Goal: Task Accomplishment & Management: Manage account settings

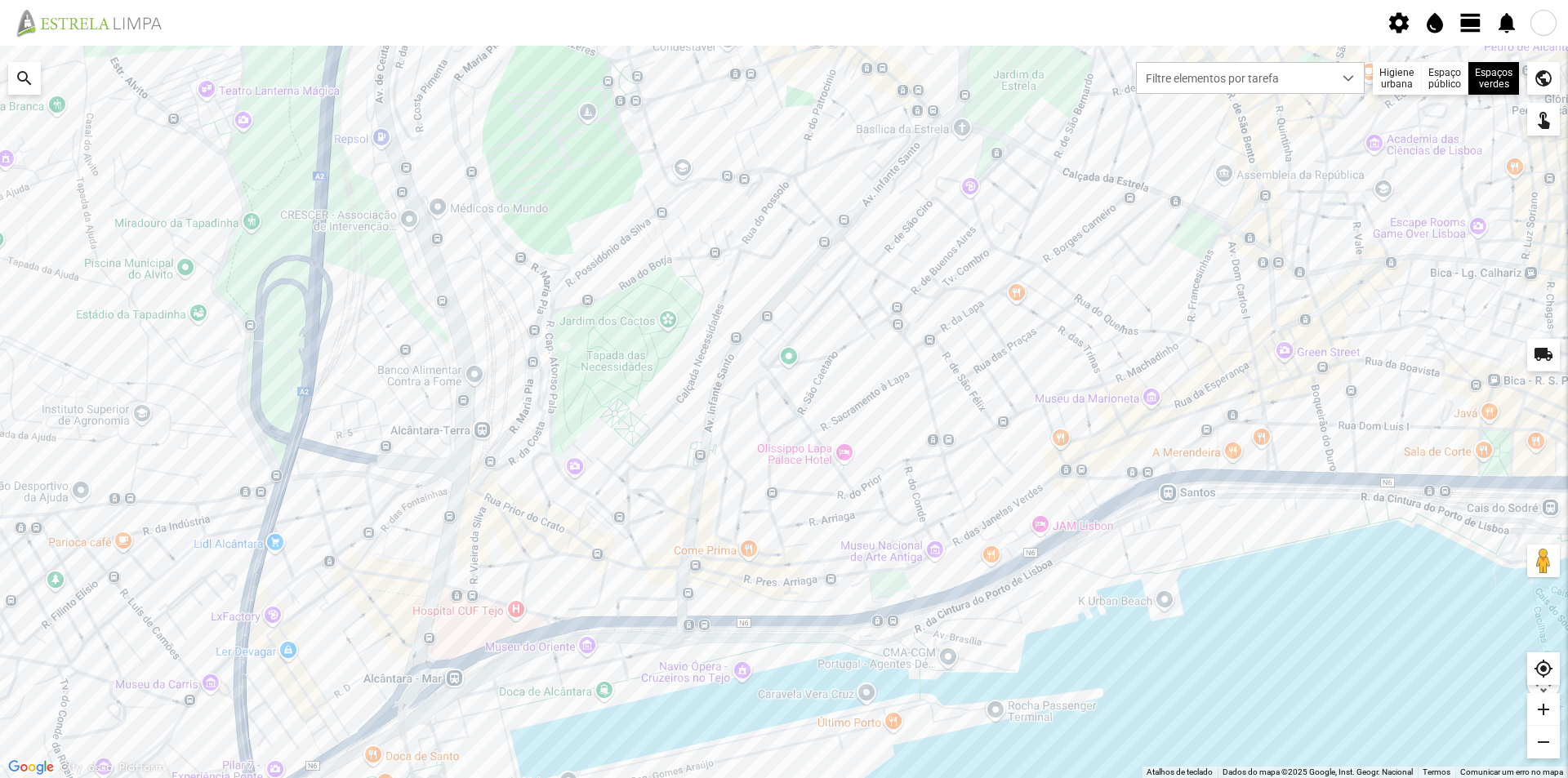
click at [1463, 18] on span "view_day" at bounding box center [1470, 22] width 25 height 25
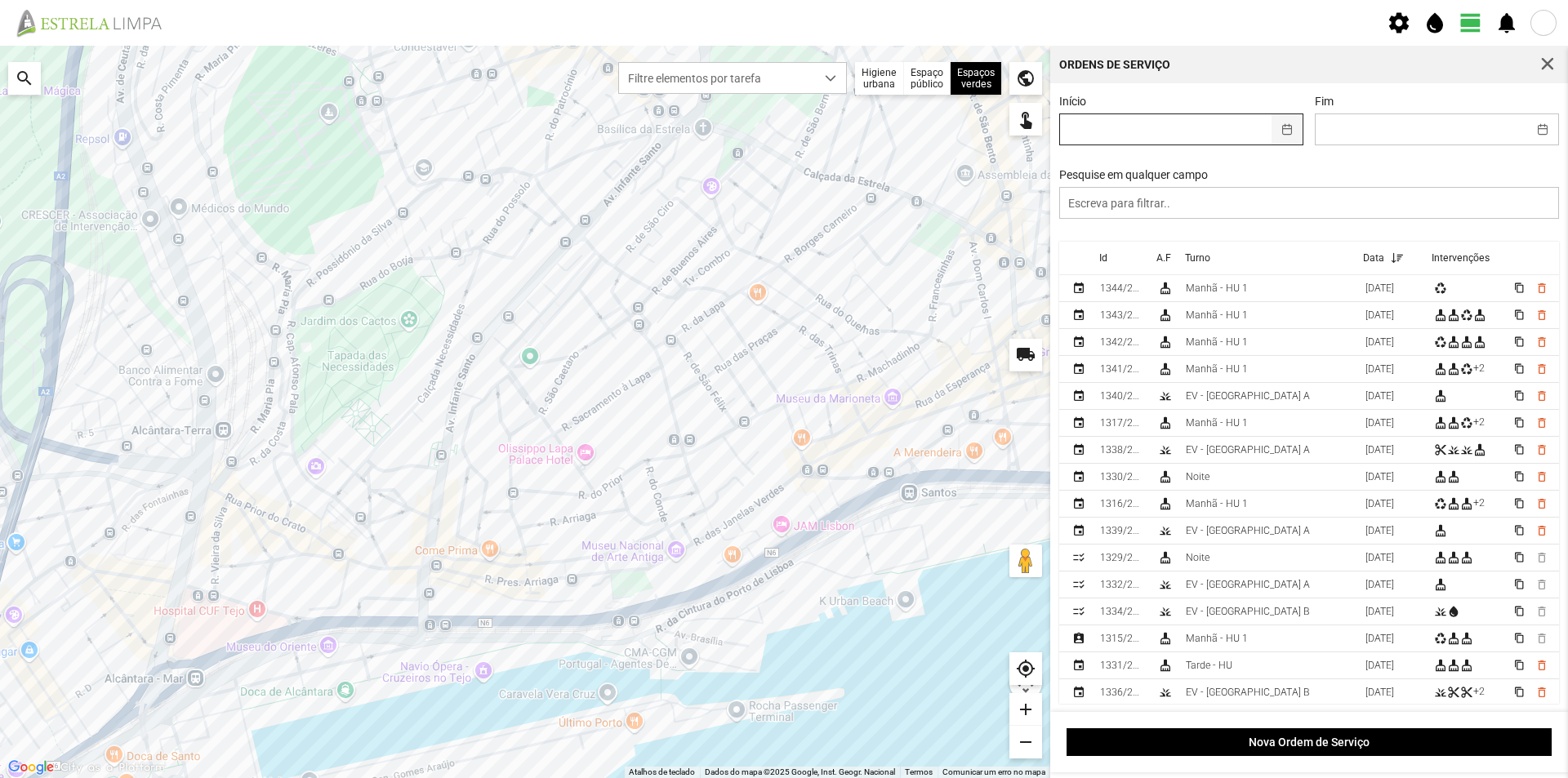
click at [1281, 126] on button "button" at bounding box center [1287, 130] width 31 height 31
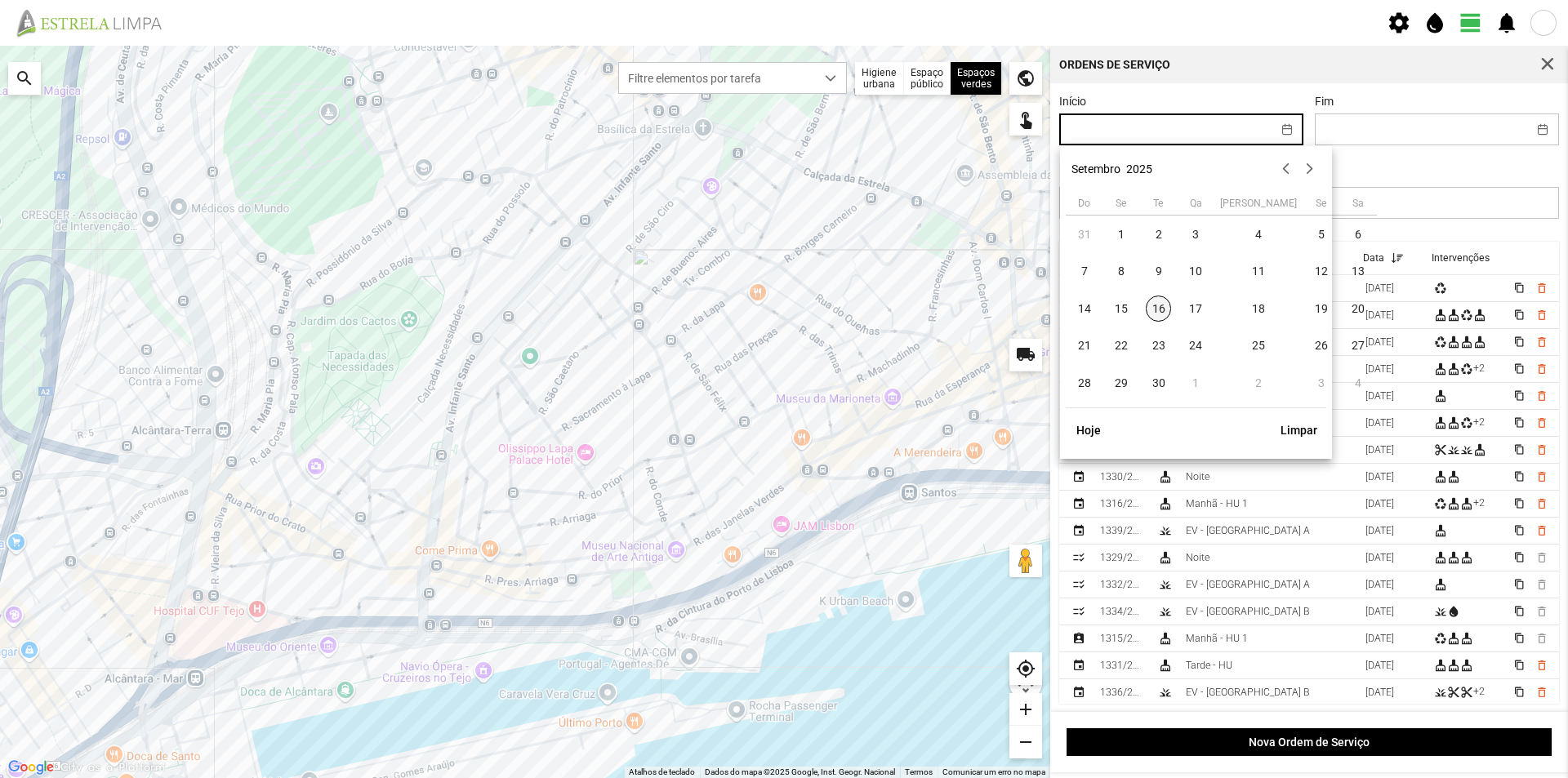
click at [1157, 312] on span "16" at bounding box center [1158, 308] width 26 height 26
type input "[DATE]"
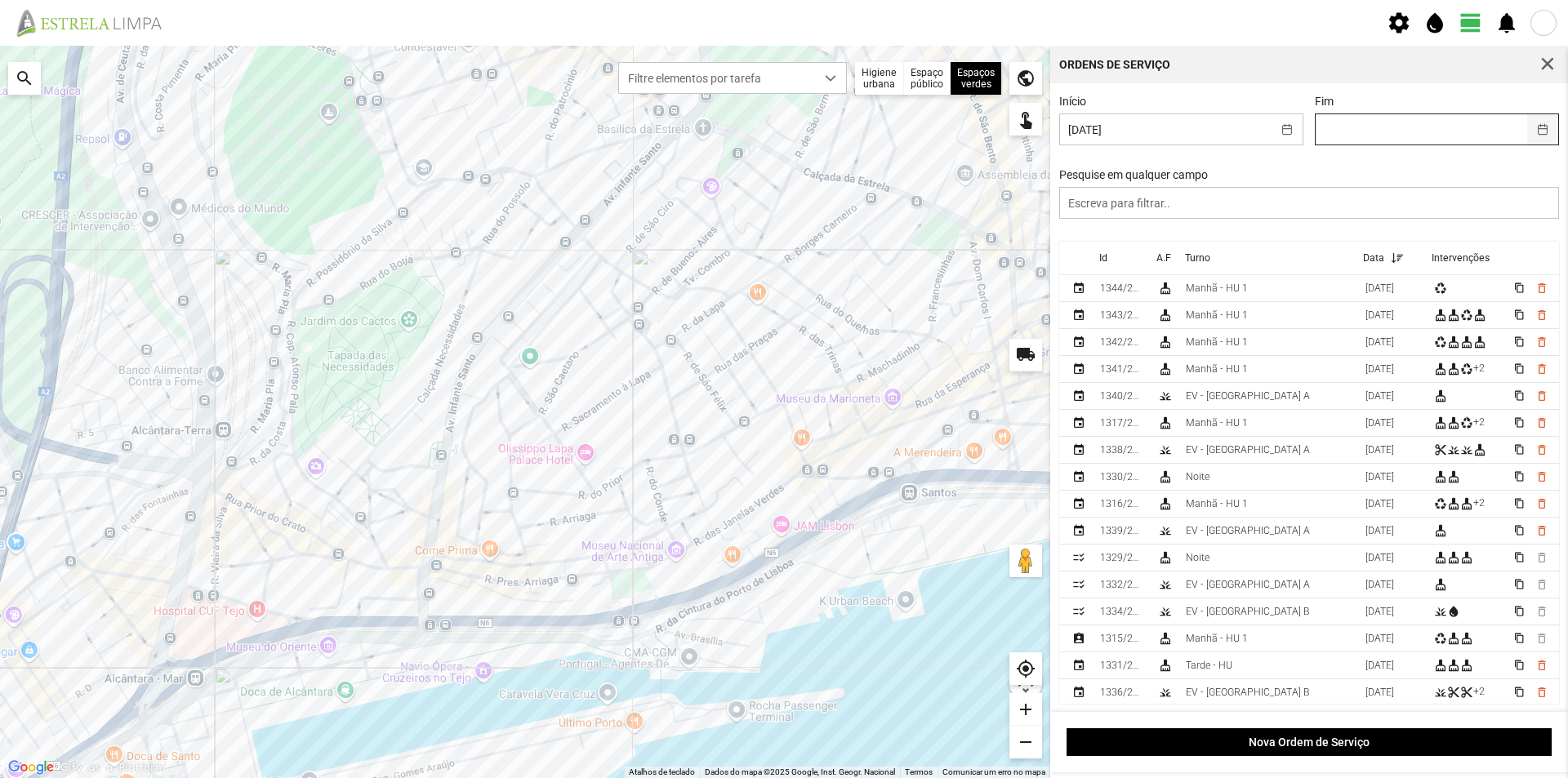
click at [1534, 131] on button "button" at bounding box center [1543, 130] width 31 height 31
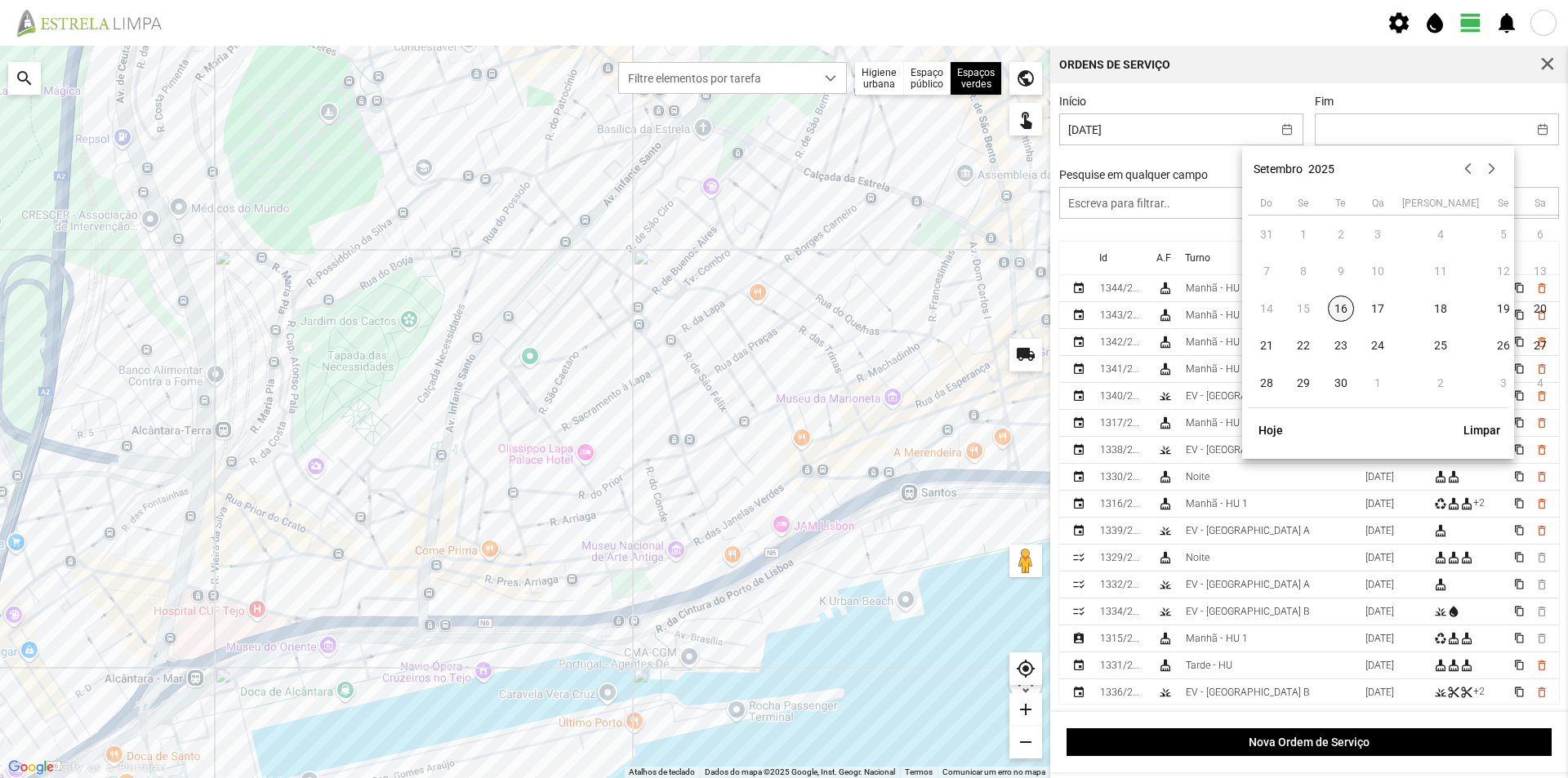
click at [1339, 303] on span "16" at bounding box center [1340, 308] width 26 height 26
type input "[DATE]"
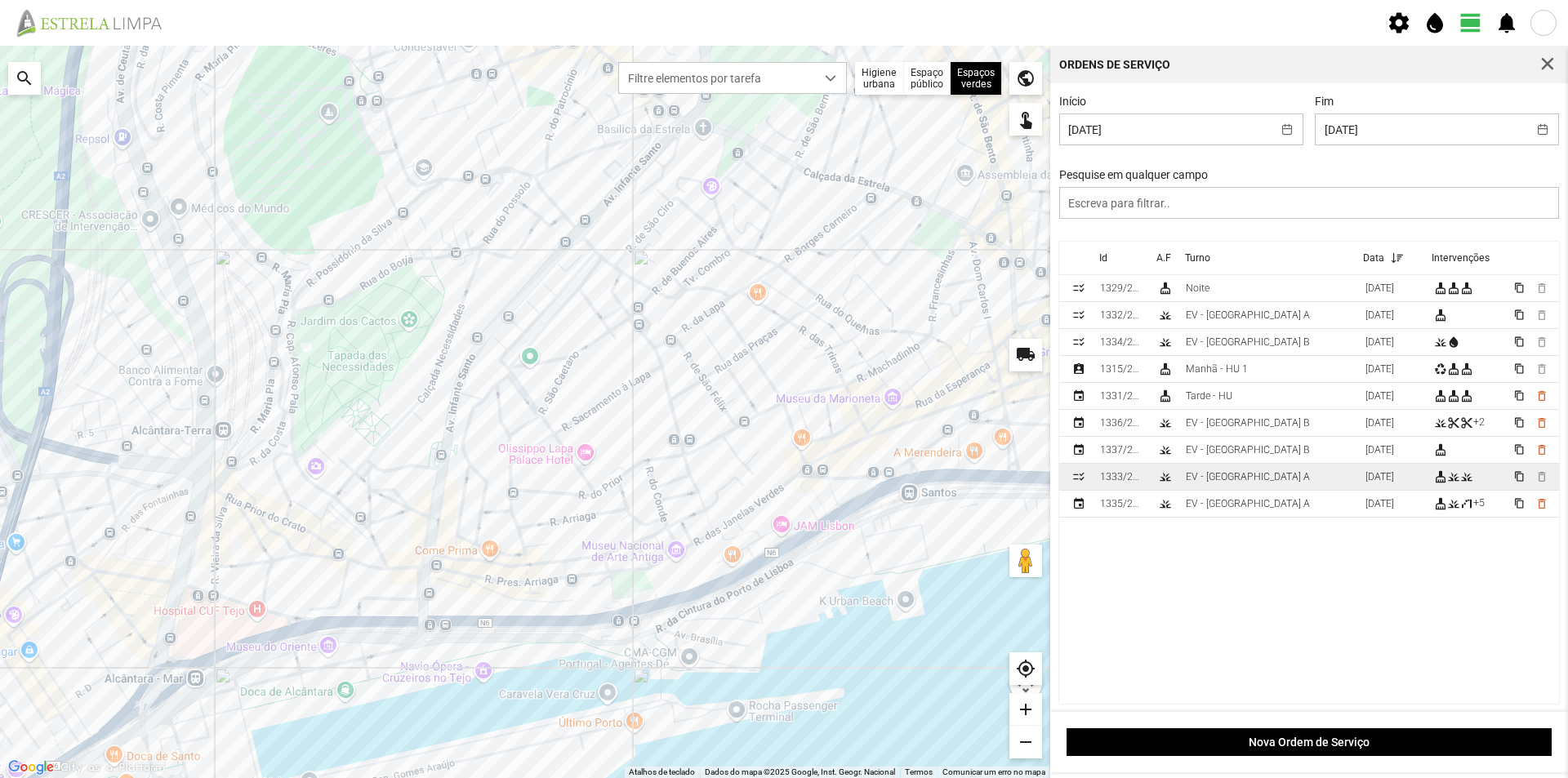
click at [1271, 479] on td "EV - [GEOGRAPHIC_DATA] A" at bounding box center [1268, 477] width 179 height 27
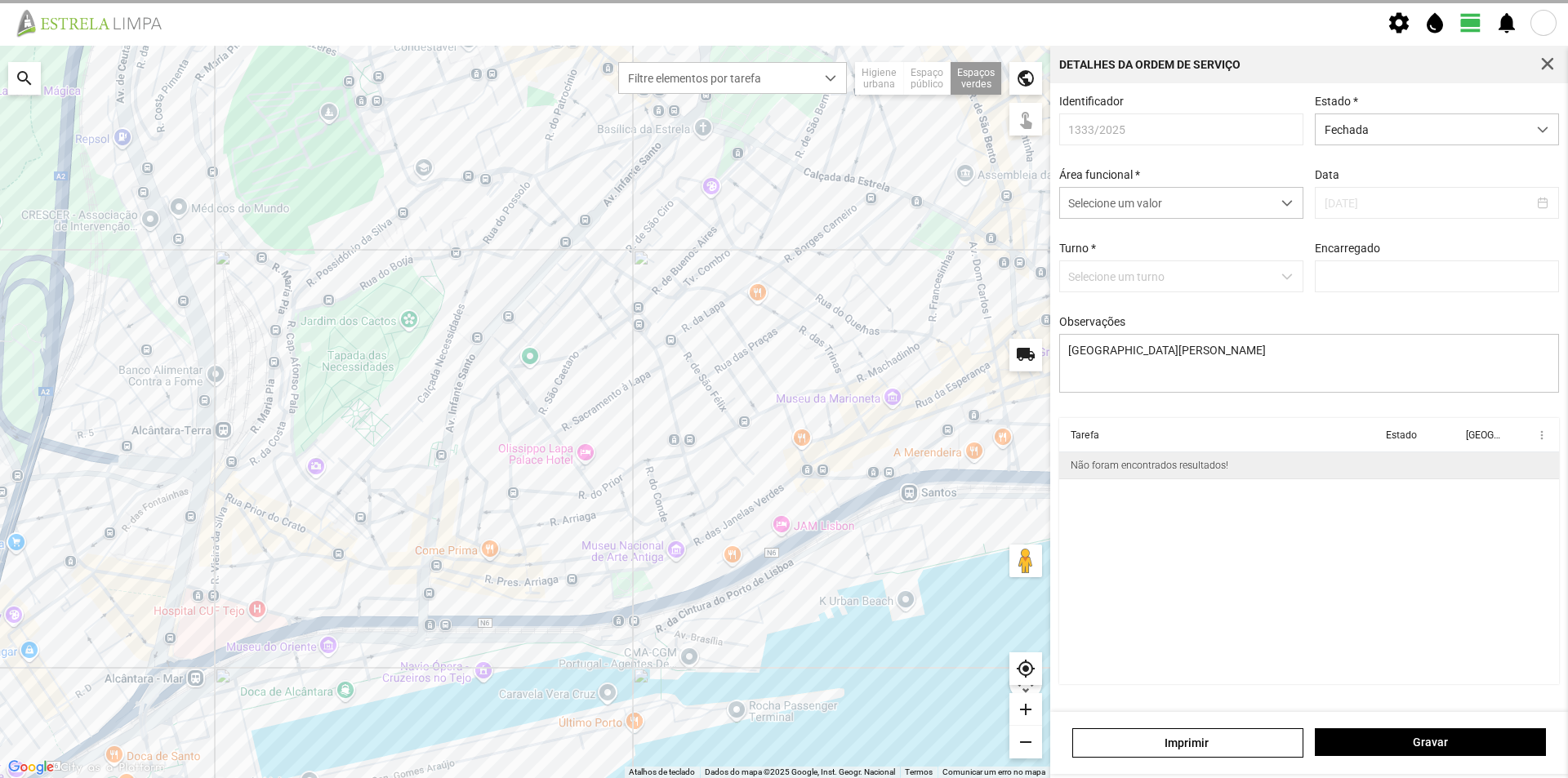
type input "[PERSON_NAME]"
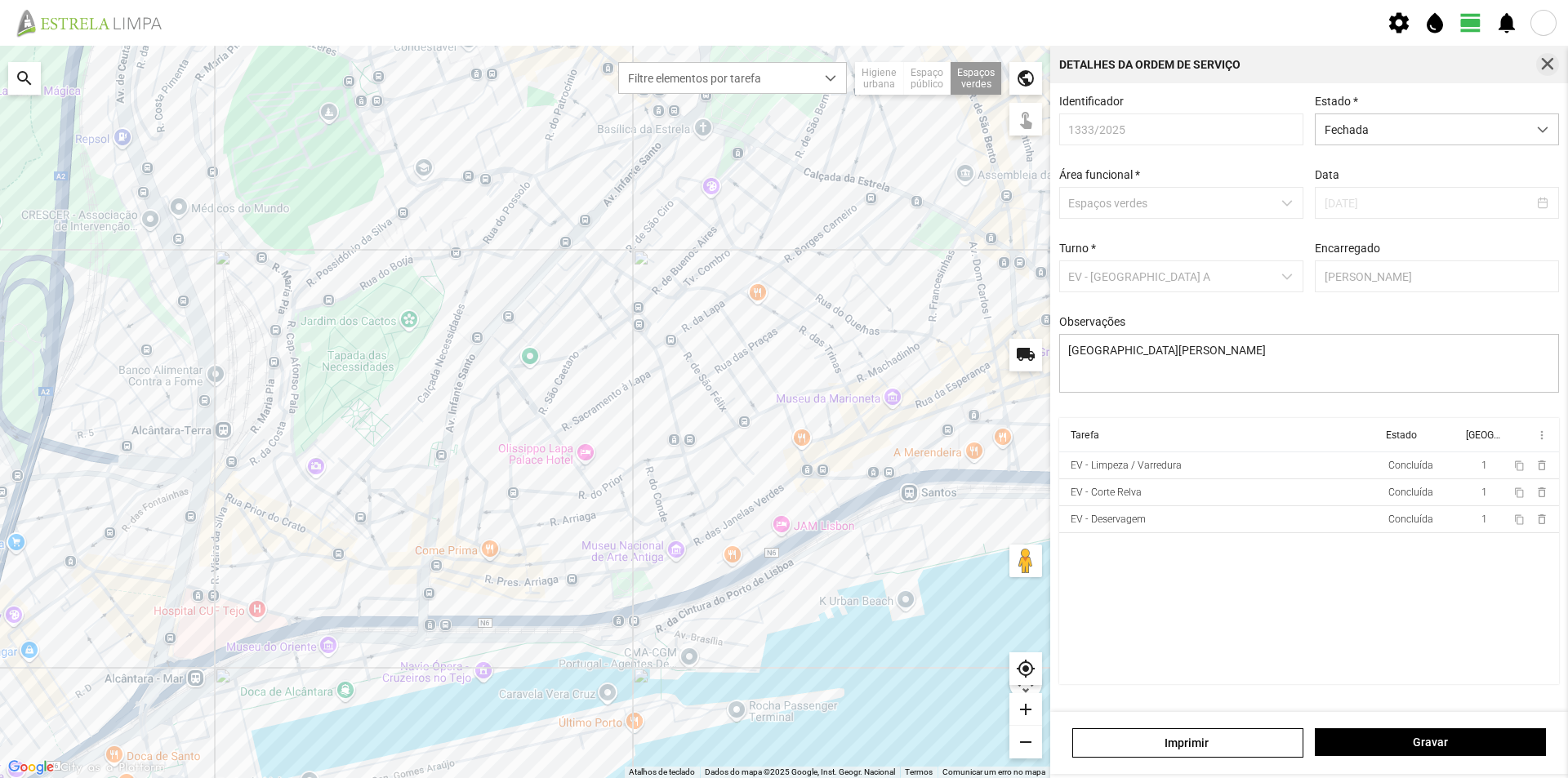
click at [1548, 57] on span "button" at bounding box center [1547, 64] width 14 height 14
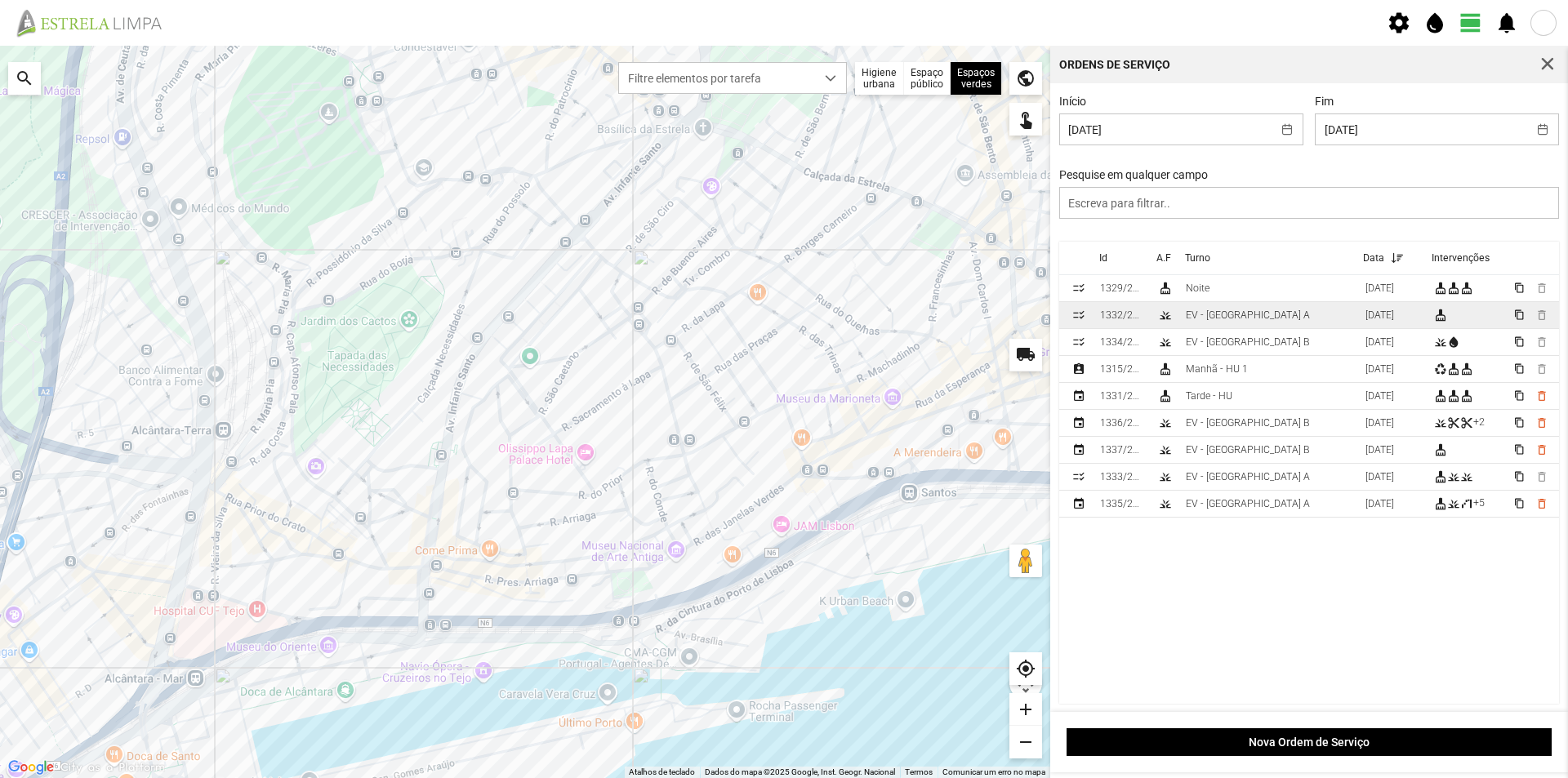
click at [1263, 315] on td "EV - [GEOGRAPHIC_DATA] A" at bounding box center [1268, 315] width 179 height 27
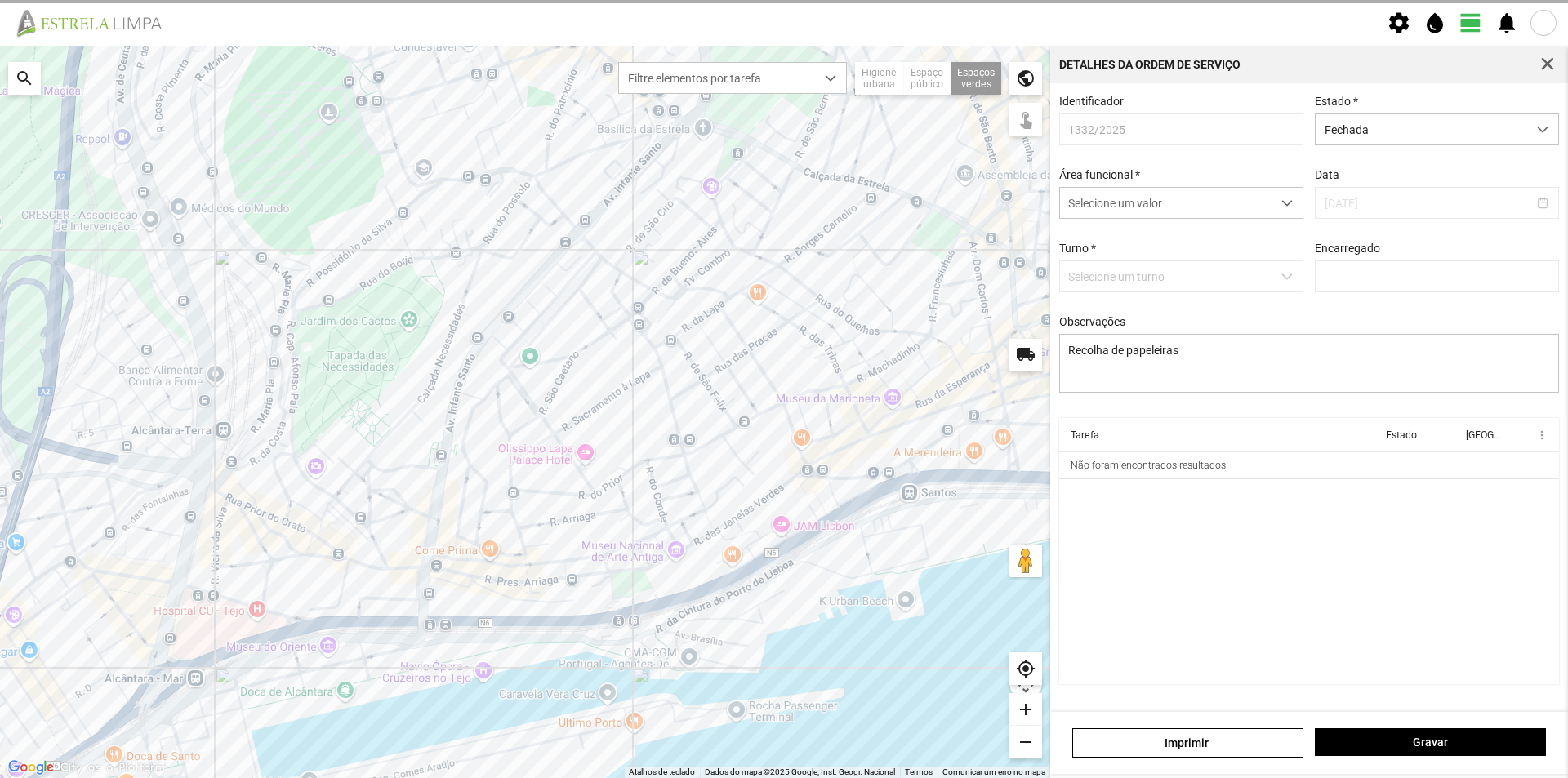
type input "[PERSON_NAME]"
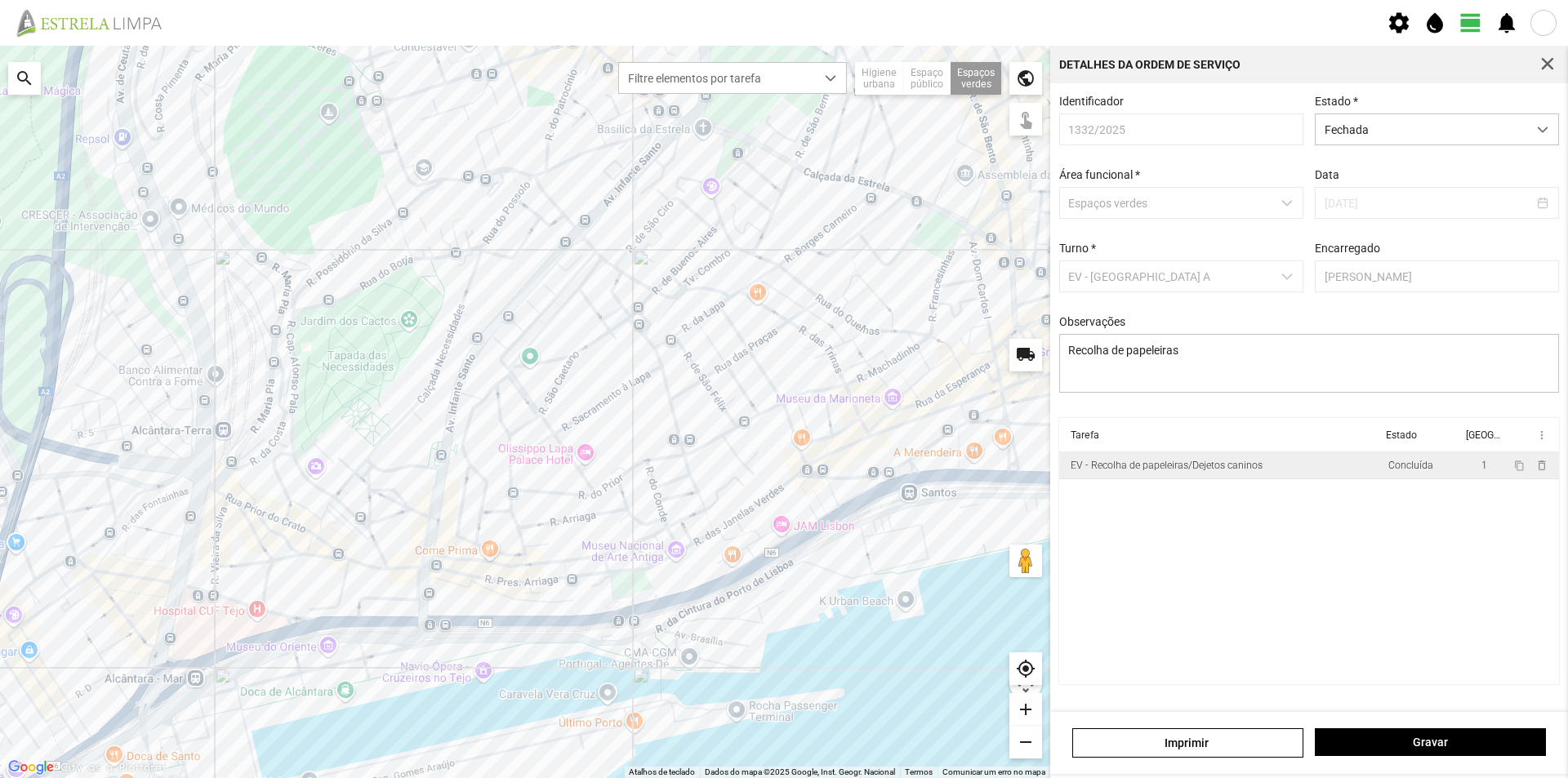
click at [1336, 471] on td "EV - Recolha de papeleiras/Dejetos caninos" at bounding box center [1220, 465] width 322 height 27
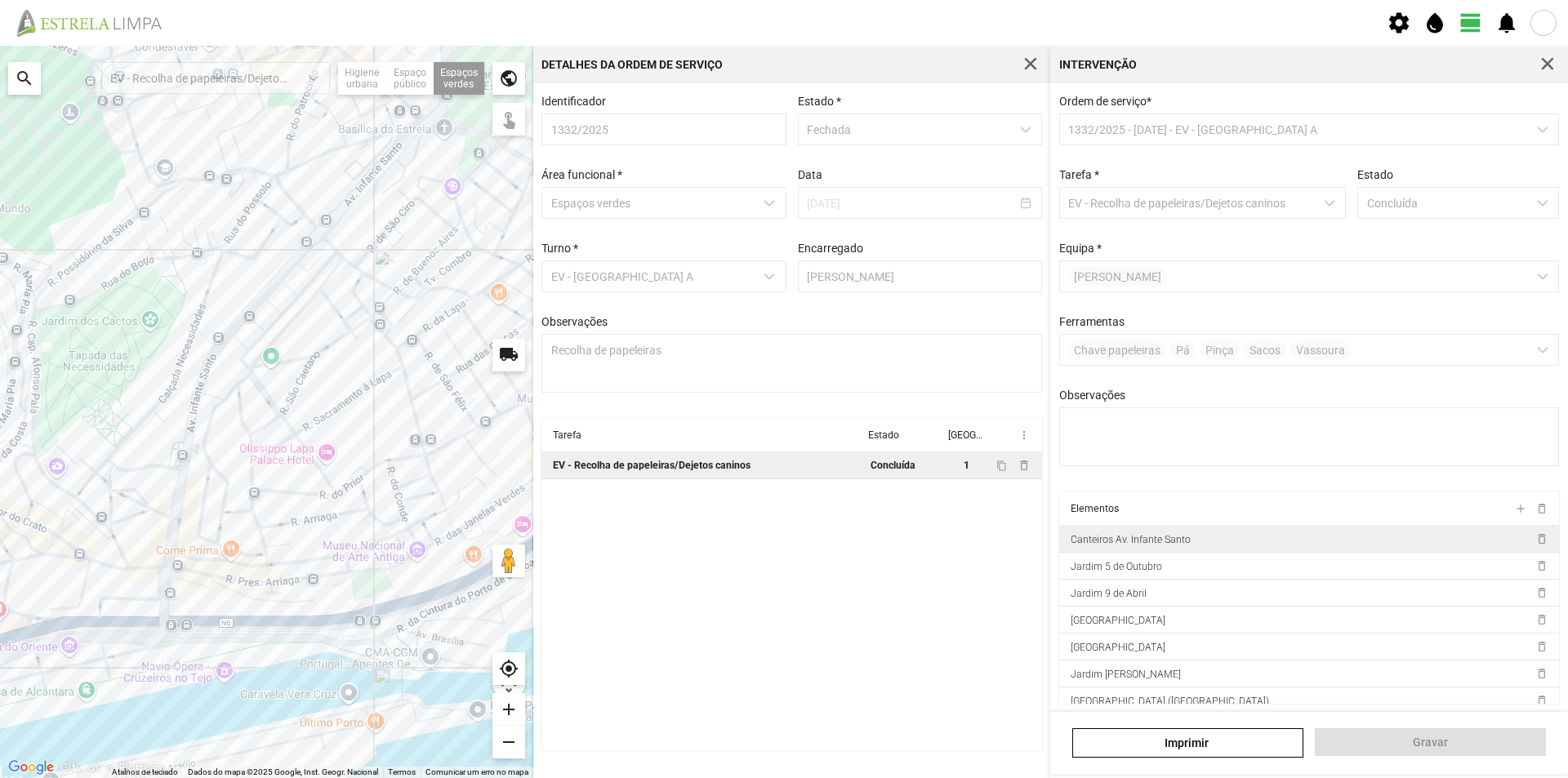
click at [1367, 552] on td "Canteiros Av. Infante Santo" at bounding box center [1293, 539] width 469 height 27
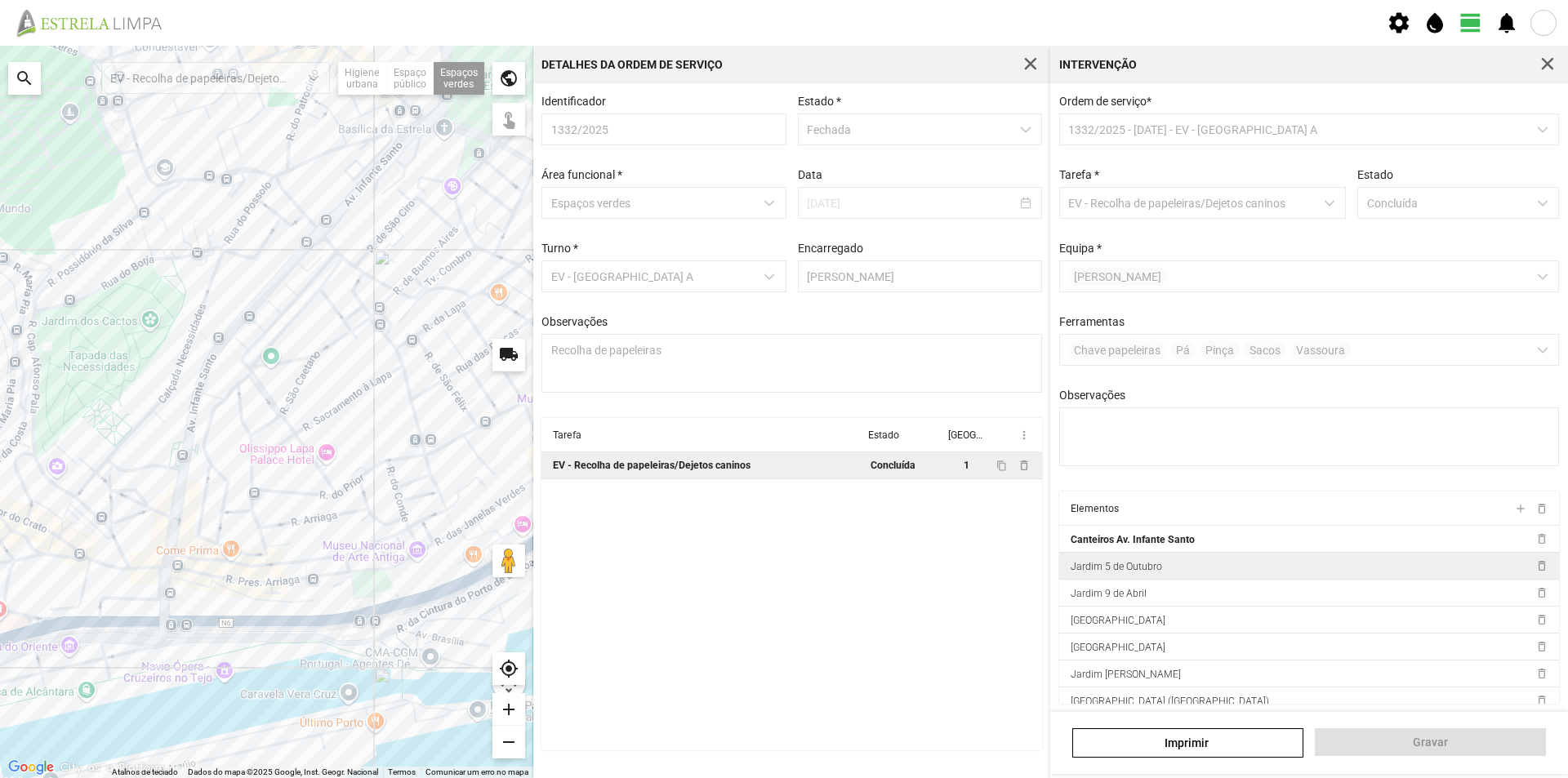
click at [1281, 571] on div "Jardim 5 de Outubro" at bounding box center [1180, 566] width 218 height 12
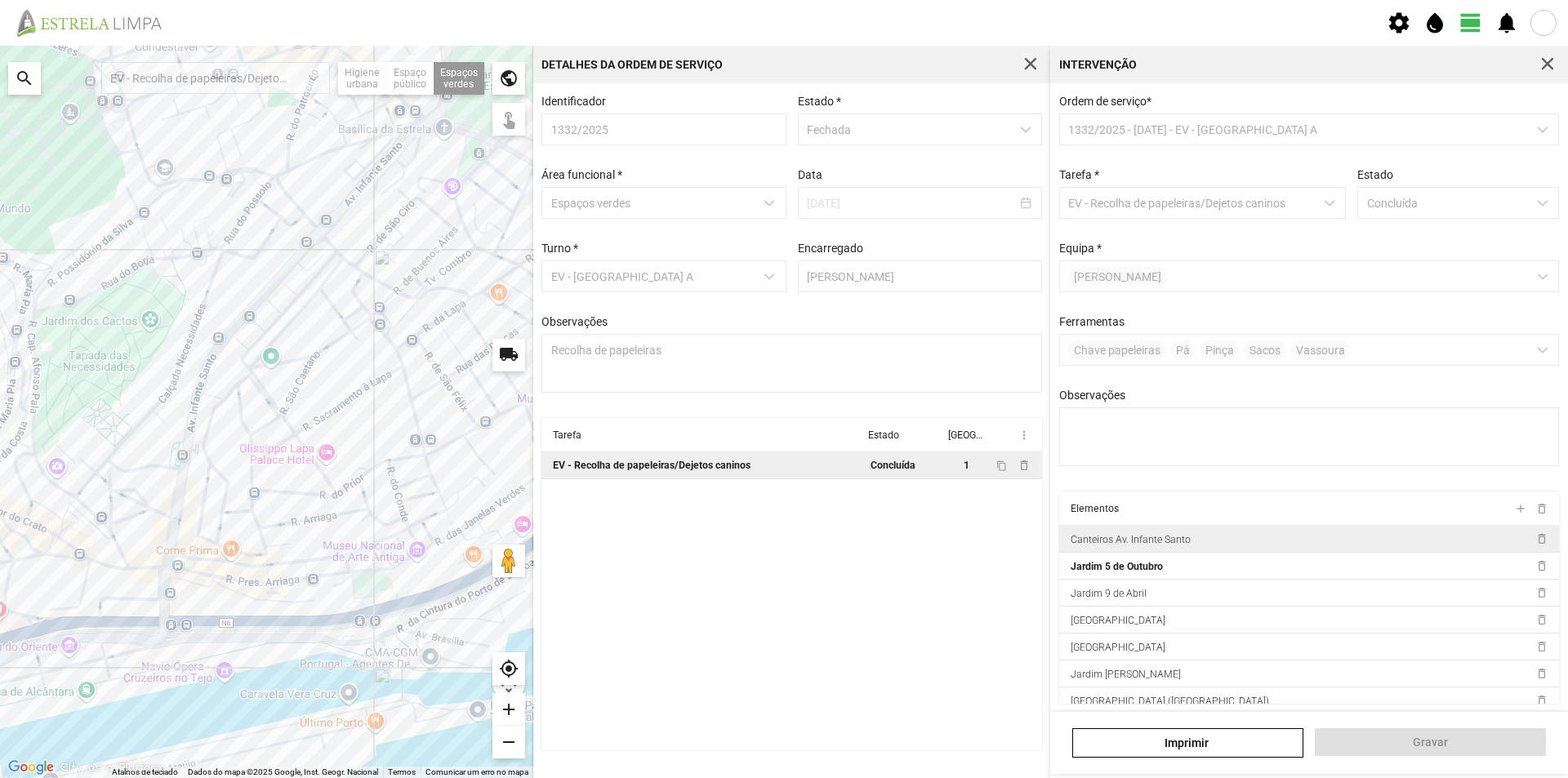
click at [1483, 547] on td "Canteiros Av. Infante Santo" at bounding box center [1293, 539] width 469 height 27
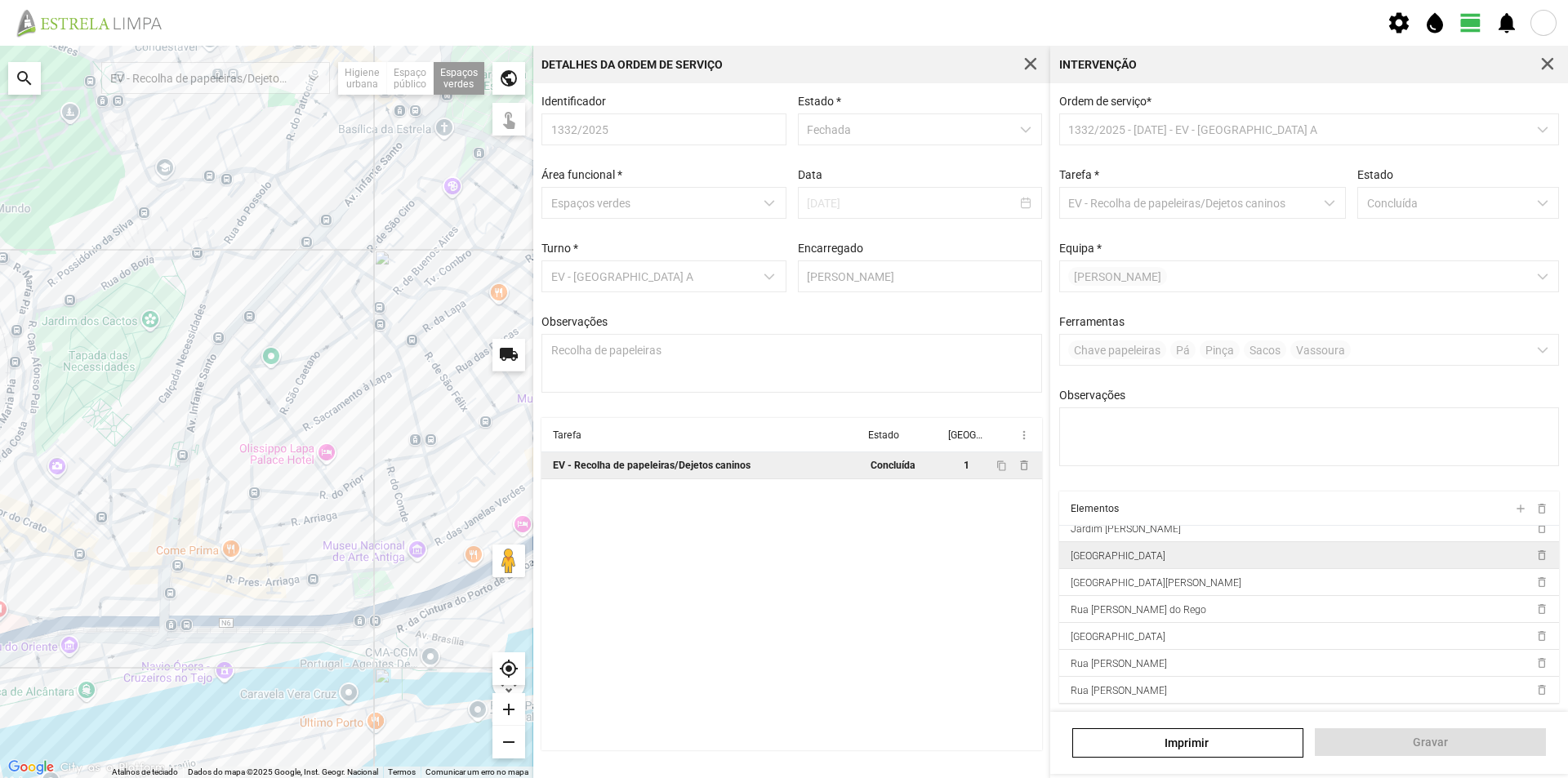
scroll to position [8, 0]
click at [1546, 61] on span "button" at bounding box center [1547, 64] width 14 height 14
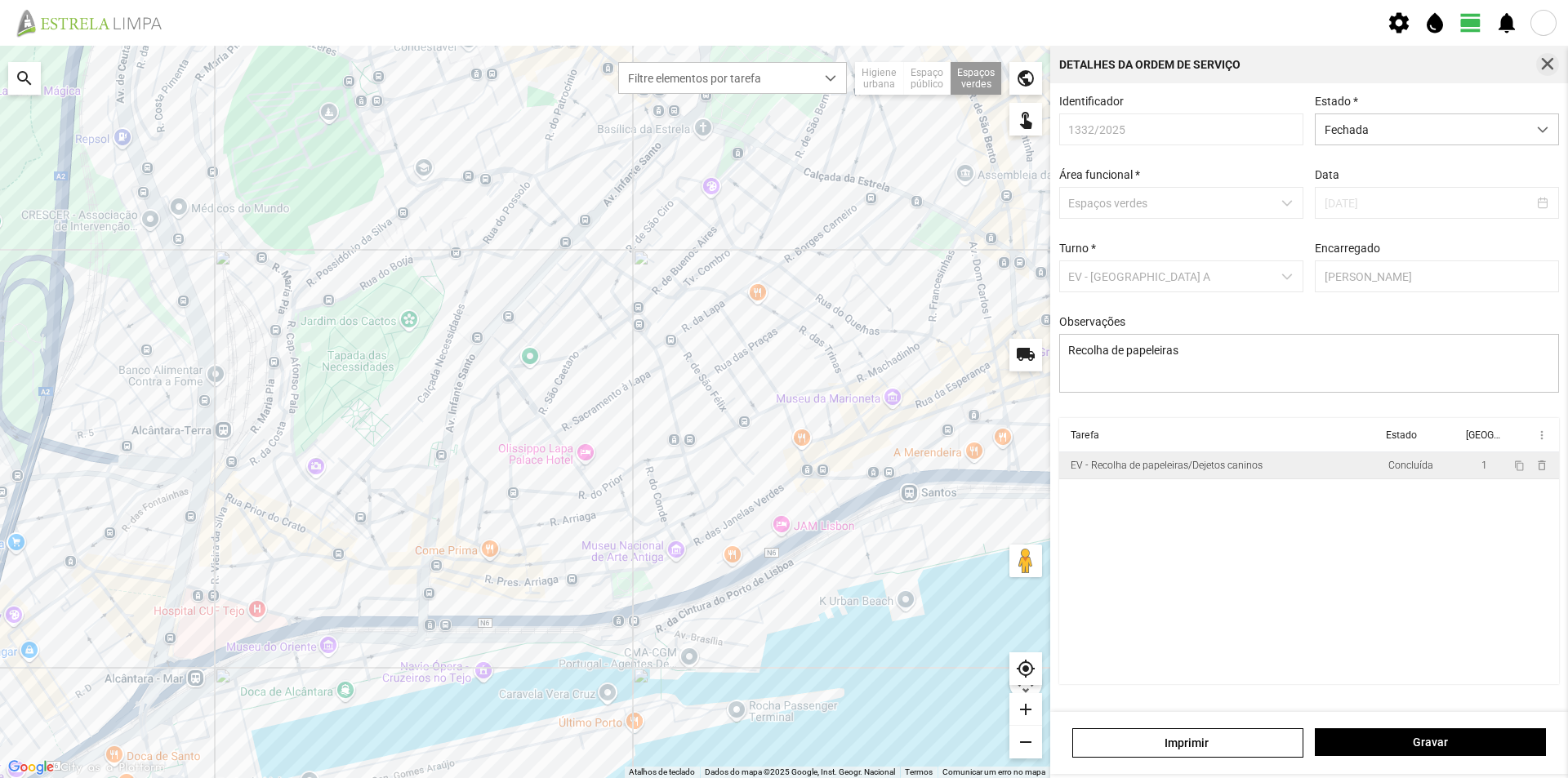
click at [1549, 57] on span "button" at bounding box center [1547, 64] width 14 height 14
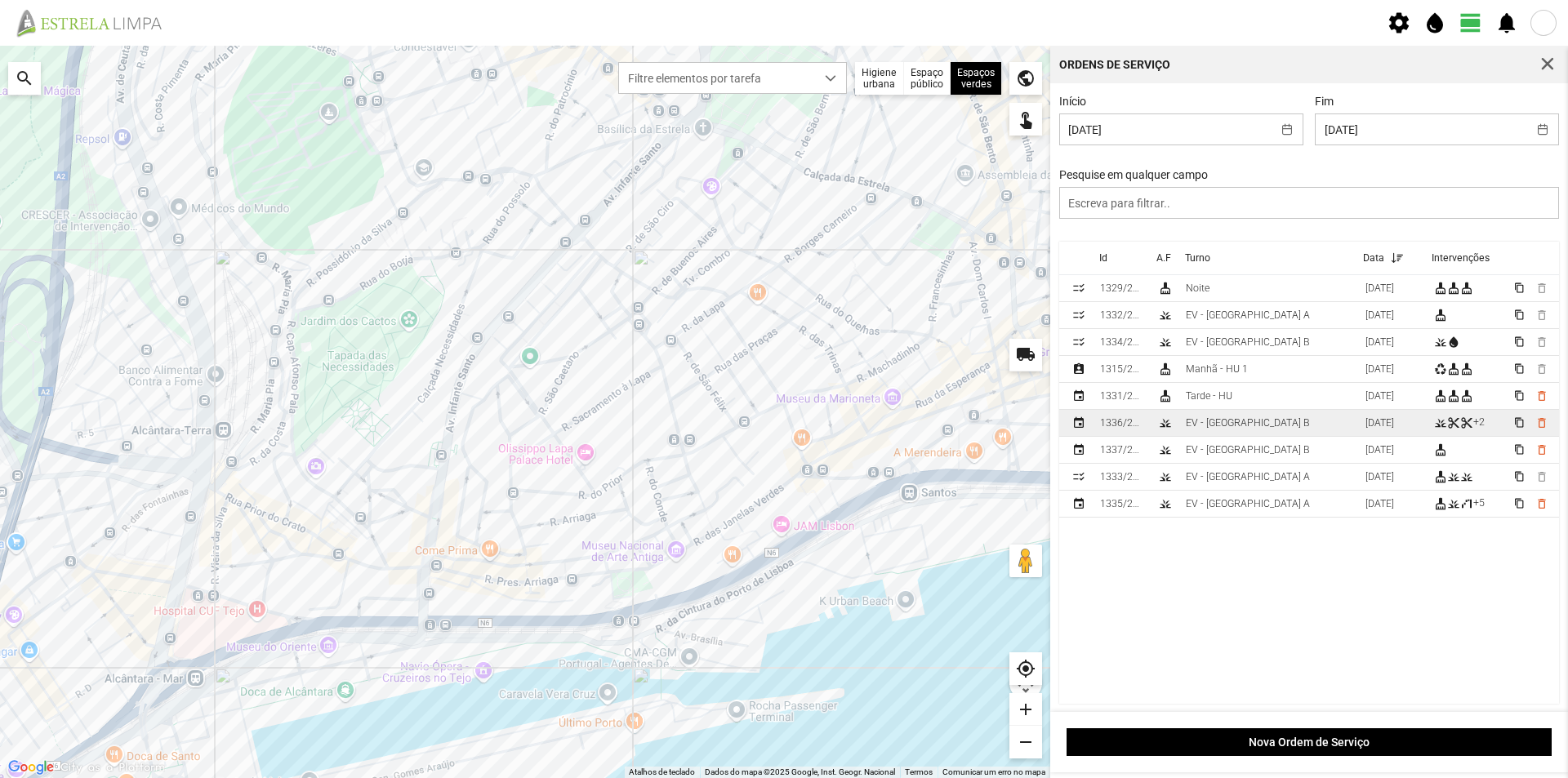
click at [1293, 425] on td "EV - [GEOGRAPHIC_DATA] B" at bounding box center [1268, 423] width 179 height 27
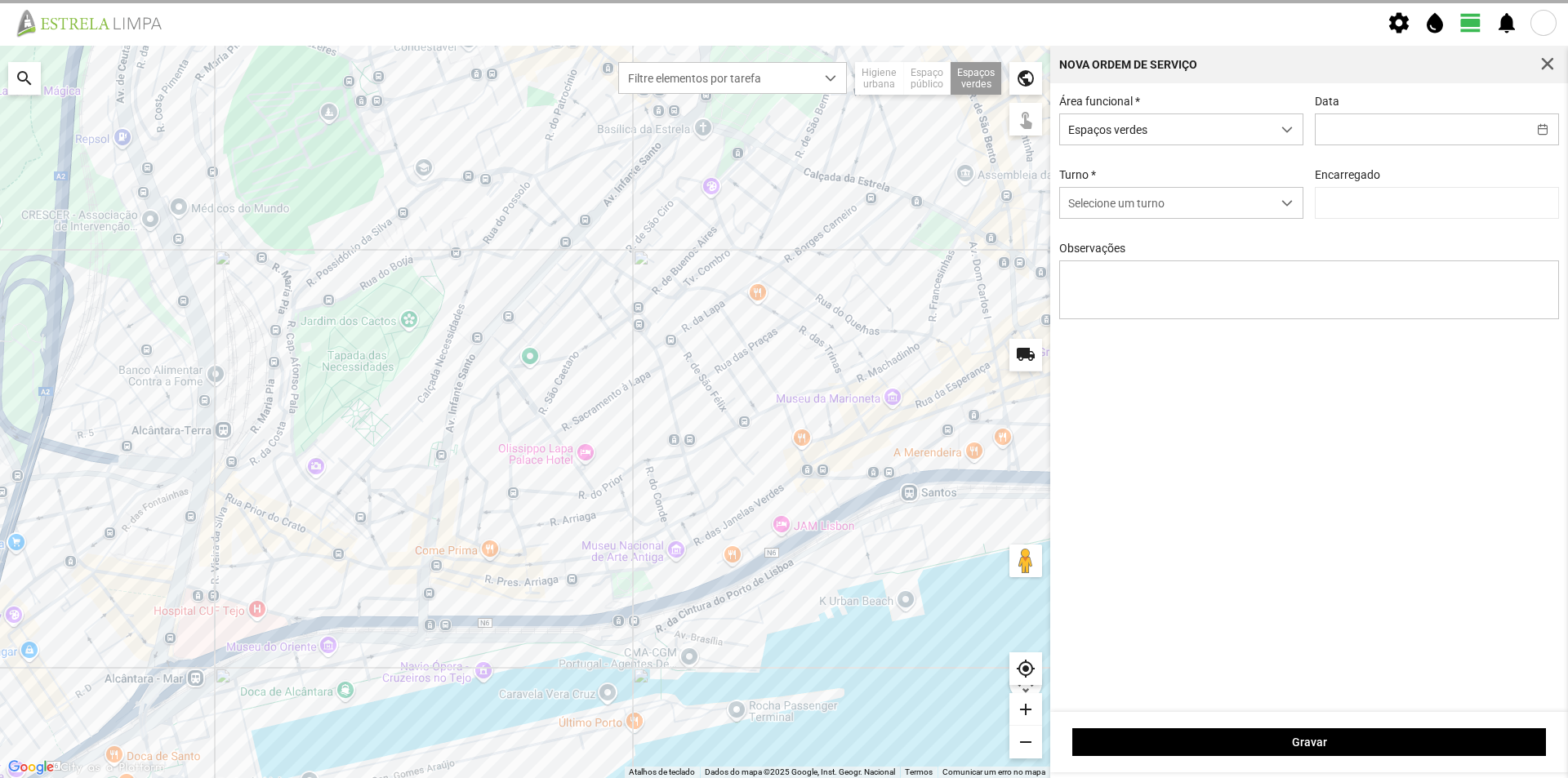
type input "[DATE]"
type input "[PERSON_NAME]"
type textarea "Escadaria [PERSON_NAME]"
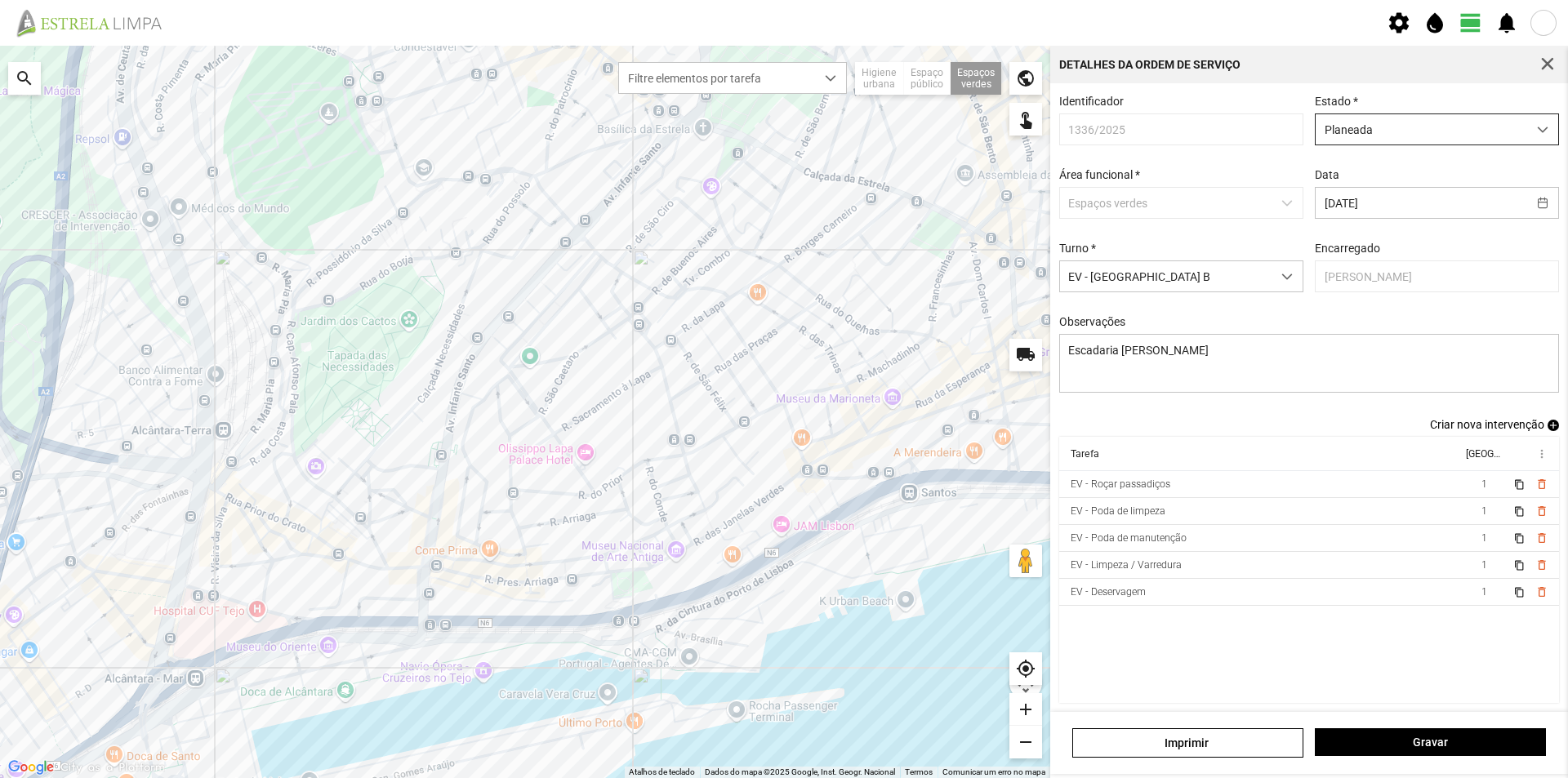
click at [1395, 127] on span "Planeada" at bounding box center [1421, 130] width 212 height 31
click at [1355, 193] on li "Atribuída" at bounding box center [1426, 192] width 236 height 31
click at [1419, 747] on span "Gravar" at bounding box center [1430, 741] width 214 height 13
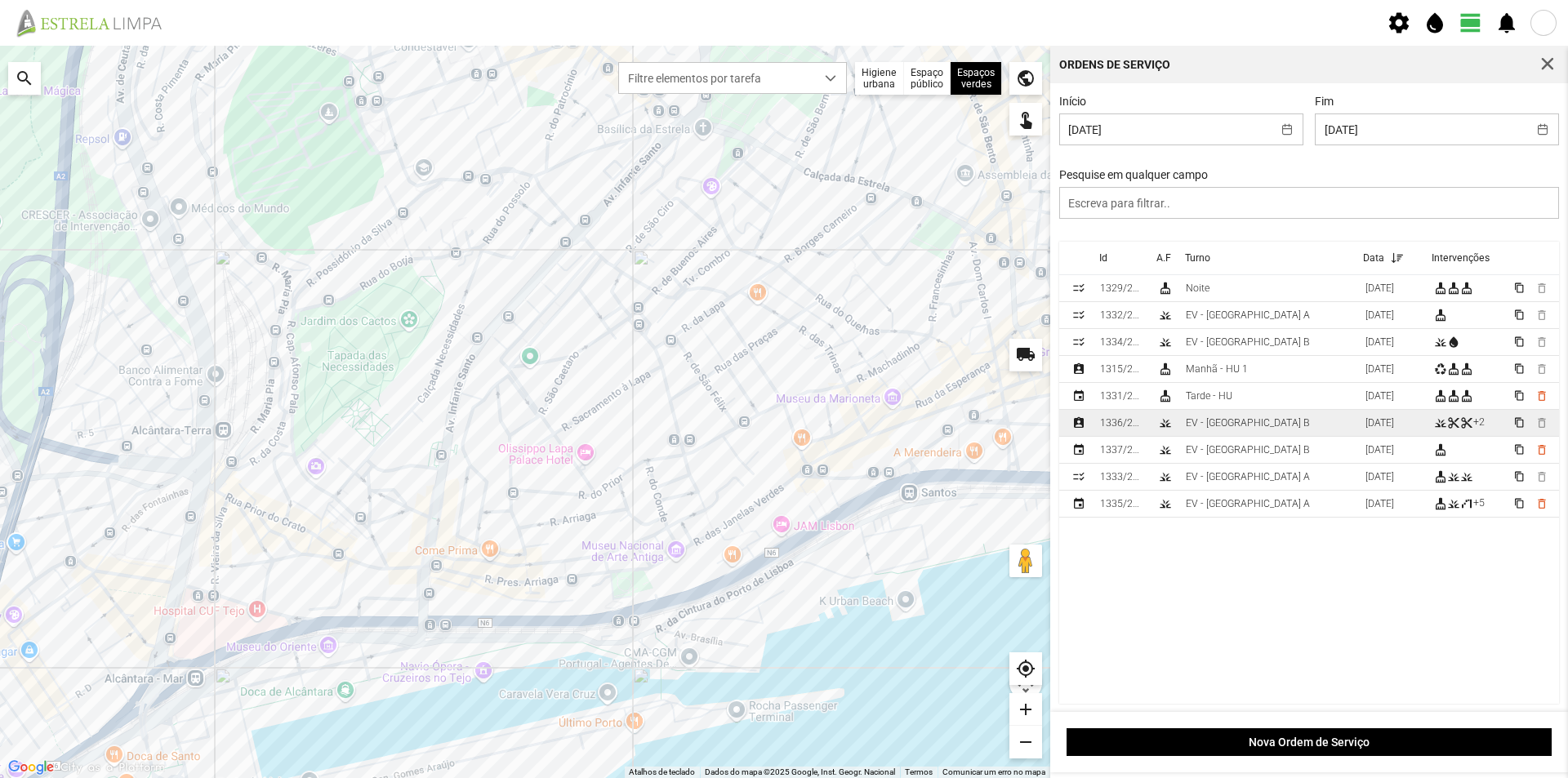
click at [1252, 423] on td "EV - [GEOGRAPHIC_DATA] B" at bounding box center [1268, 423] width 179 height 27
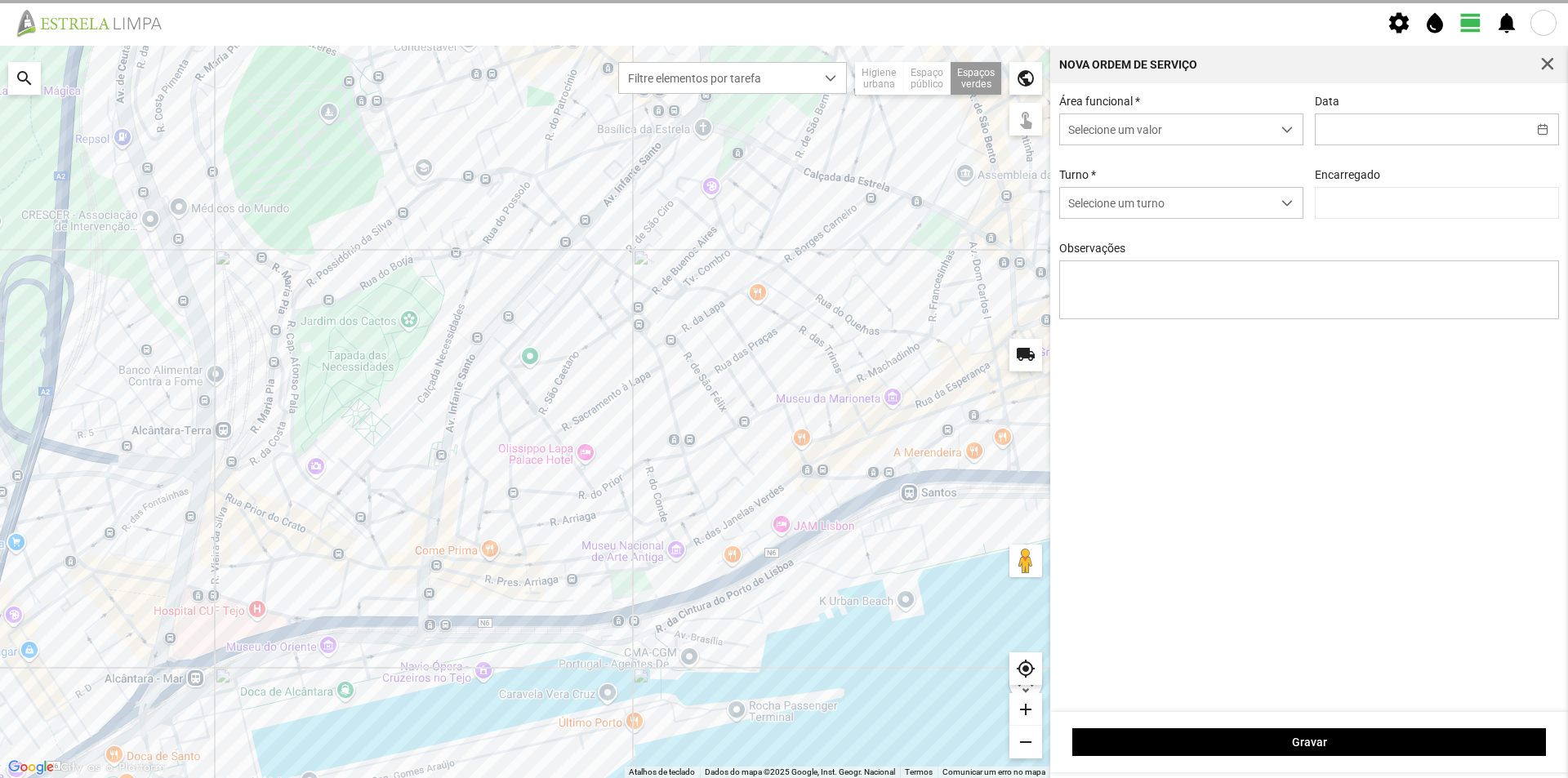
type input "[DATE]"
type textarea "Escadaria [PERSON_NAME]"
type input "[PERSON_NAME]"
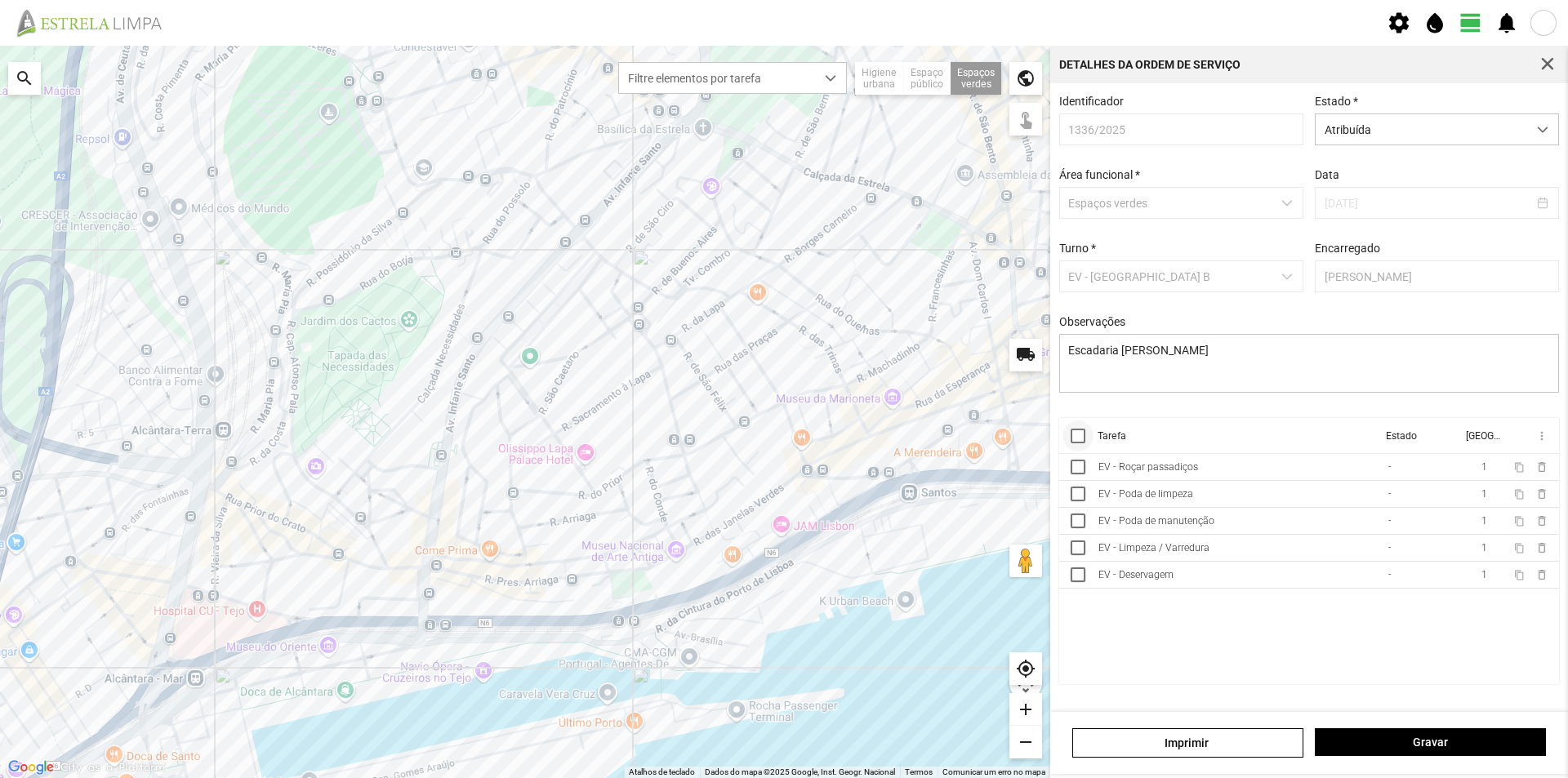
click at [1079, 443] on div at bounding box center [1078, 435] width 14 height 14
click at [1542, 441] on span "more_vert" at bounding box center [1540, 435] width 13 height 13
click at [1476, 465] on span "Marcar como Concluída" at bounding box center [1454, 468] width 121 height 11
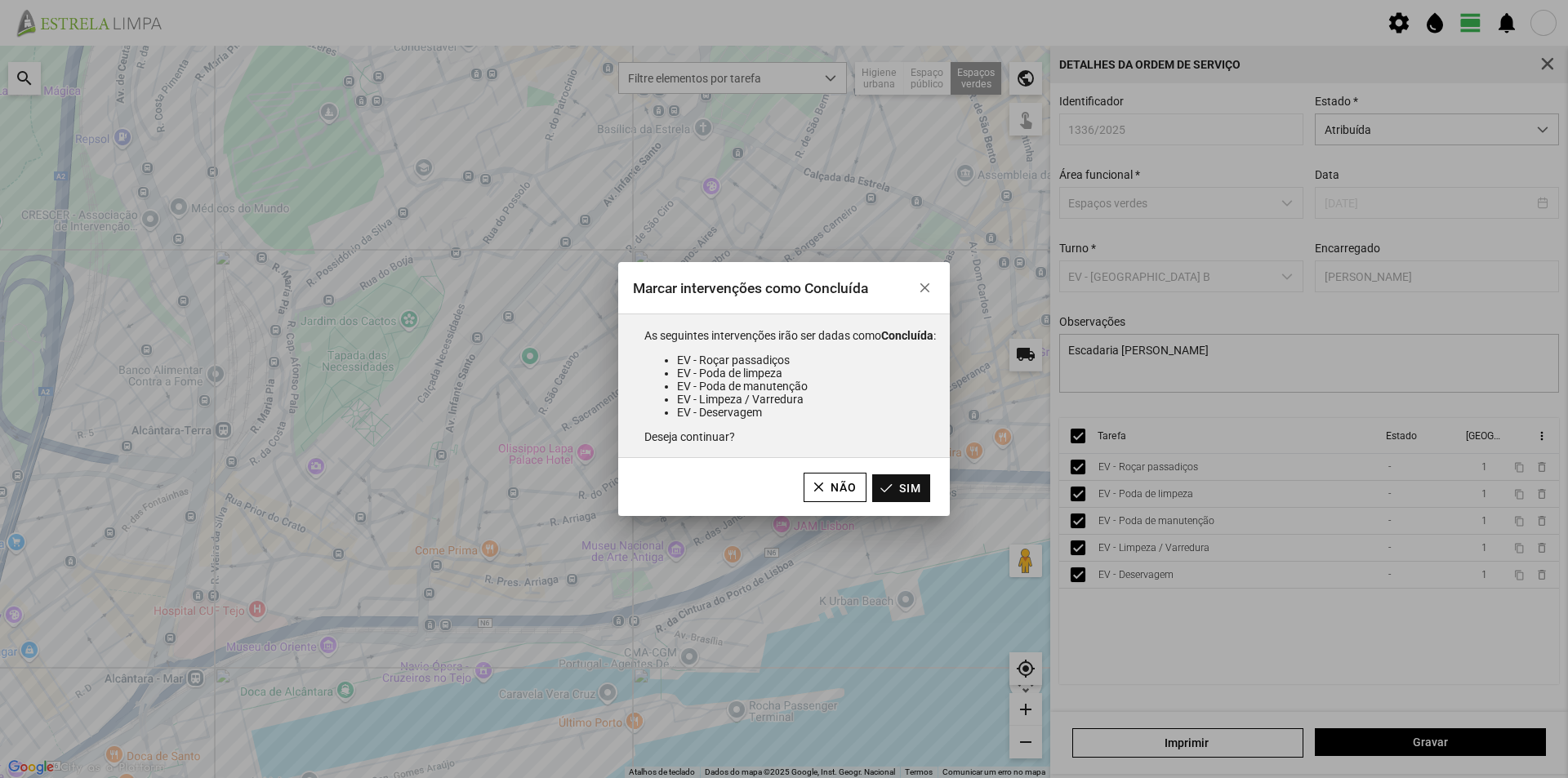
click at [921, 485] on button "Sim" at bounding box center [901, 488] width 58 height 28
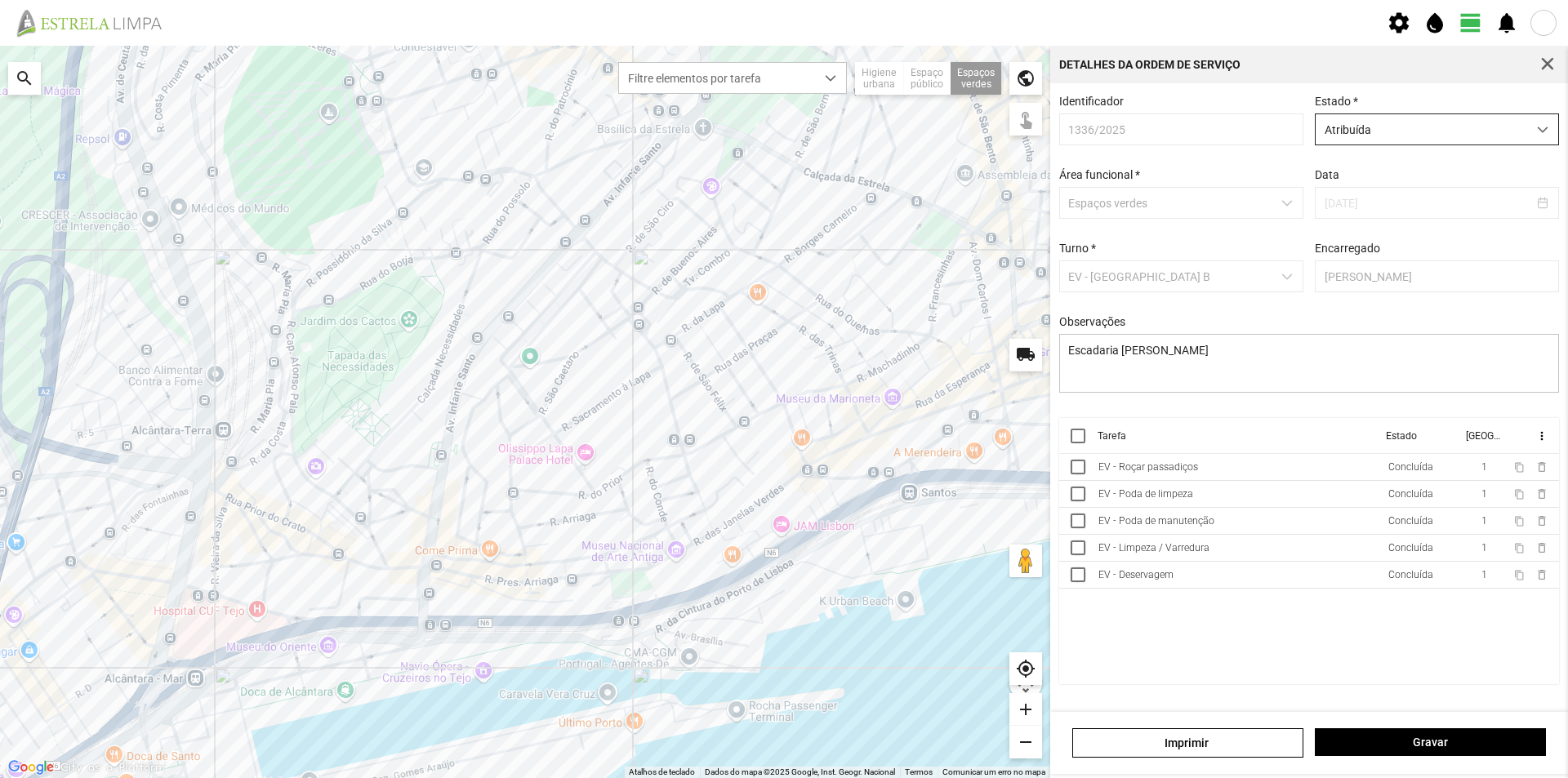
click at [1467, 131] on span "Atribuída" at bounding box center [1421, 130] width 212 height 31
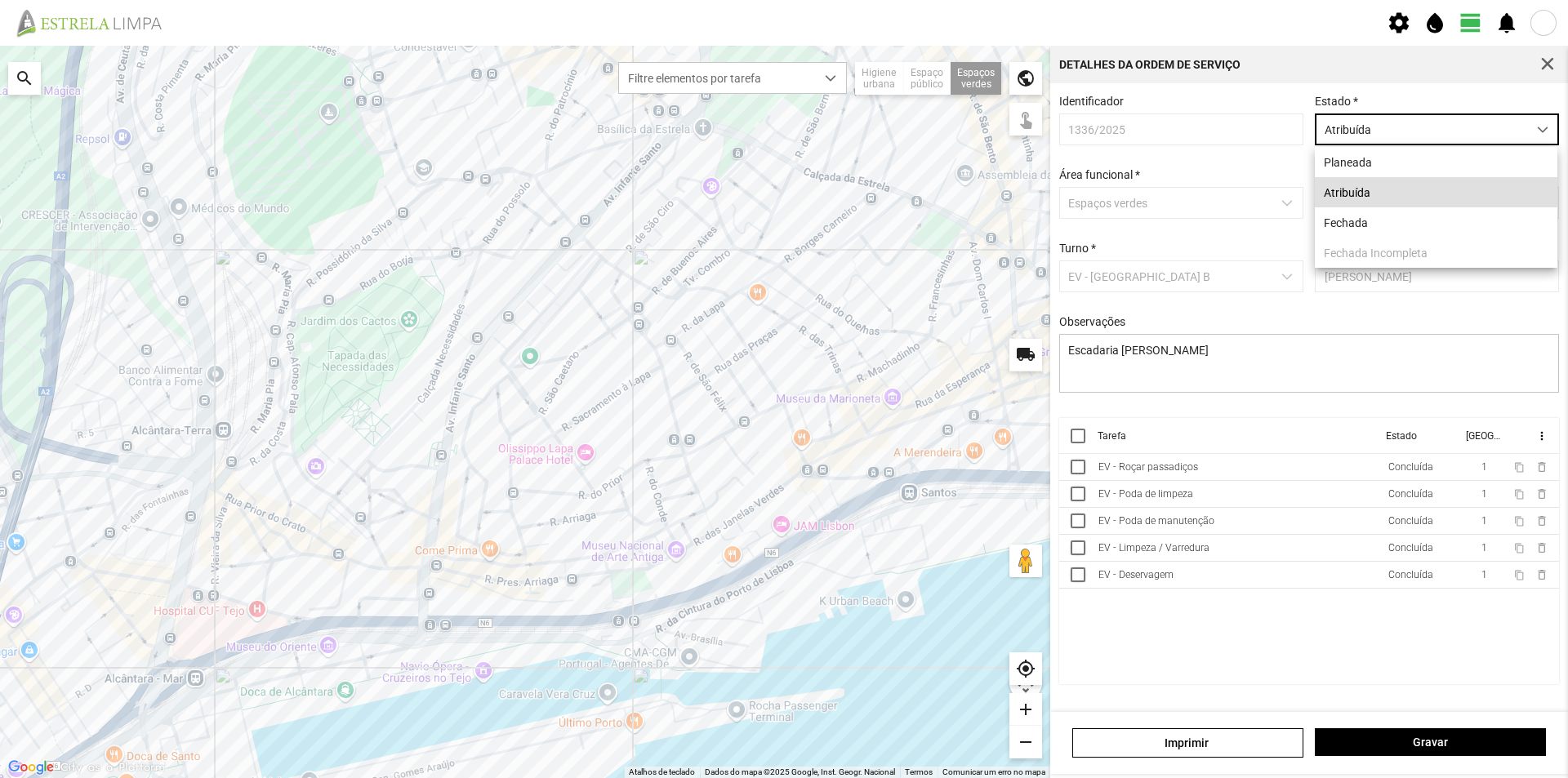
scroll to position [9, 73]
click at [1374, 224] on li "Fechada" at bounding box center [1435, 223] width 242 height 31
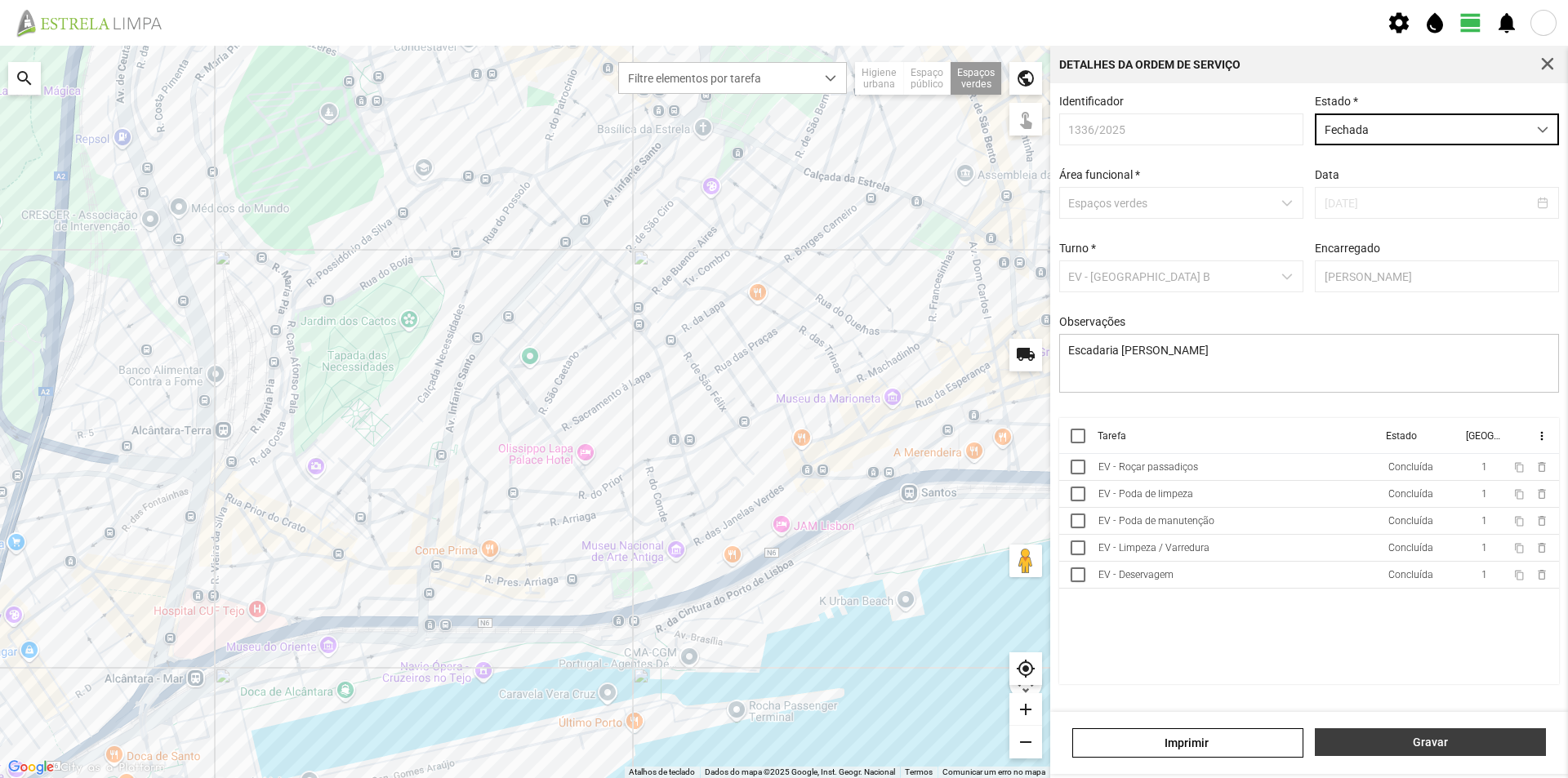
click at [1383, 738] on span "Gravar" at bounding box center [1430, 741] width 214 height 13
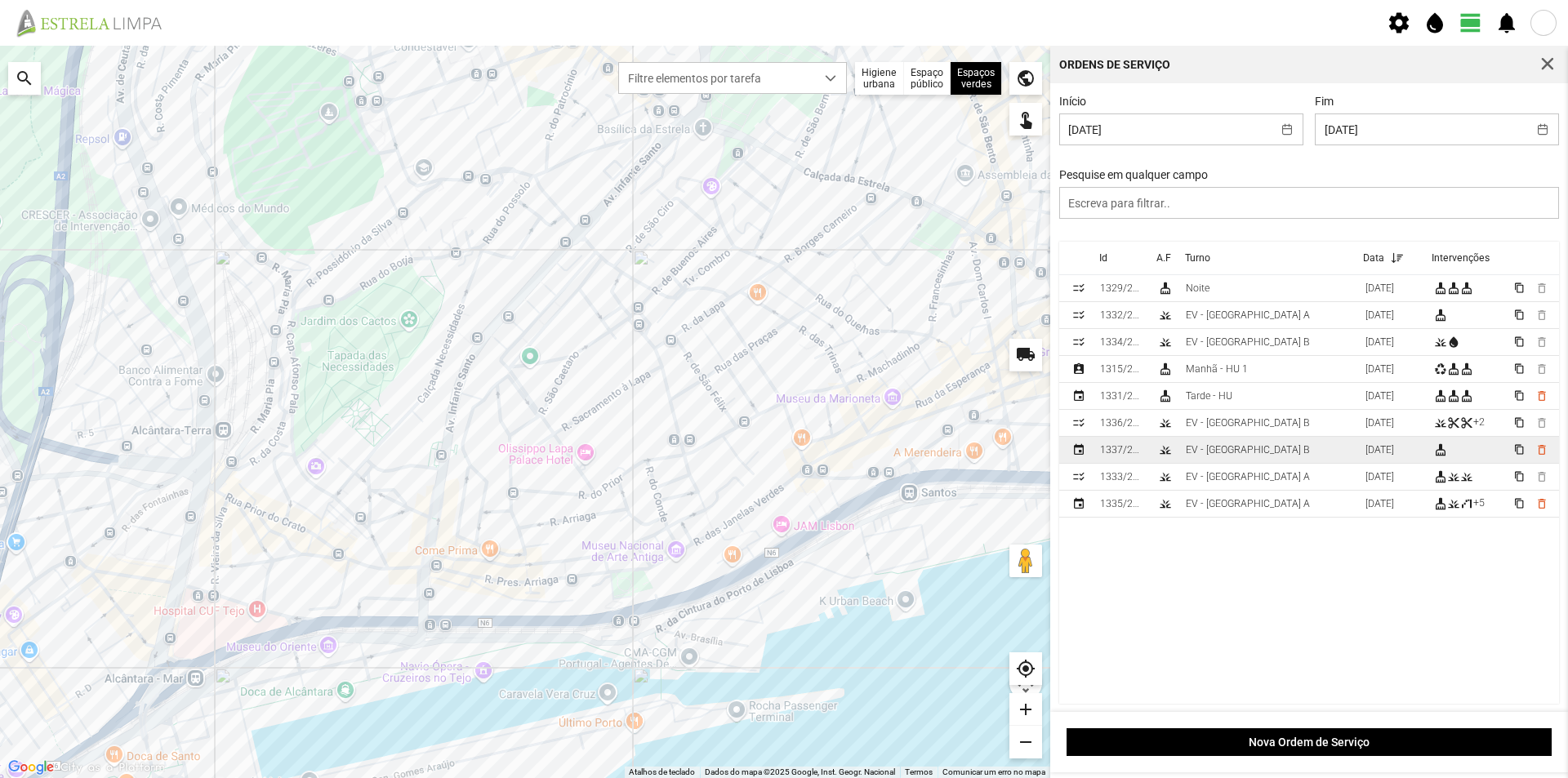
click at [1243, 451] on div "EV - [GEOGRAPHIC_DATA] B" at bounding box center [1248, 449] width 124 height 11
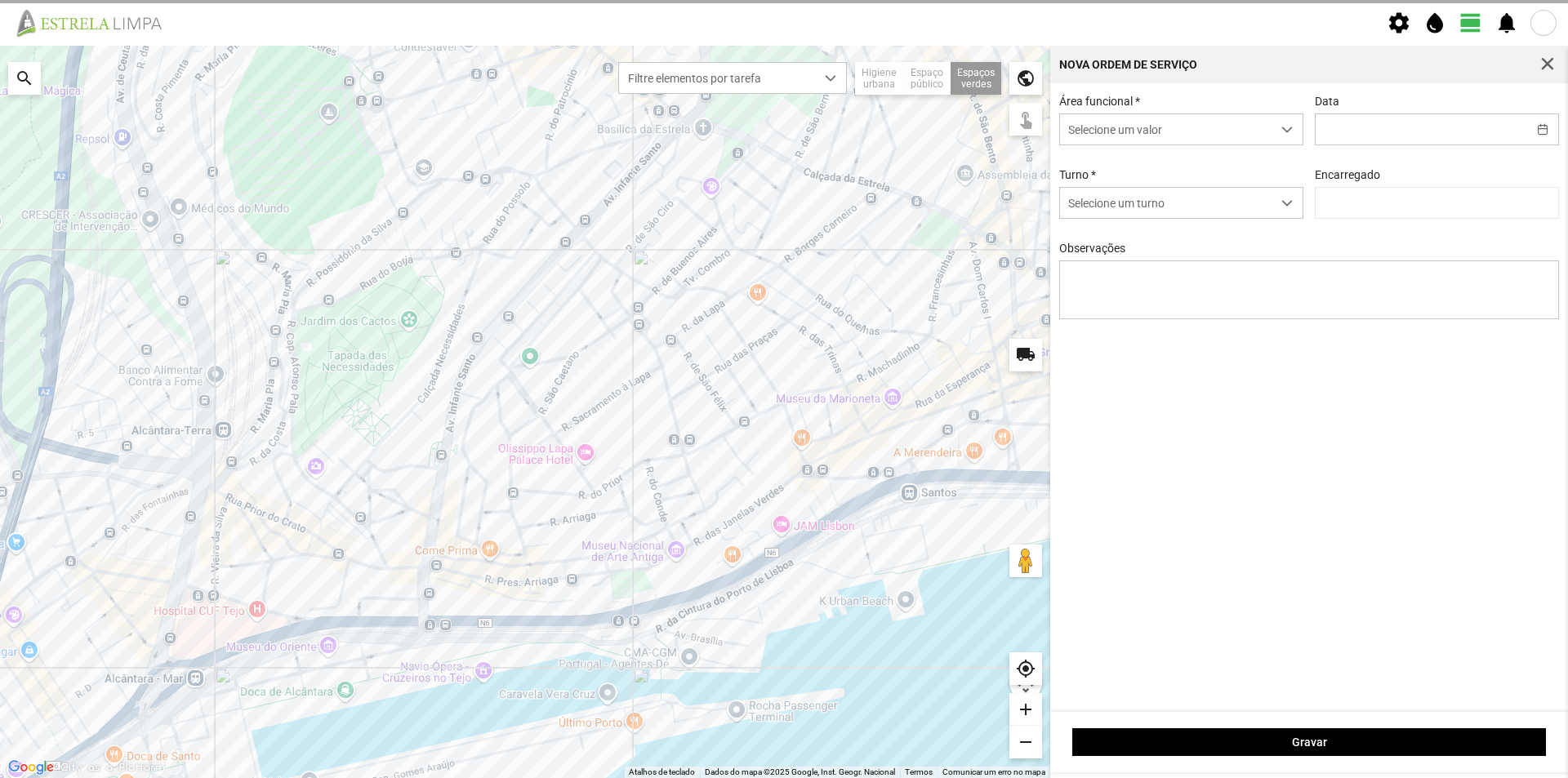
type input "[DATE]"
type textarea "Recolha de papeleliras"
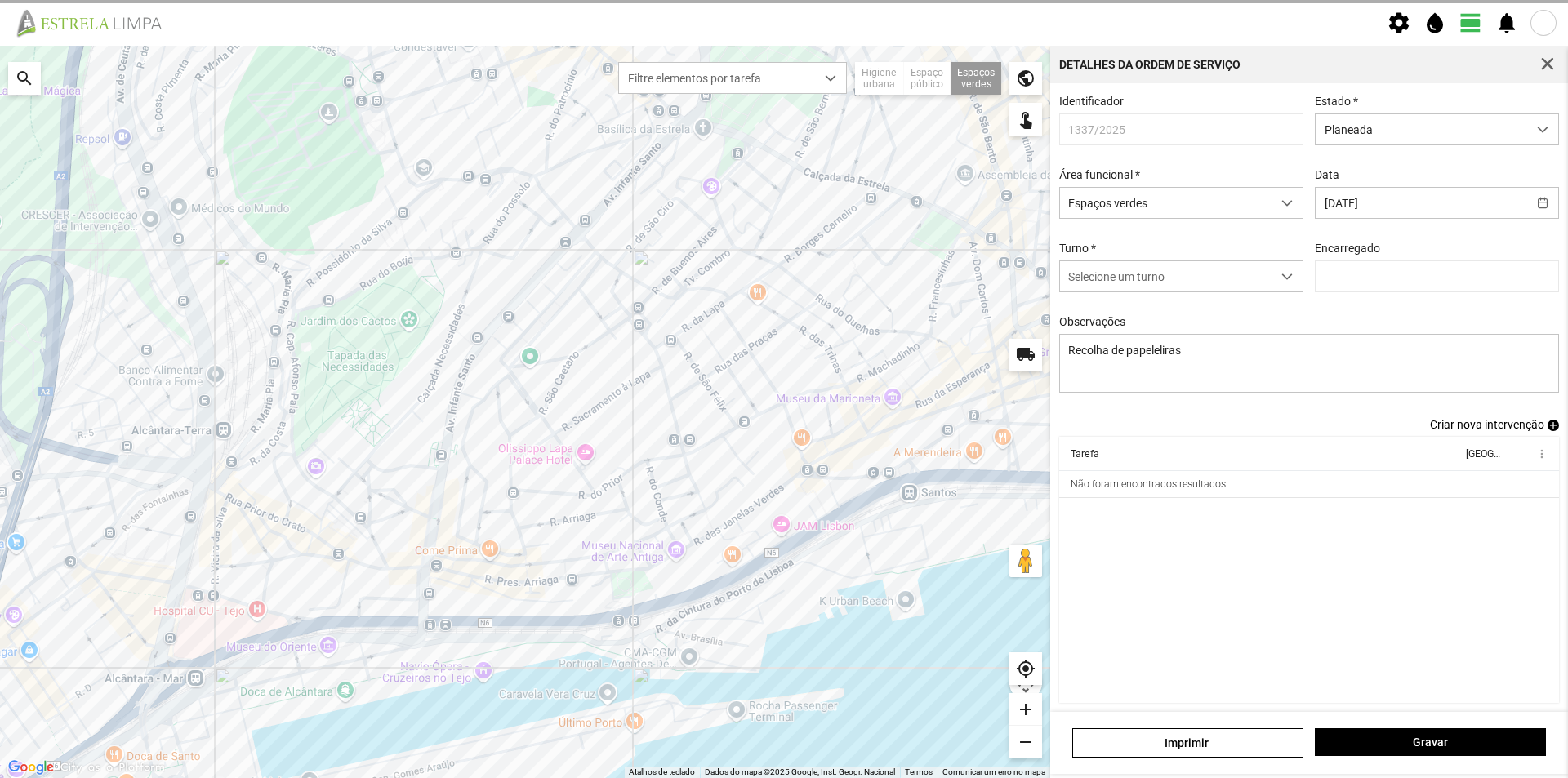
type input "[PERSON_NAME]"
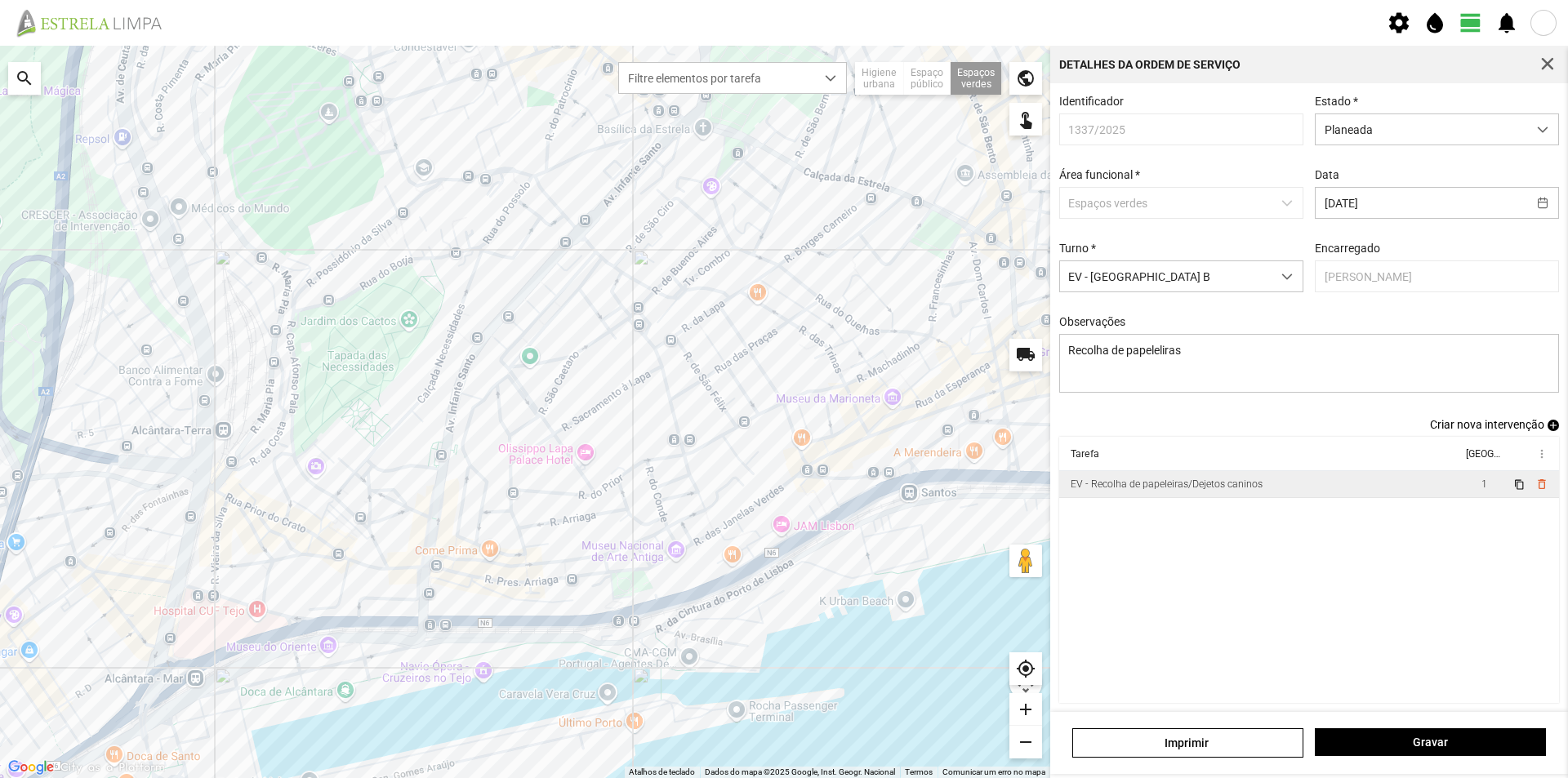
click at [1321, 494] on td "EV - Recolha de papeleiras/Dejetos caninos" at bounding box center [1260, 484] width 403 height 27
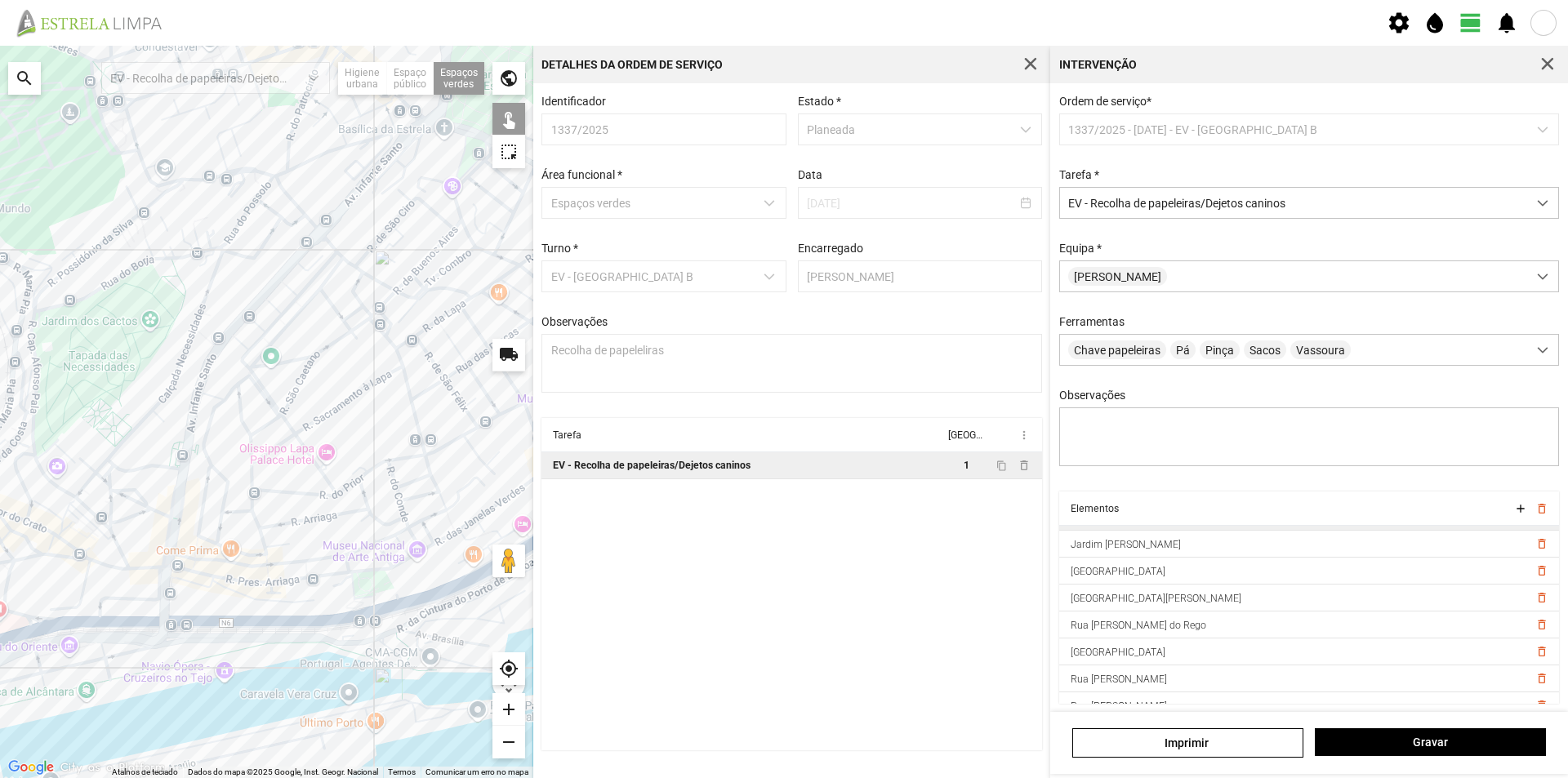
scroll to position [199, 0]
click at [1534, 696] on span "delete_outline" at bounding box center [1540, 689] width 13 height 13
click at [1534, 545] on span "delete_outline" at bounding box center [1540, 538] width 13 height 13
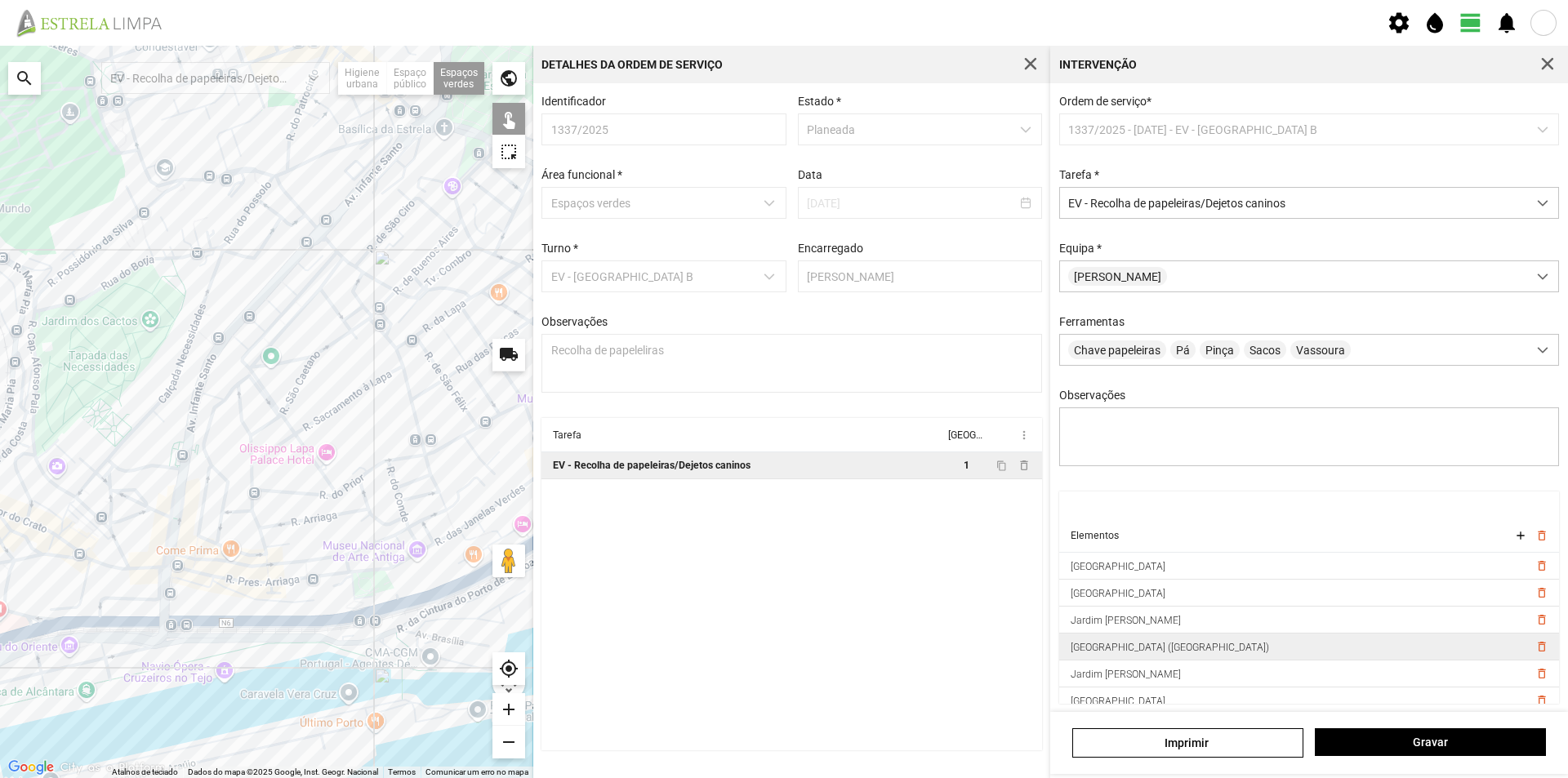
scroll to position [82, 0]
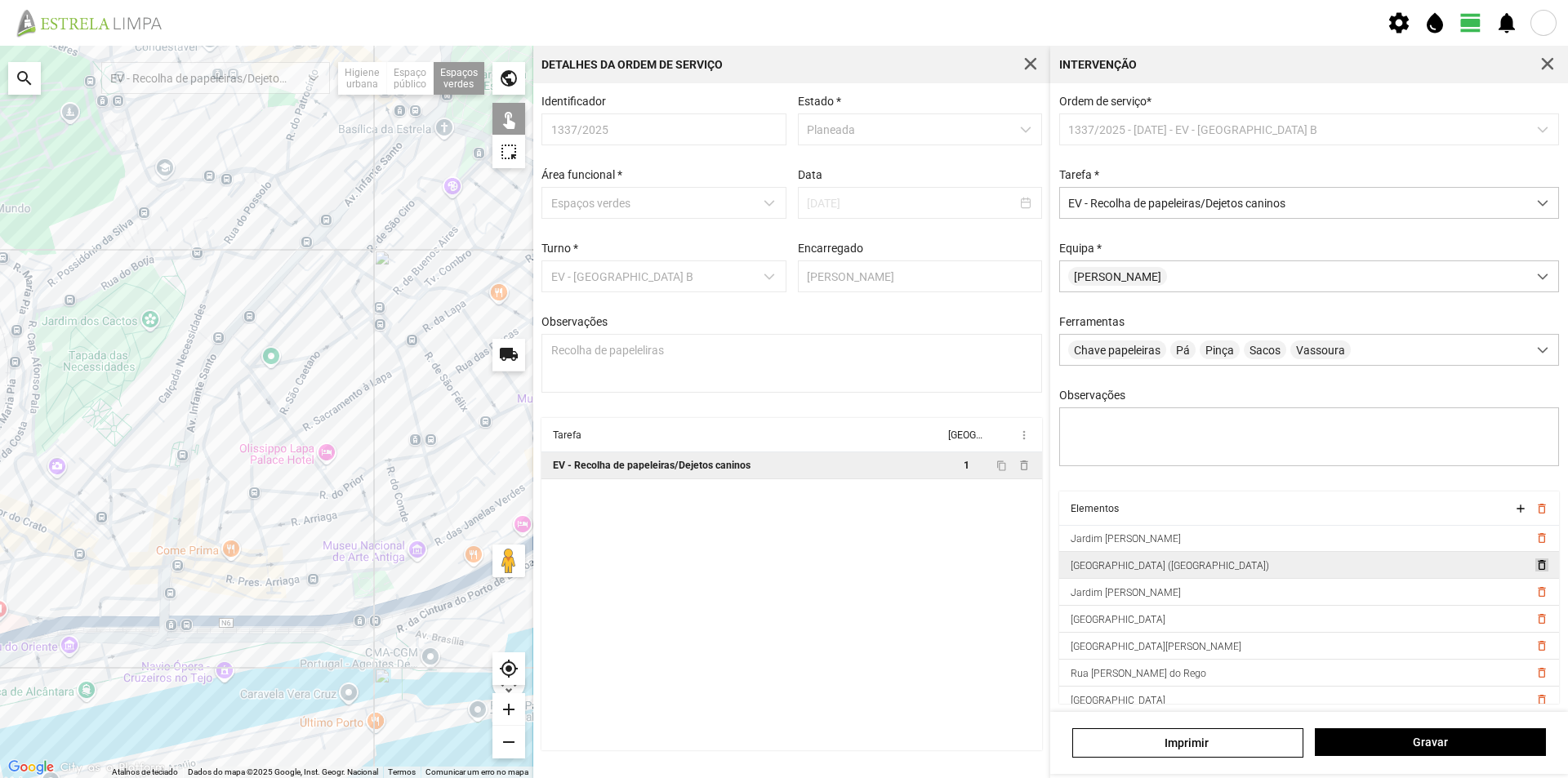
click at [1534, 572] on span "delete_outline" at bounding box center [1540, 564] width 13 height 13
click at [1534, 561] on span "delete_outline" at bounding box center [1540, 555] width 13 height 13
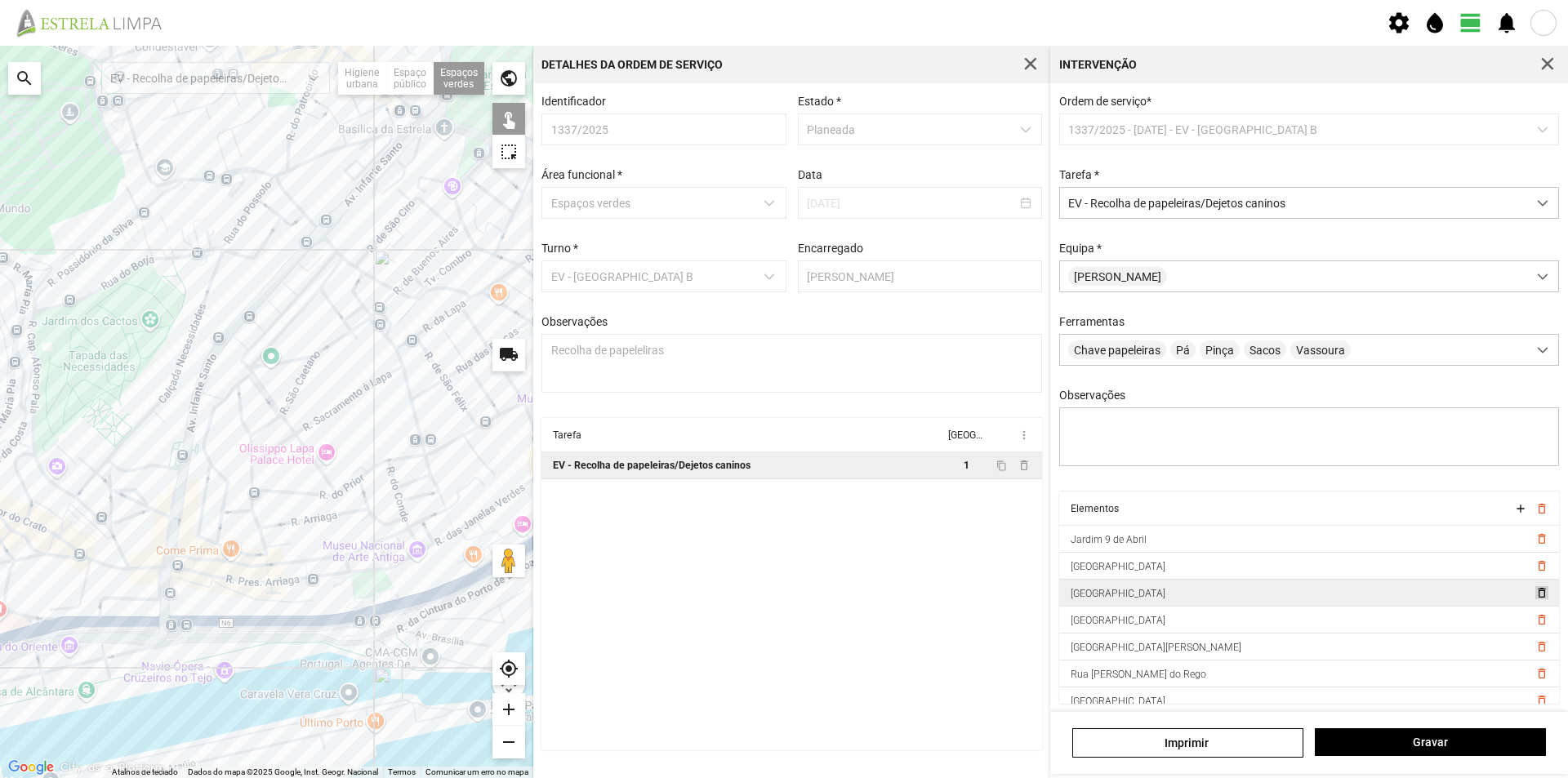
click at [1534, 599] on span "delete_outline" at bounding box center [1540, 592] width 13 height 13
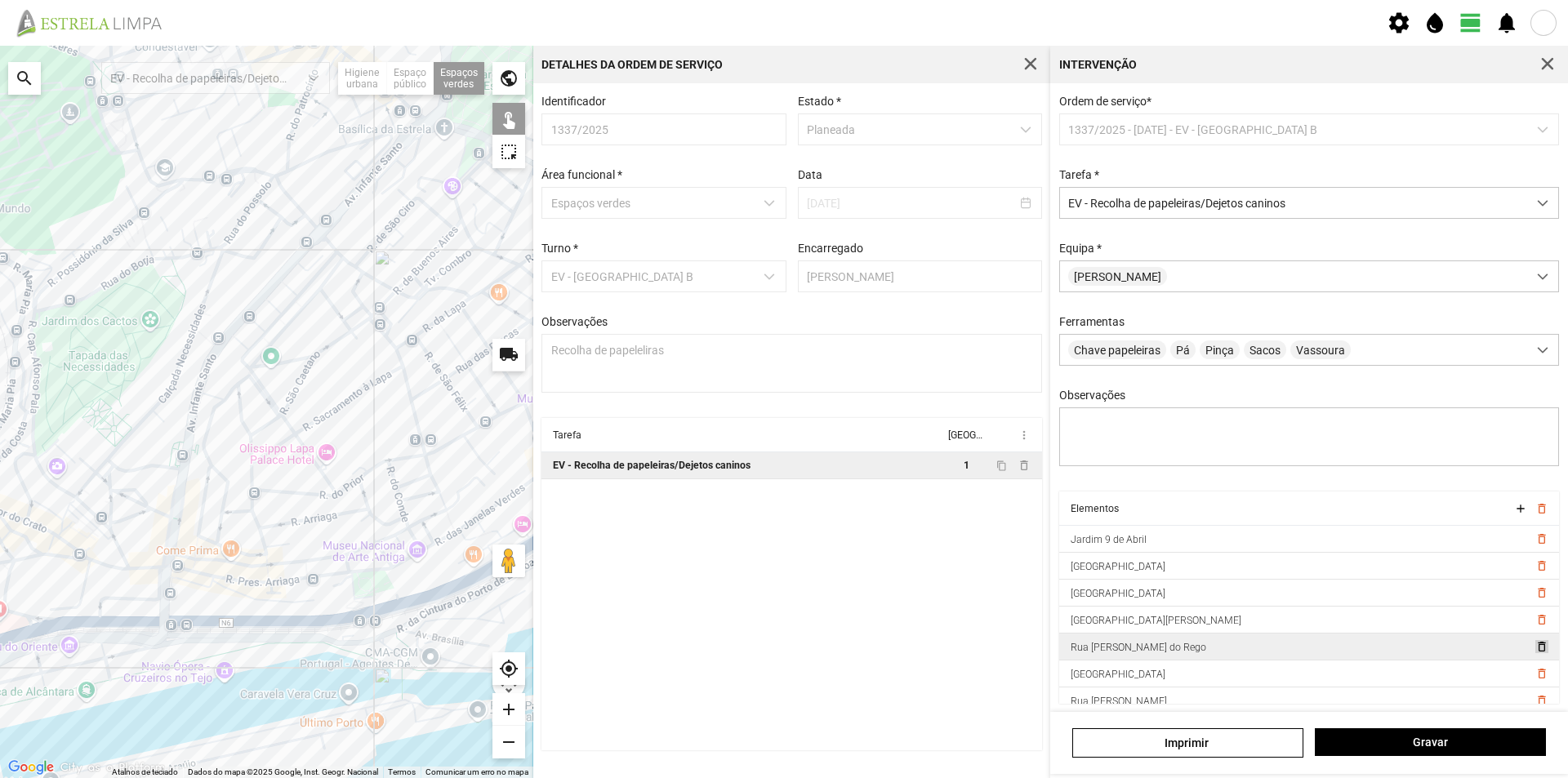
click at [1534, 653] on span "delete_outline" at bounding box center [1540, 646] width 13 height 13
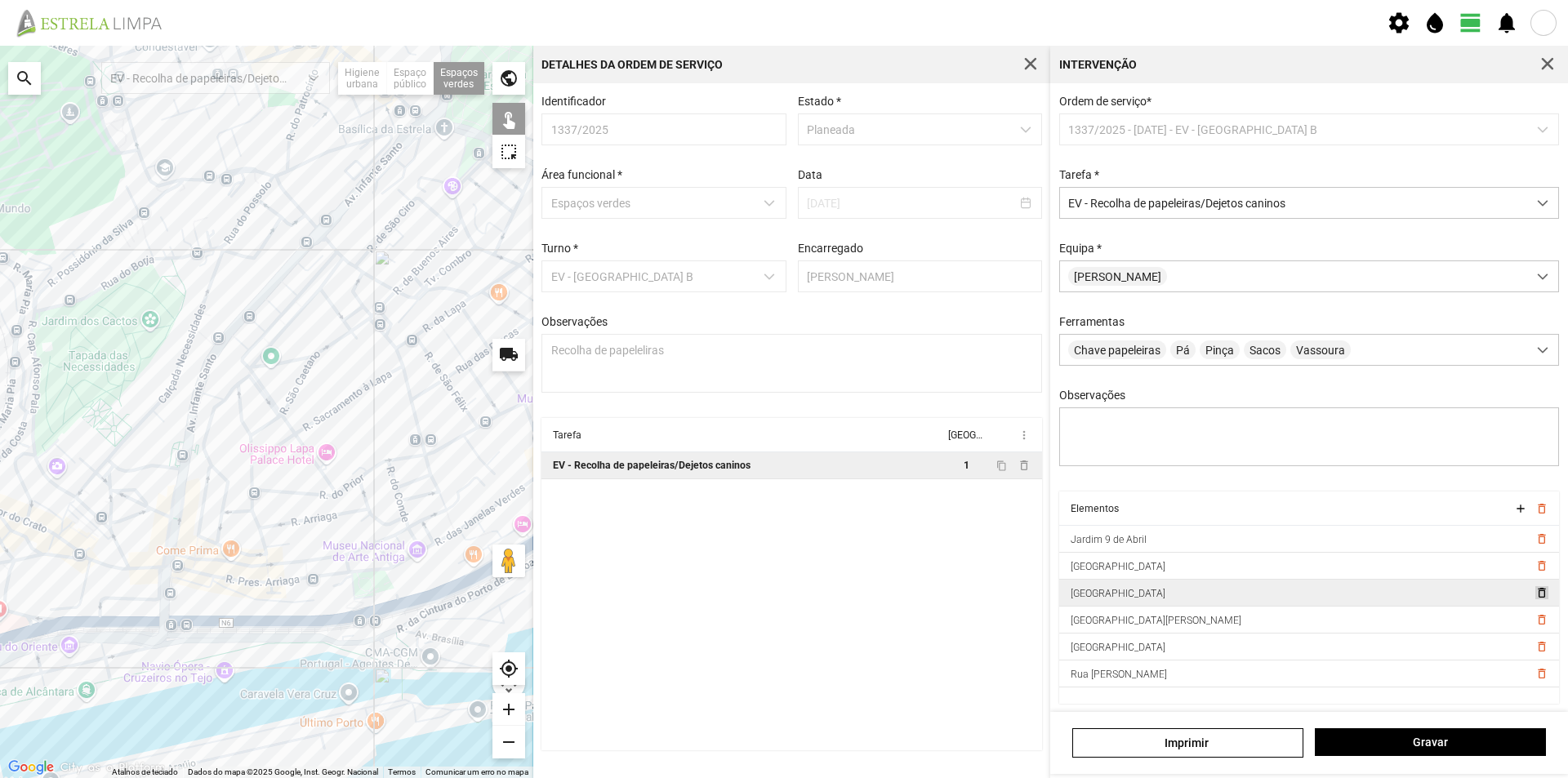
click at [1534, 599] on span "delete_outline" at bounding box center [1540, 592] width 13 height 13
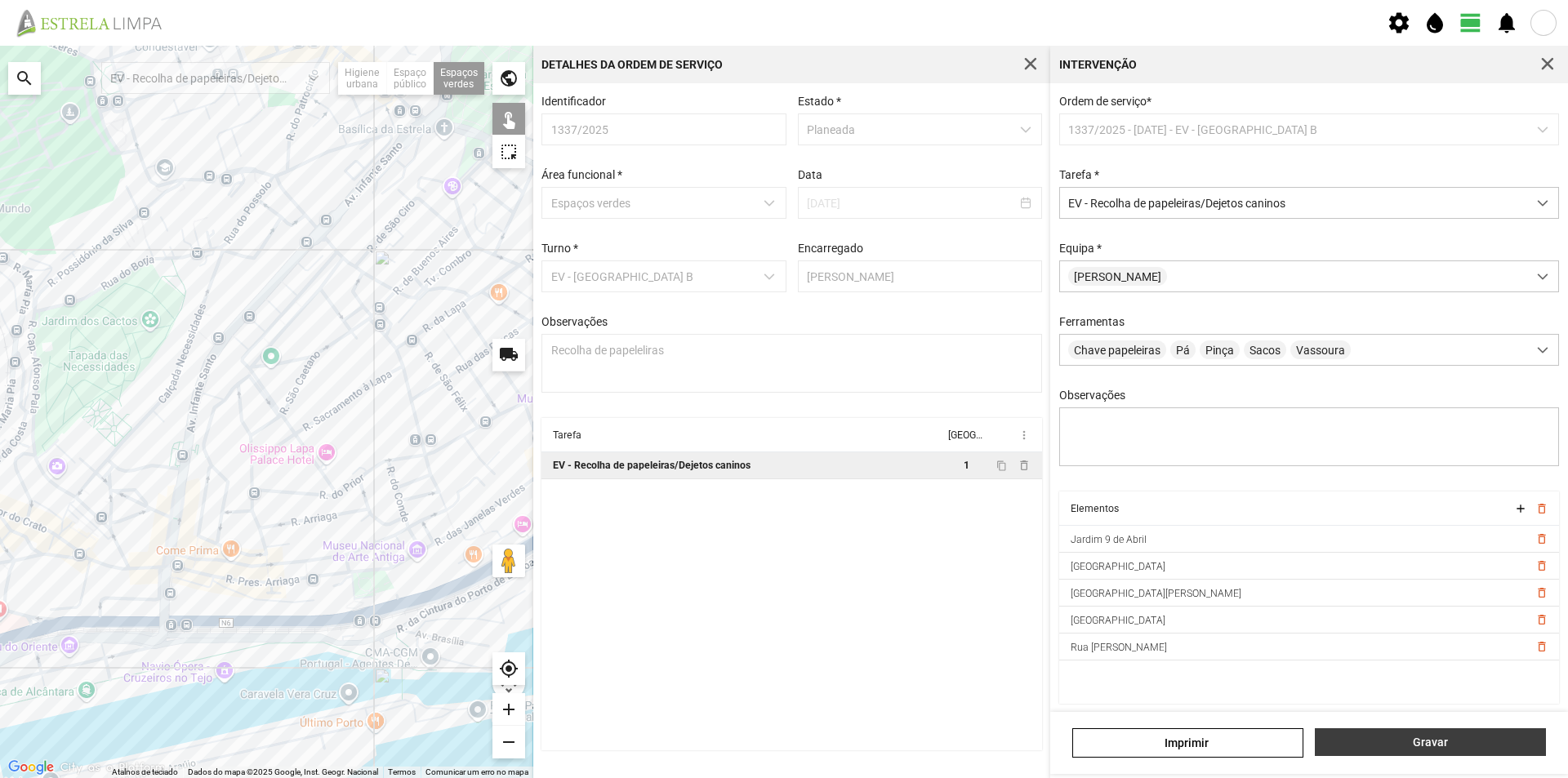
click at [1404, 739] on span "Gravar" at bounding box center [1430, 741] width 214 height 13
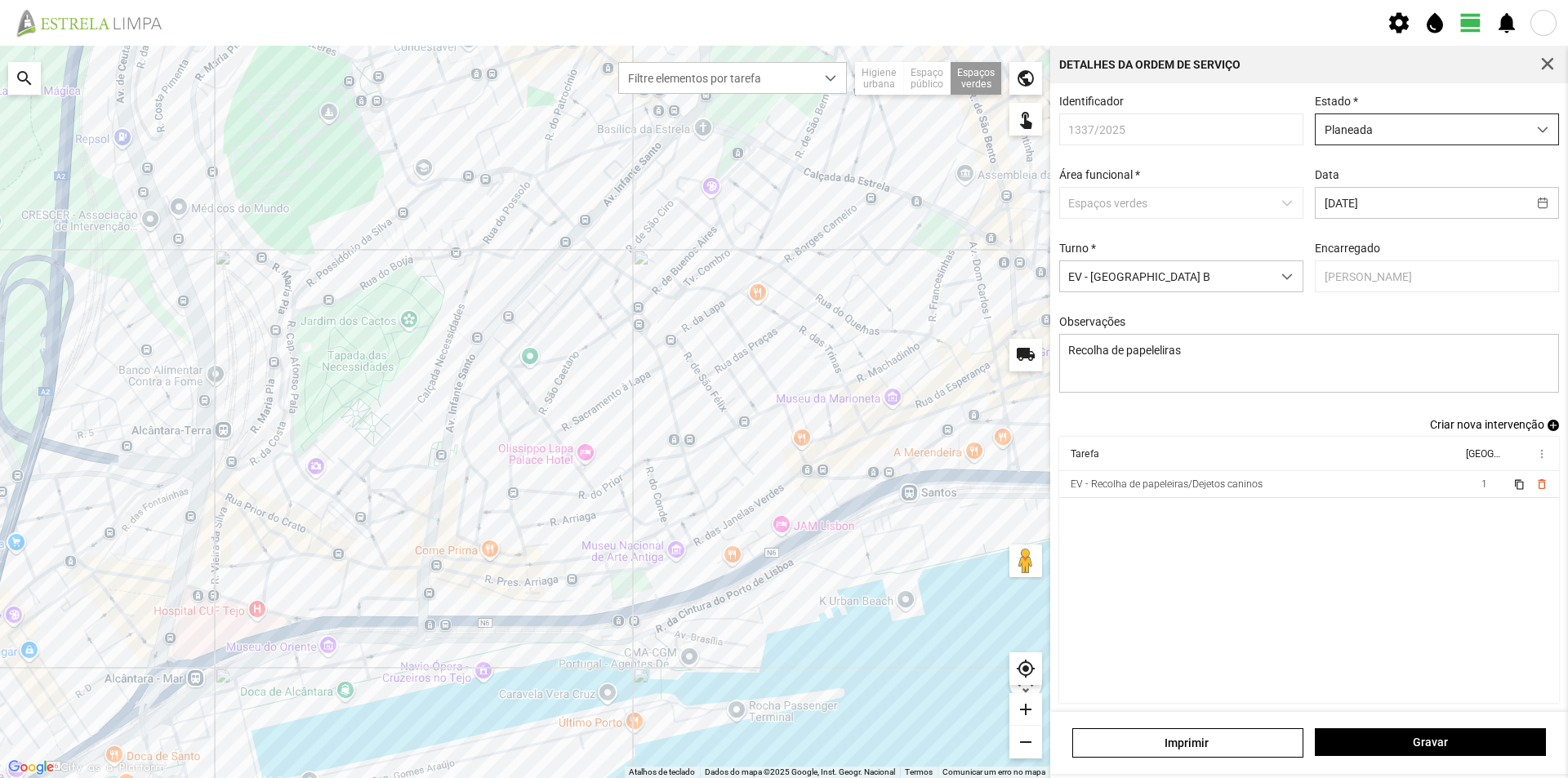
click at [1384, 120] on span "Planeada" at bounding box center [1421, 130] width 212 height 31
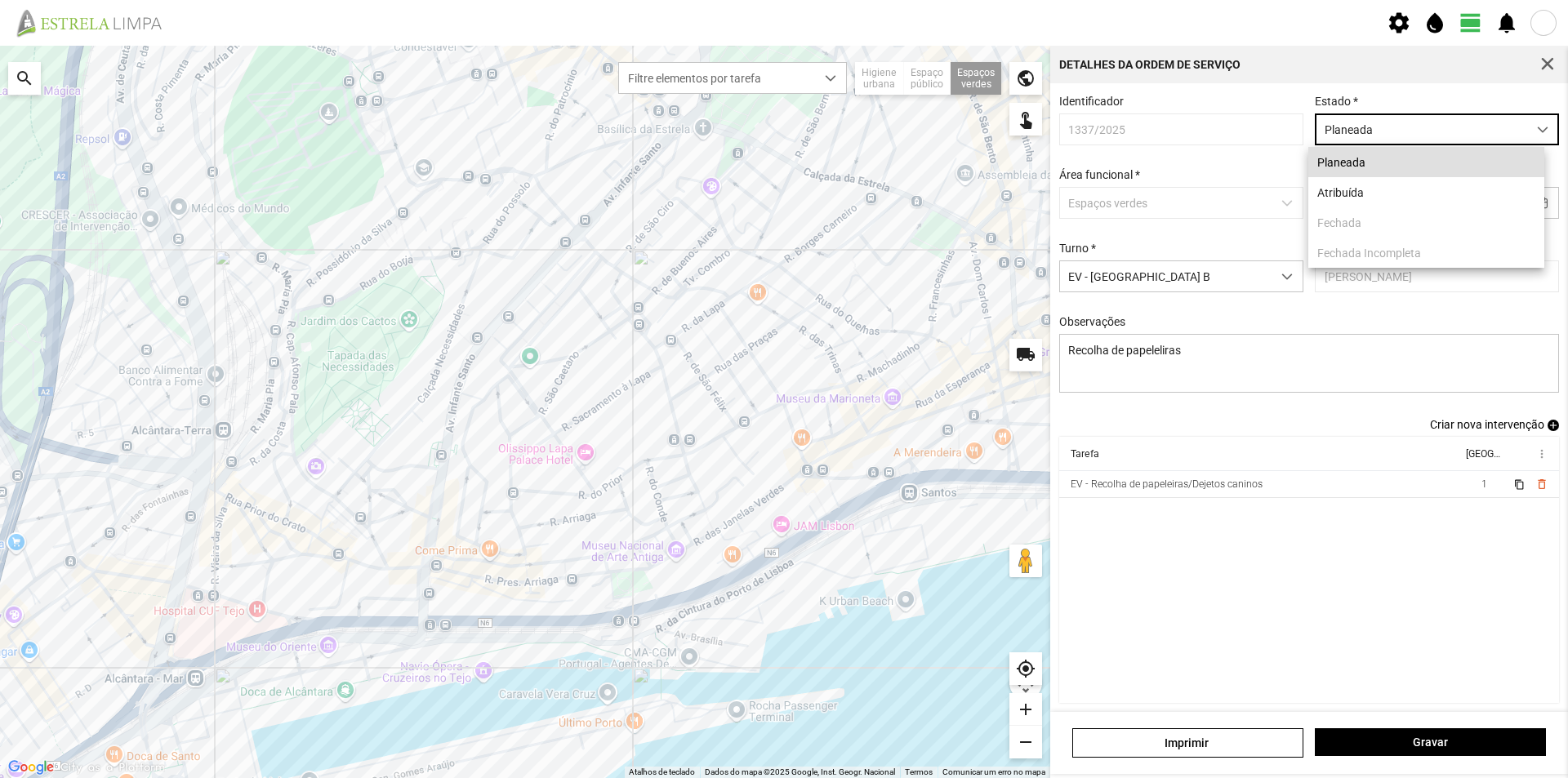
scroll to position [9, 73]
click at [1367, 195] on li "Atribuída" at bounding box center [1426, 192] width 236 height 31
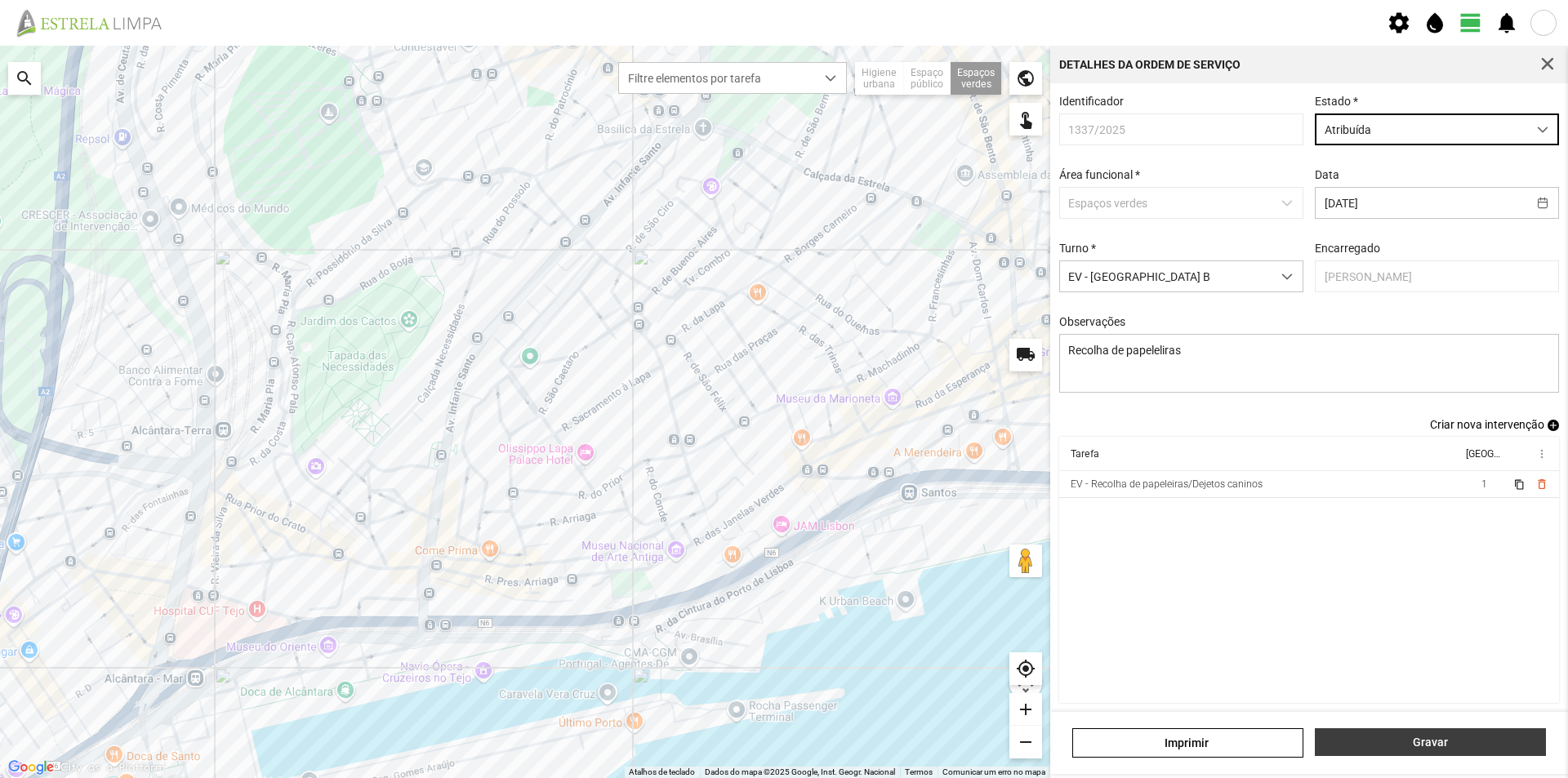
click at [1387, 742] on span "Gravar" at bounding box center [1430, 741] width 214 height 13
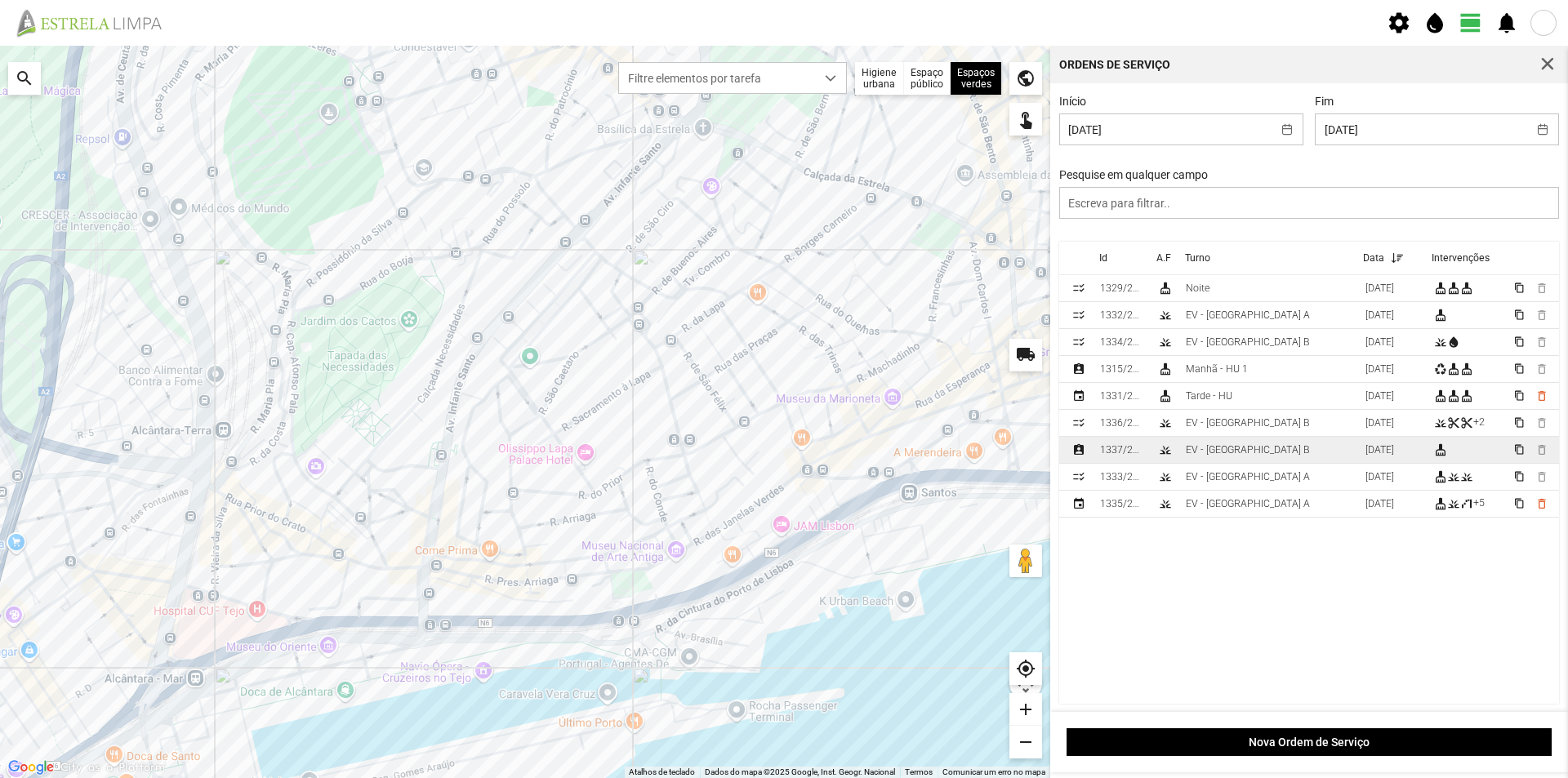
click at [1276, 450] on td "EV - [GEOGRAPHIC_DATA] B" at bounding box center [1268, 450] width 179 height 27
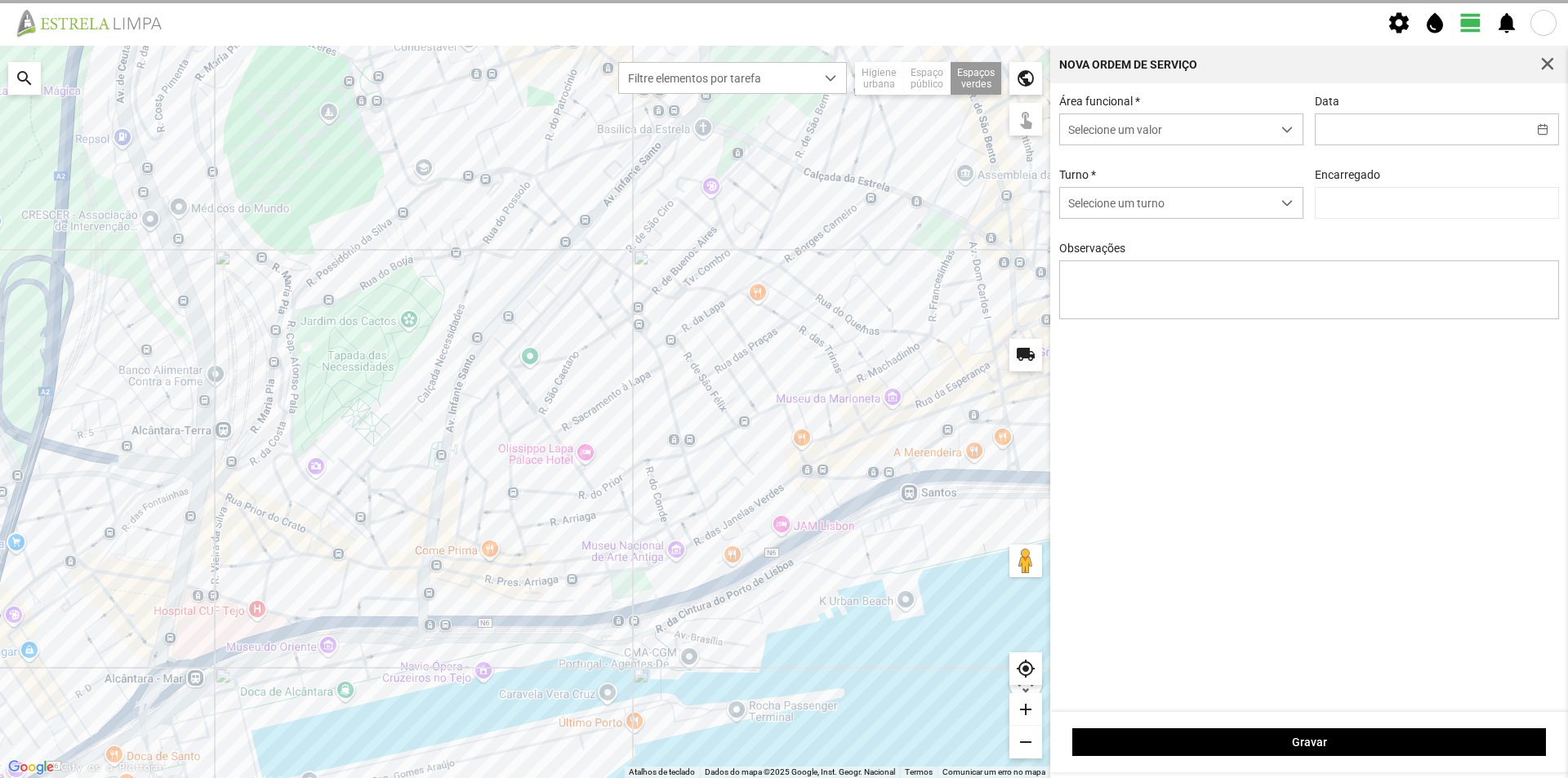
type input "[DATE]"
type input "[PERSON_NAME]"
type textarea "Recolha de papeleliras"
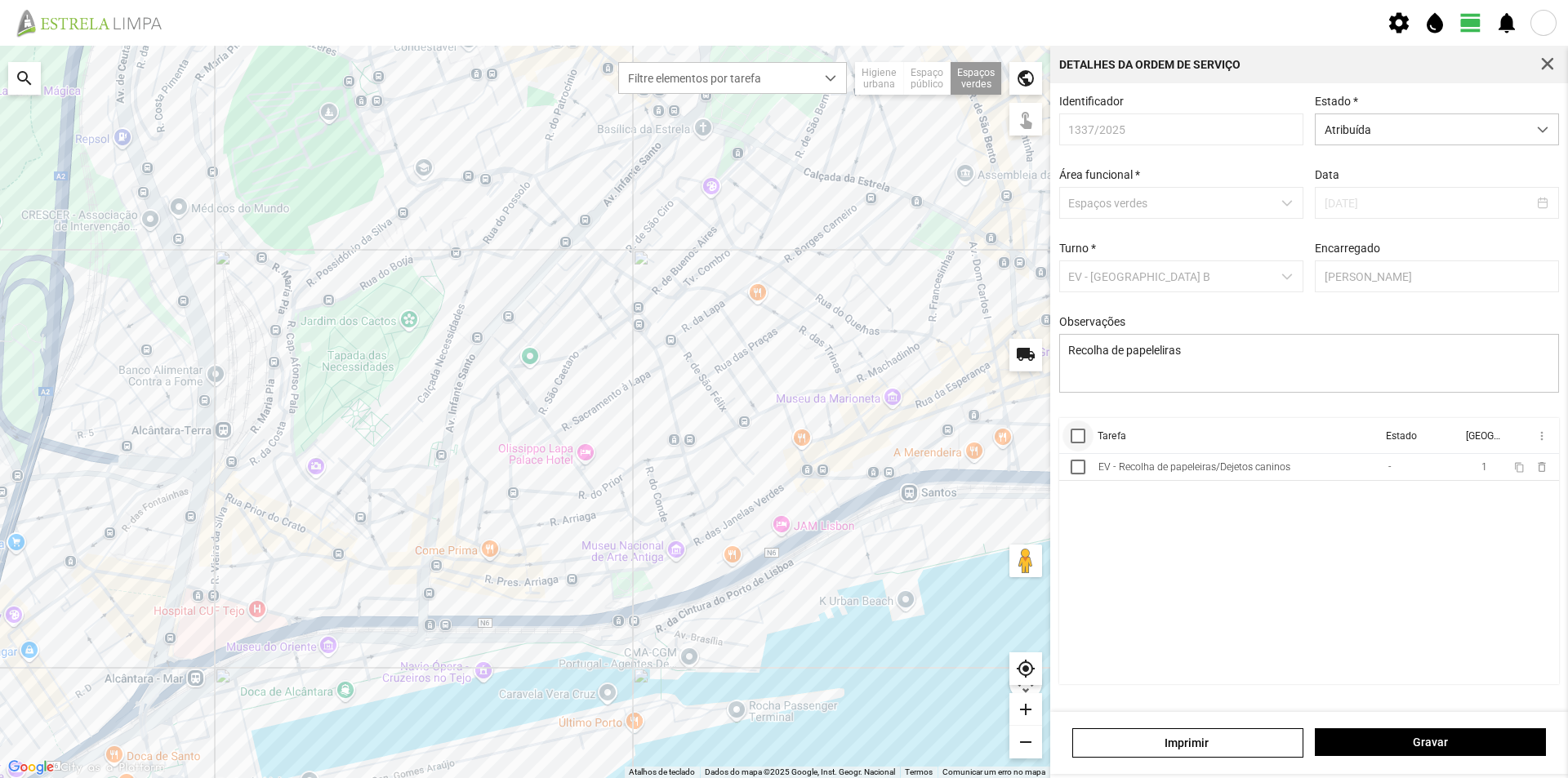
click at [1077, 443] on div at bounding box center [1078, 435] width 14 height 14
click at [1540, 440] on span "more_vert" at bounding box center [1540, 435] width 13 height 13
click at [1499, 467] on span "Marcar como Concluída" at bounding box center [1454, 468] width 121 height 11
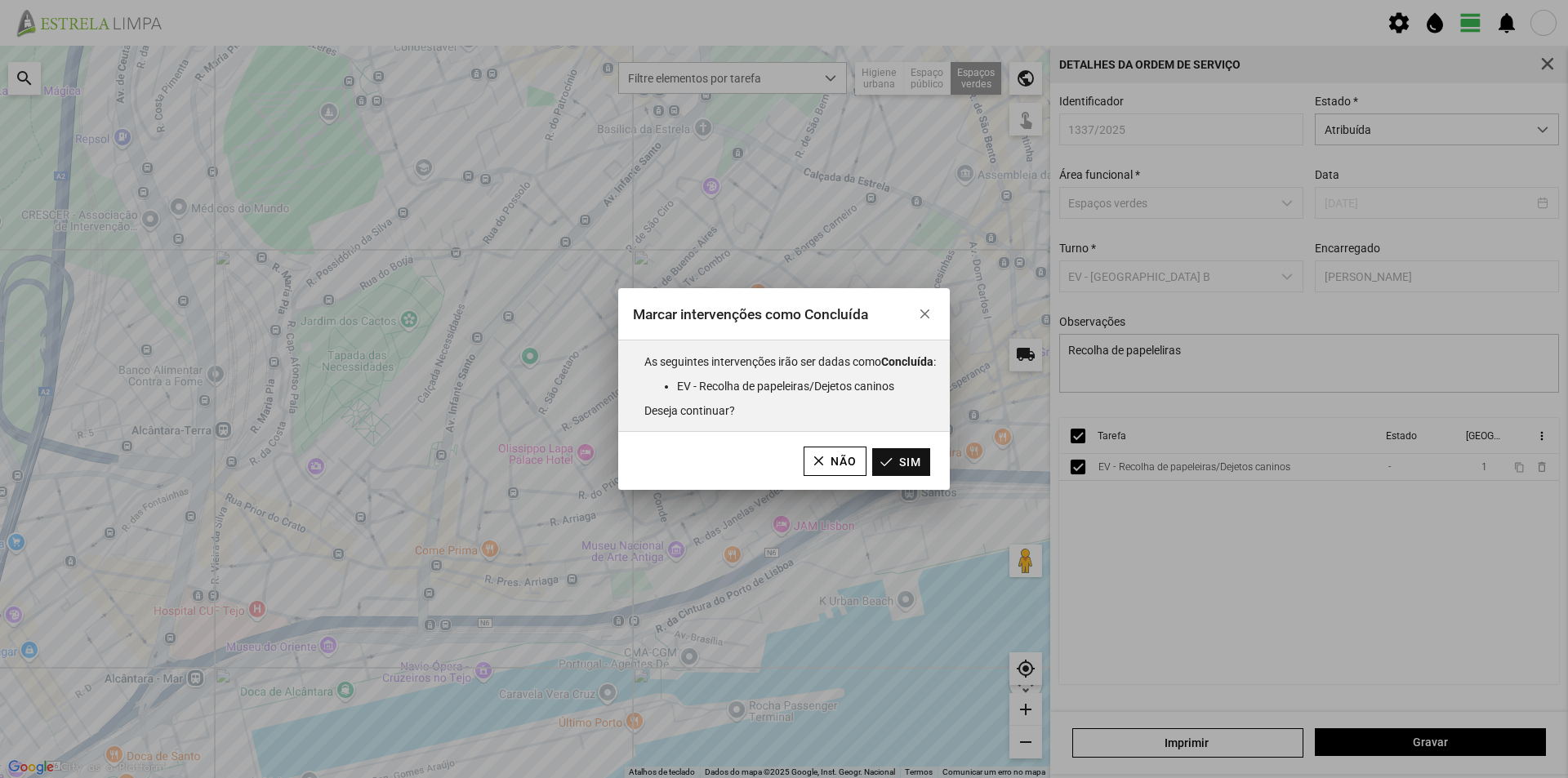
click at [910, 462] on button "Sim" at bounding box center [901, 461] width 58 height 28
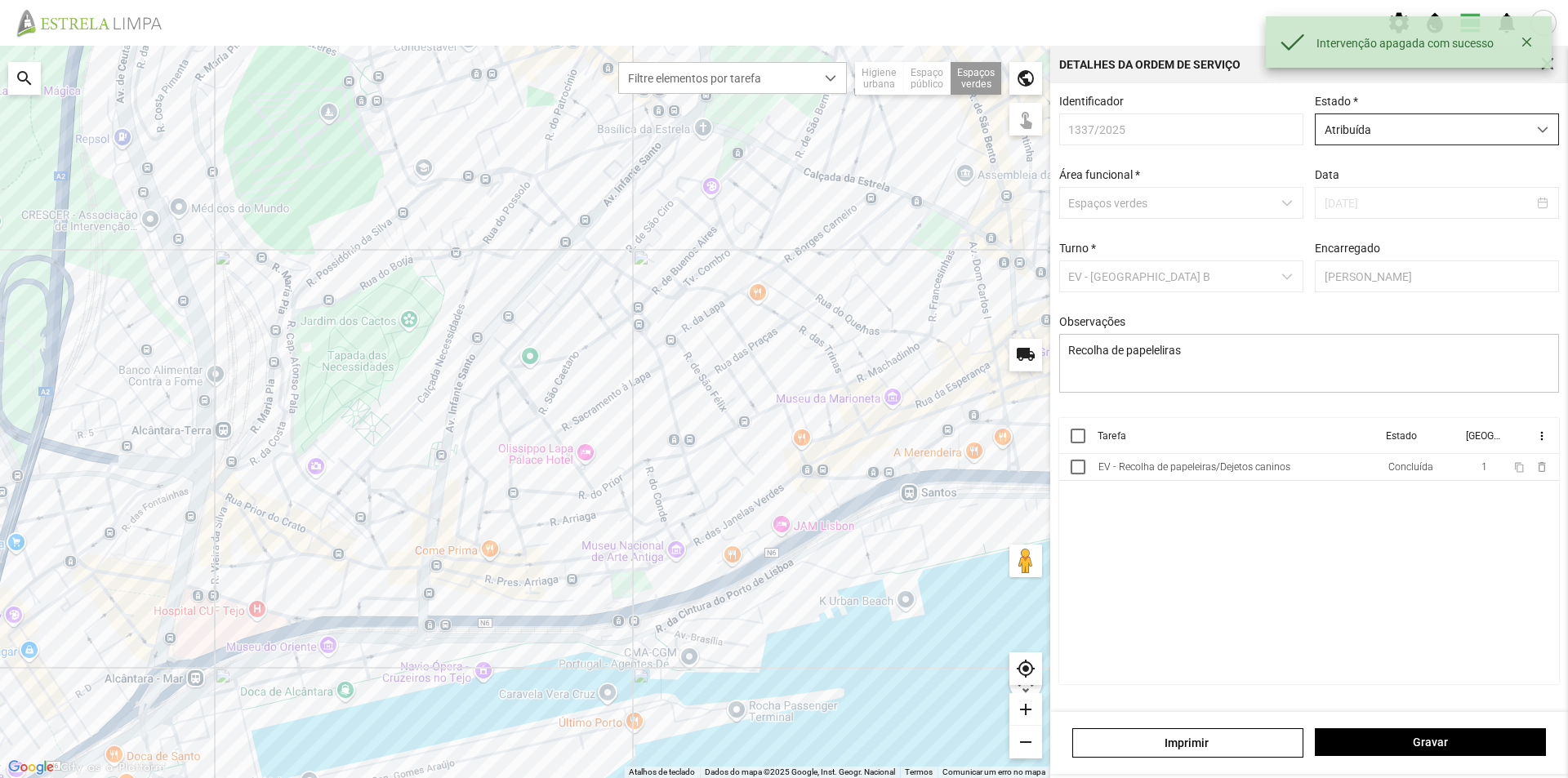
click at [1410, 134] on span "Atribuída" at bounding box center [1421, 130] width 212 height 31
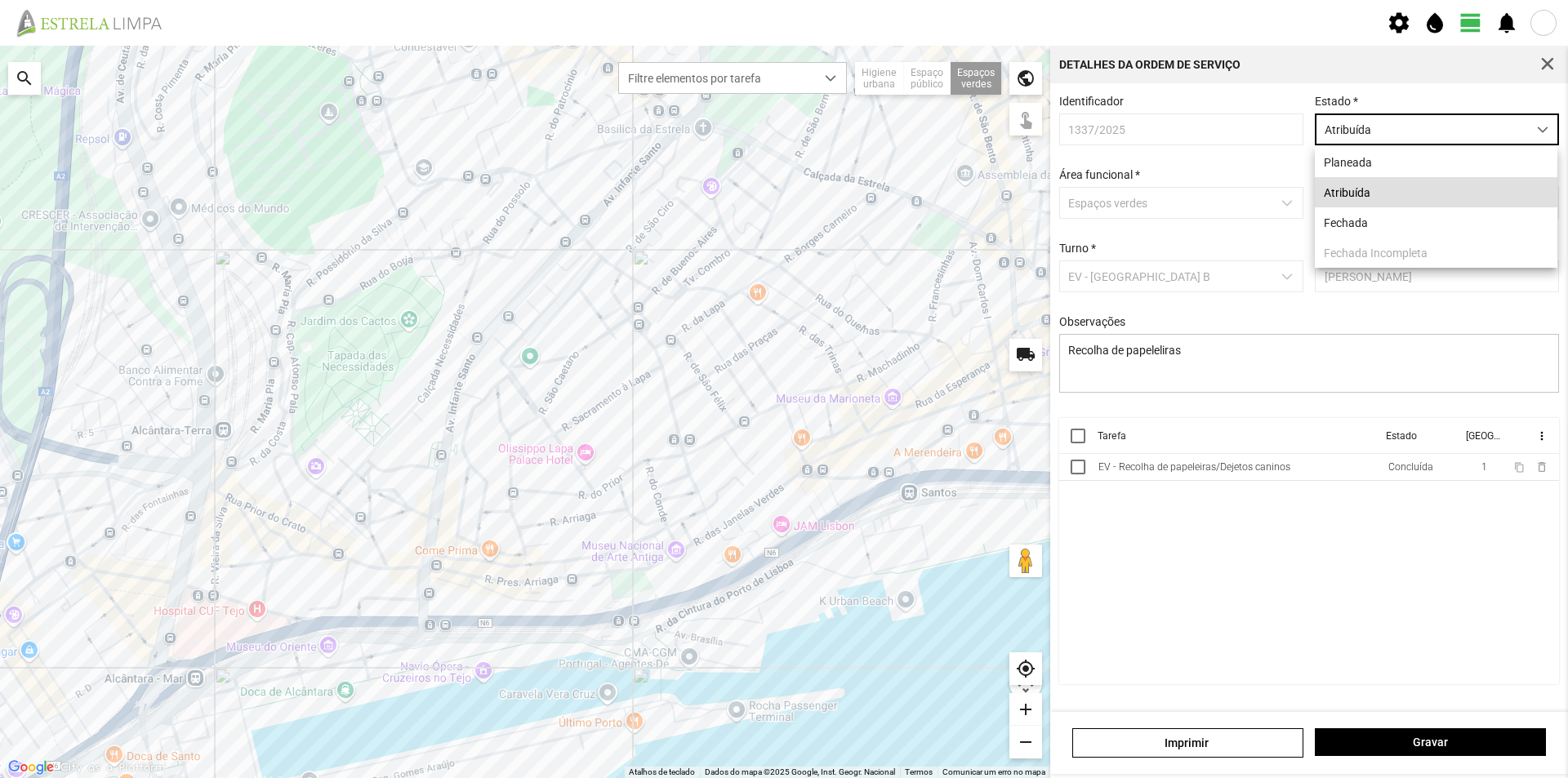
scroll to position [9, 73]
click at [1357, 223] on li "Fechada" at bounding box center [1435, 223] width 242 height 31
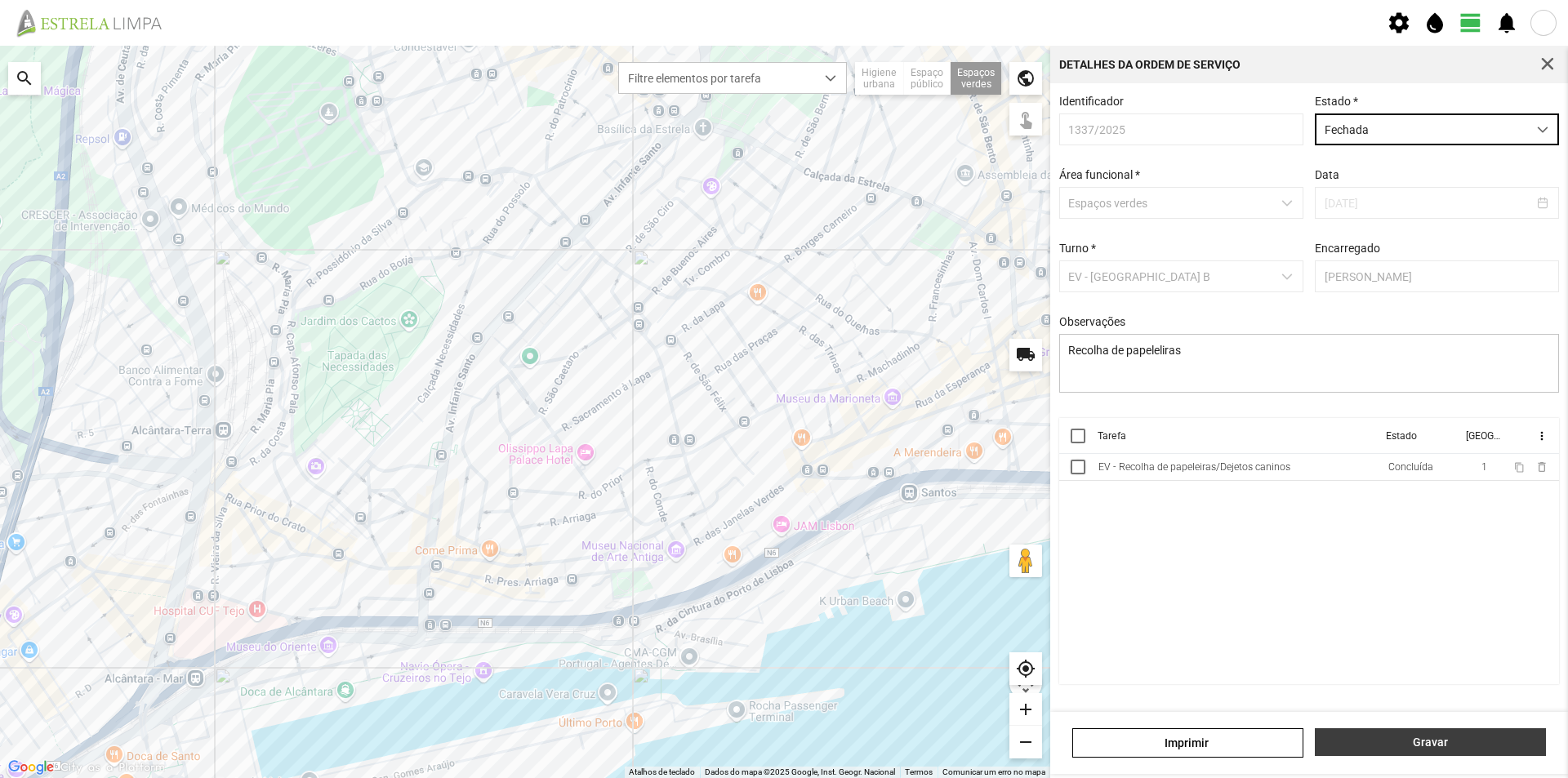
click at [1404, 742] on span "Gravar" at bounding box center [1430, 741] width 214 height 13
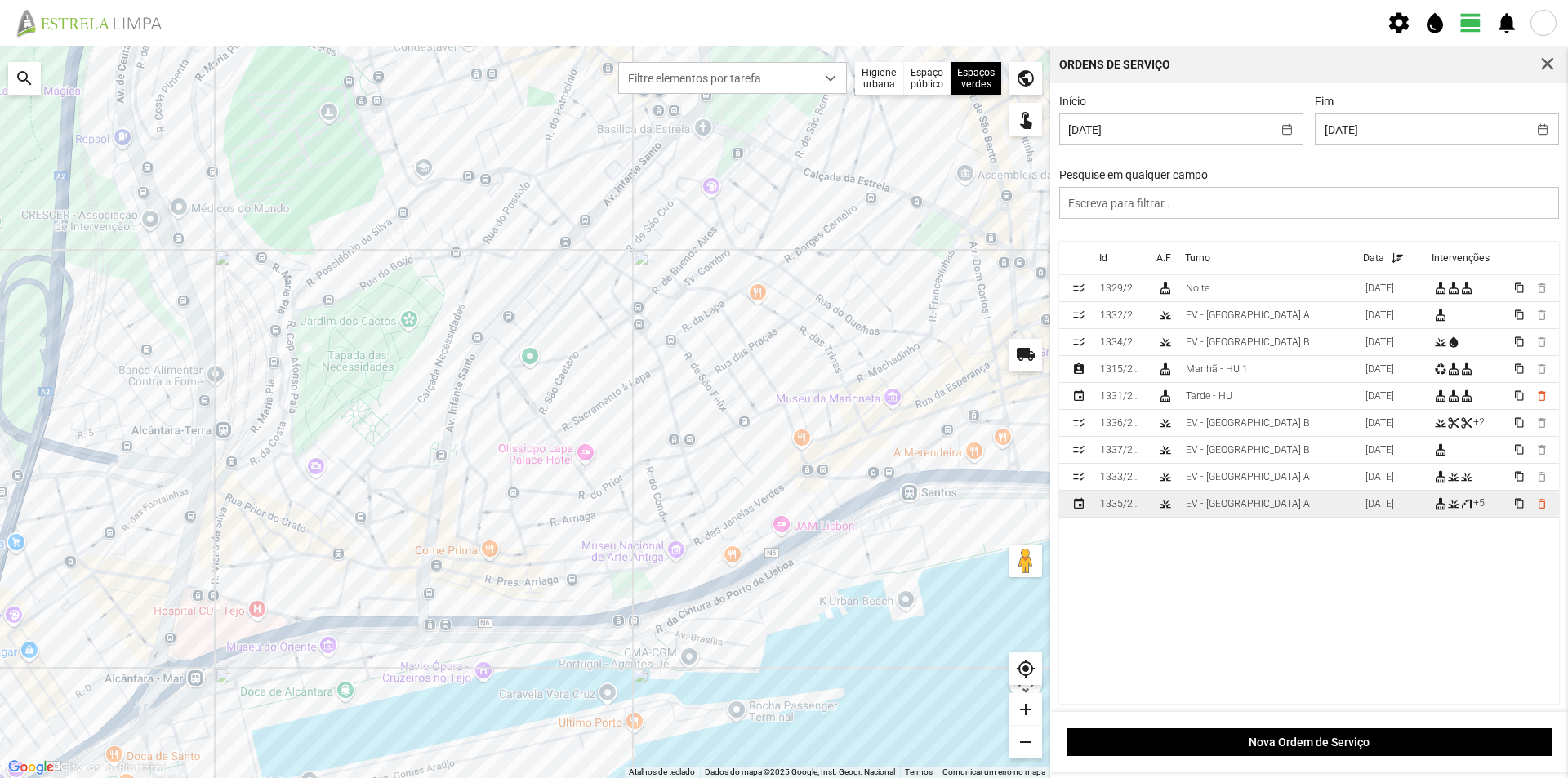
click at [1318, 510] on td "EV - [GEOGRAPHIC_DATA] A" at bounding box center [1268, 504] width 179 height 27
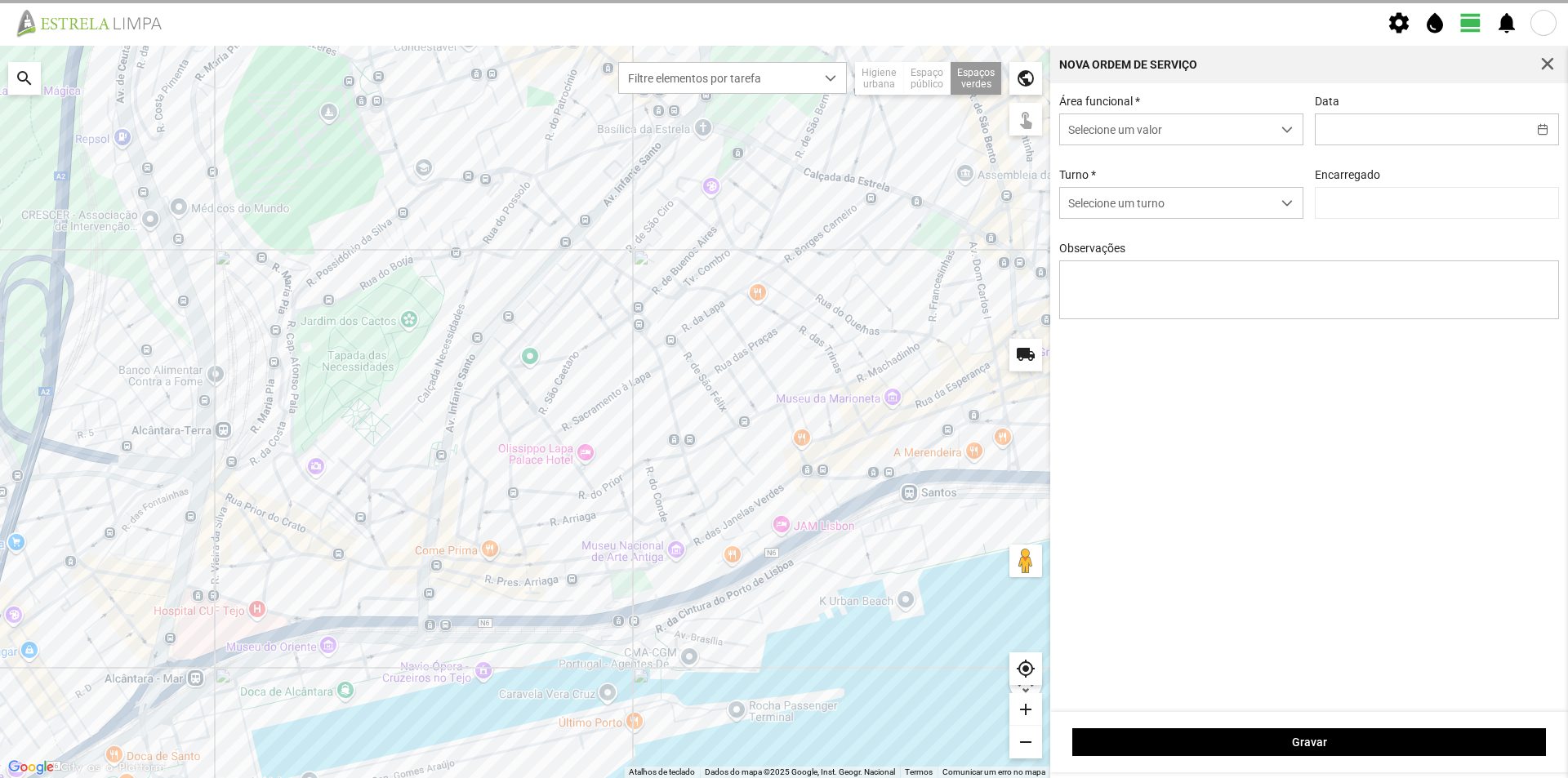
type input "[DATE]"
type textarea "Jardim [DATE]"
type input "[PERSON_NAME]"
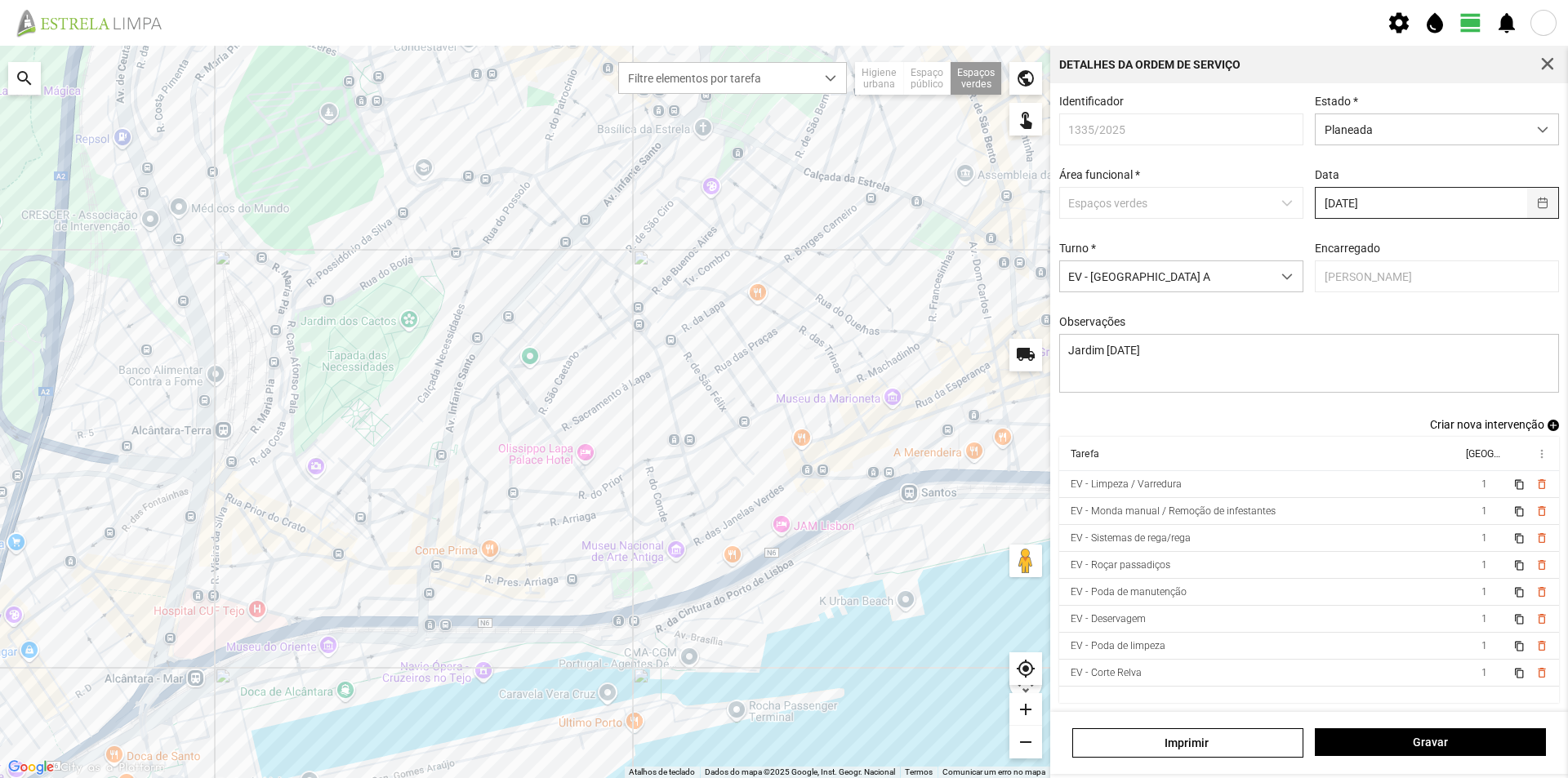
click at [1530, 200] on button "button" at bounding box center [1543, 203] width 31 height 31
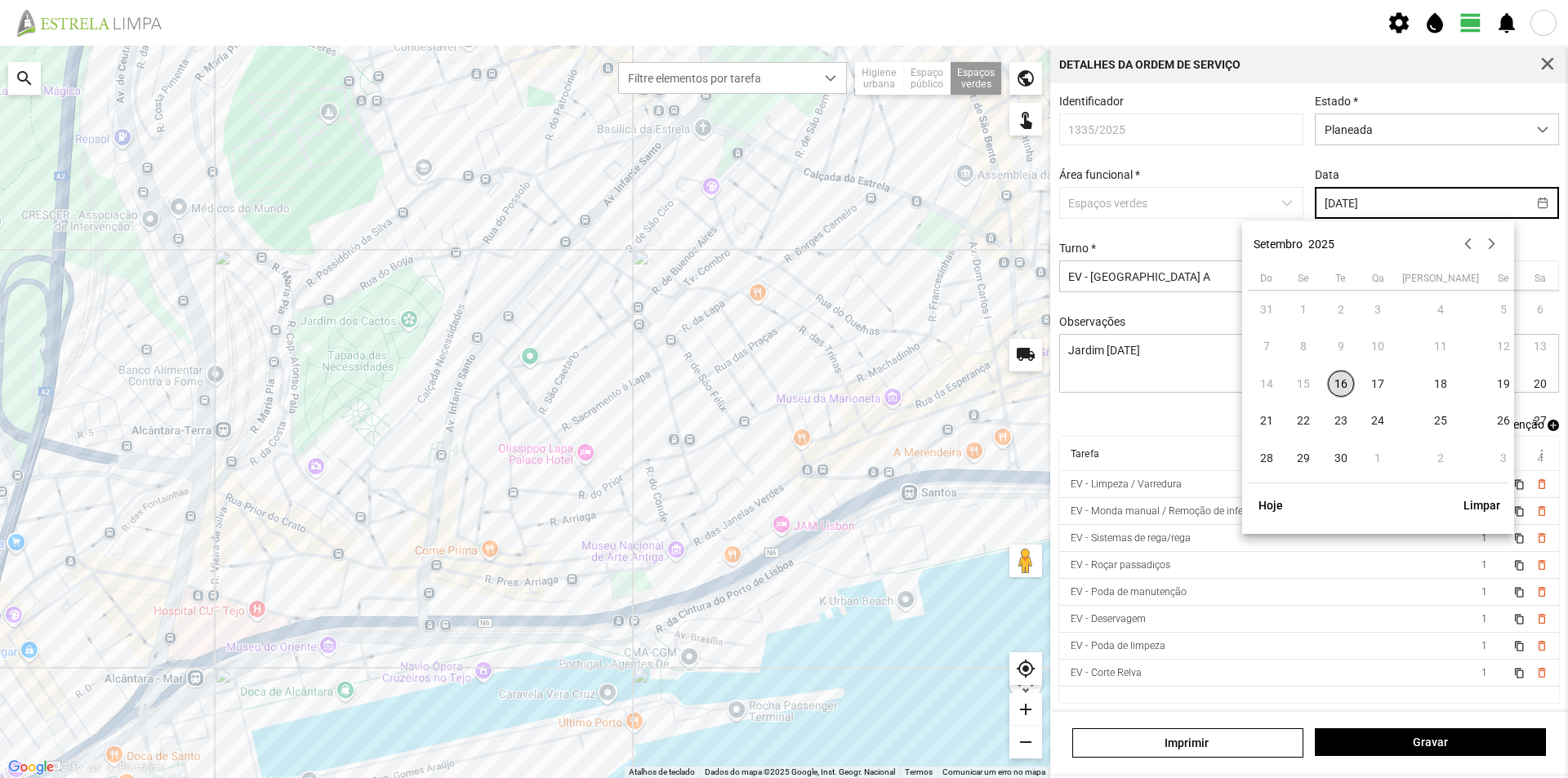
click at [1403, 167] on div "Identificador 1335/2025 Estado * Planeada Área funcional * Espaços verdes Data …" at bounding box center [1309, 256] width 512 height 323
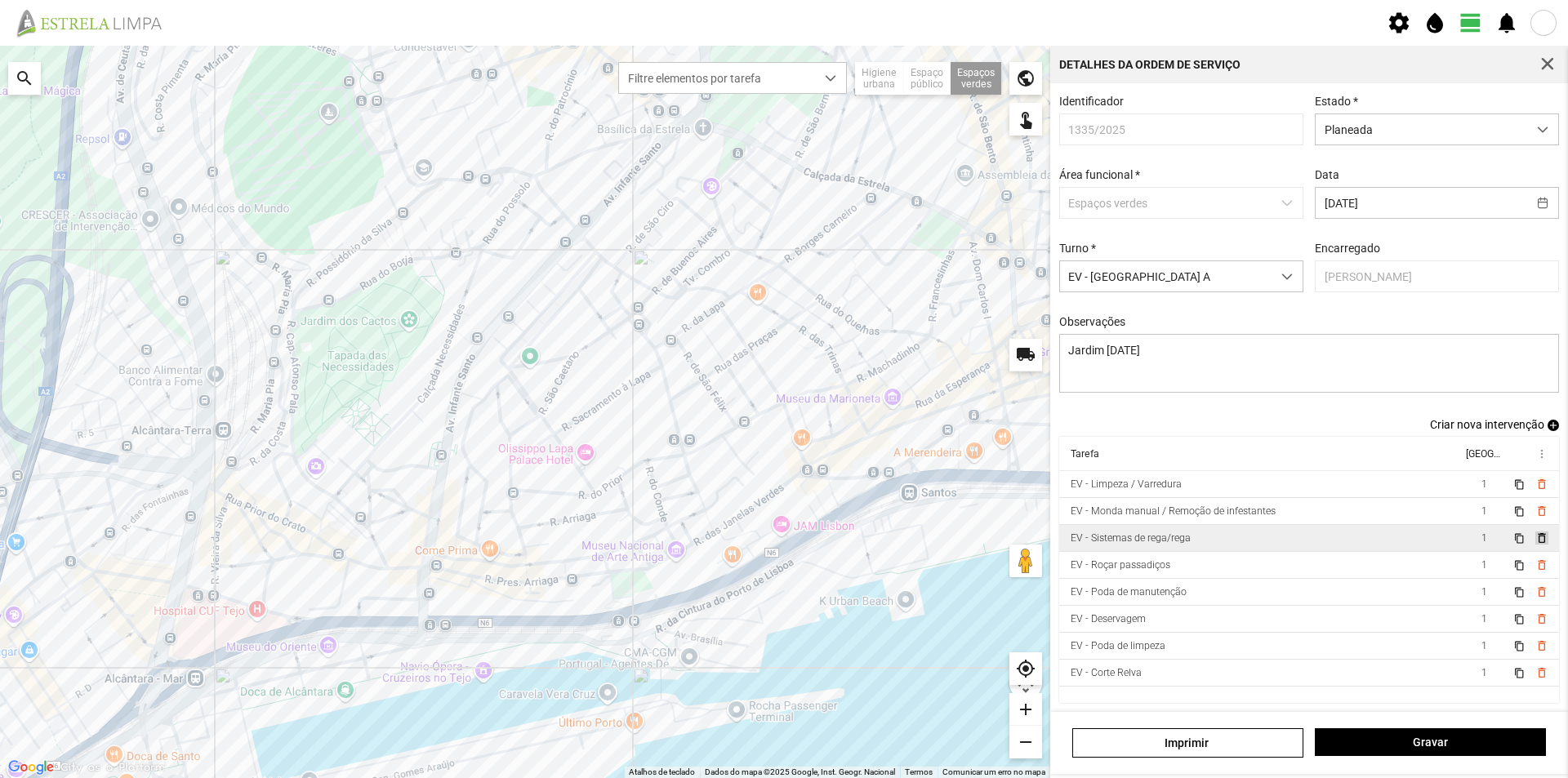
click at [1534, 544] on span "delete_outline" at bounding box center [1540, 537] width 13 height 13
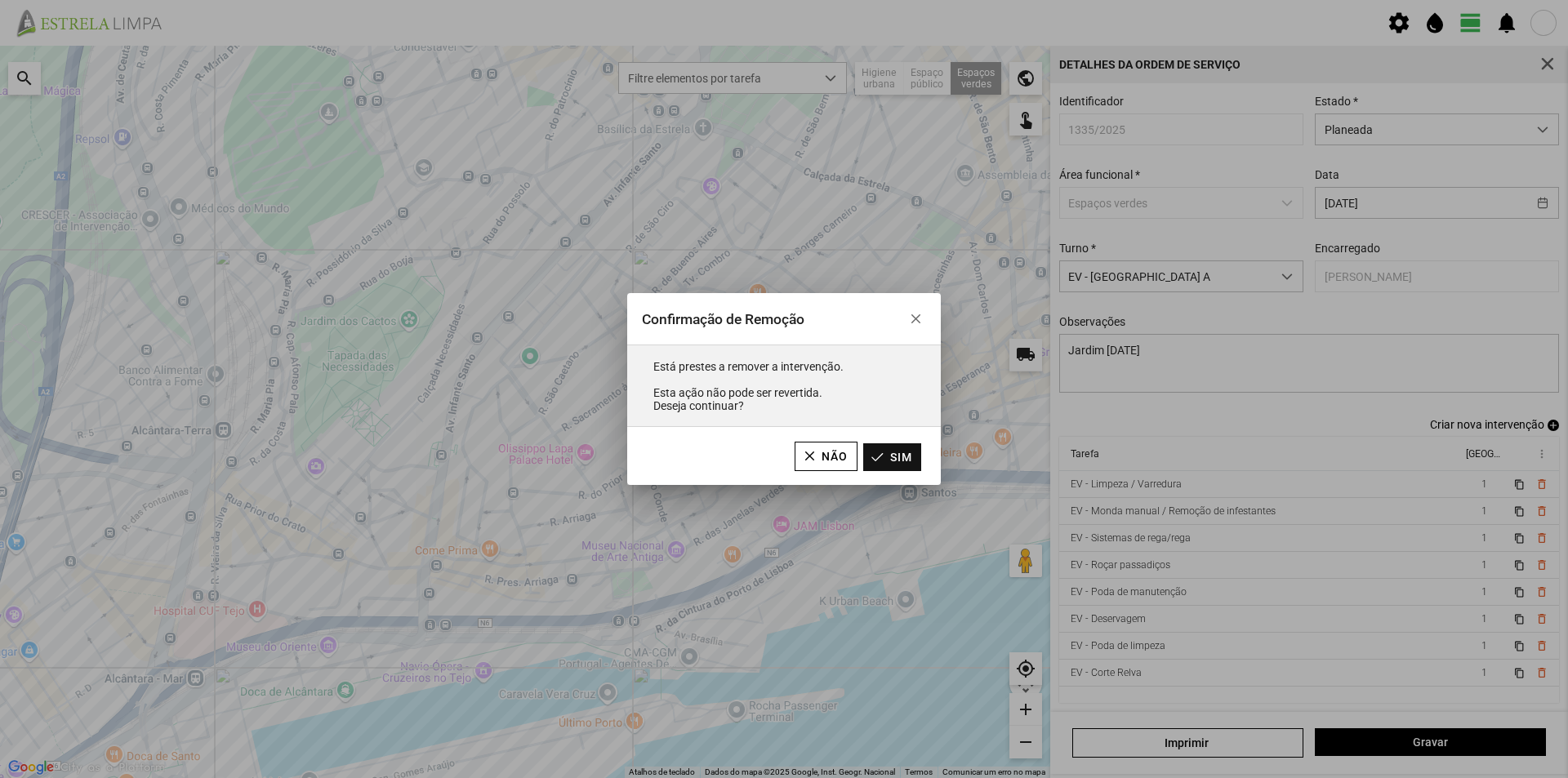
click at [883, 454] on button "Sim" at bounding box center [892, 457] width 58 height 28
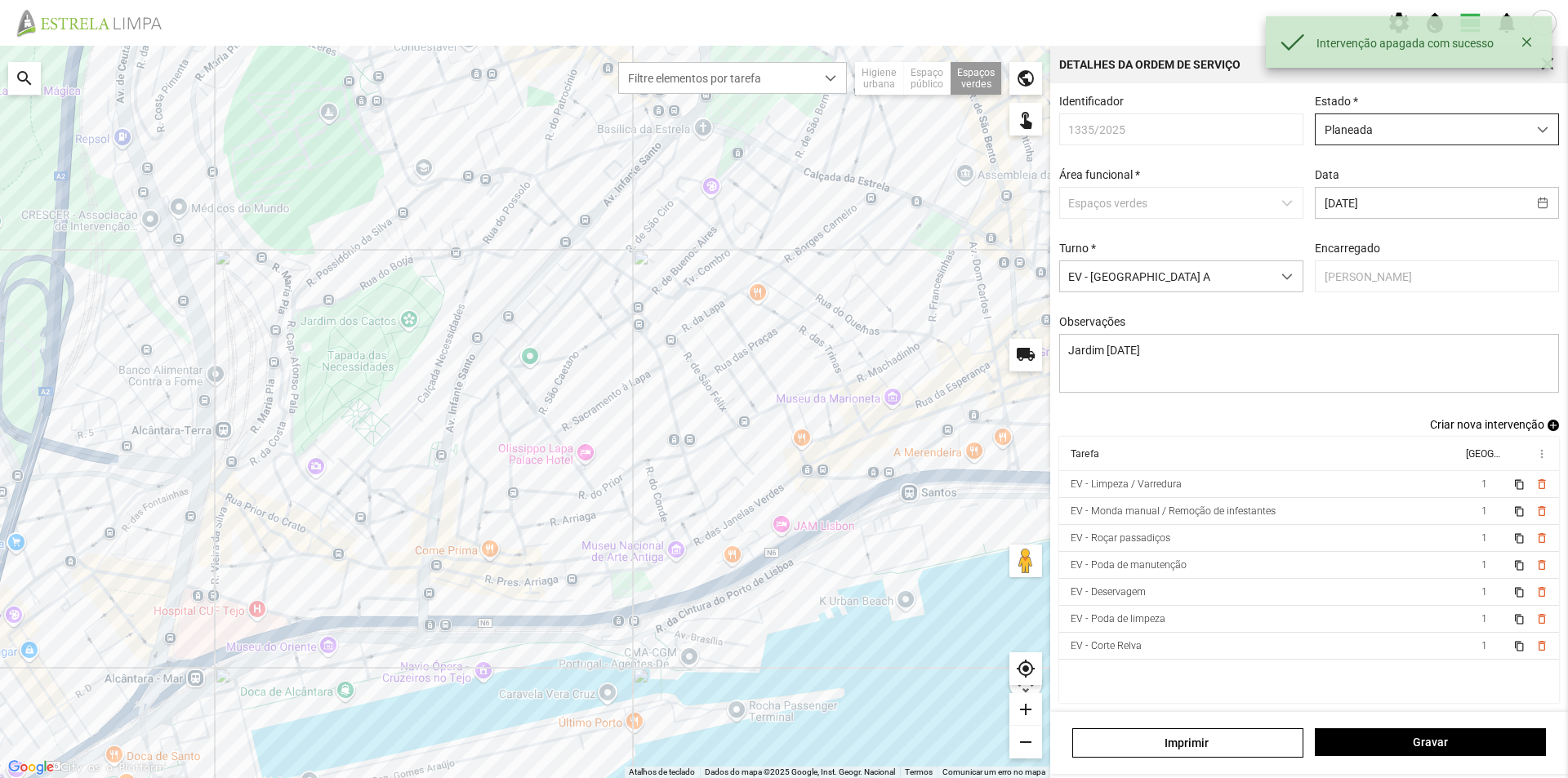
click at [1367, 132] on span "Planeada" at bounding box center [1421, 130] width 212 height 31
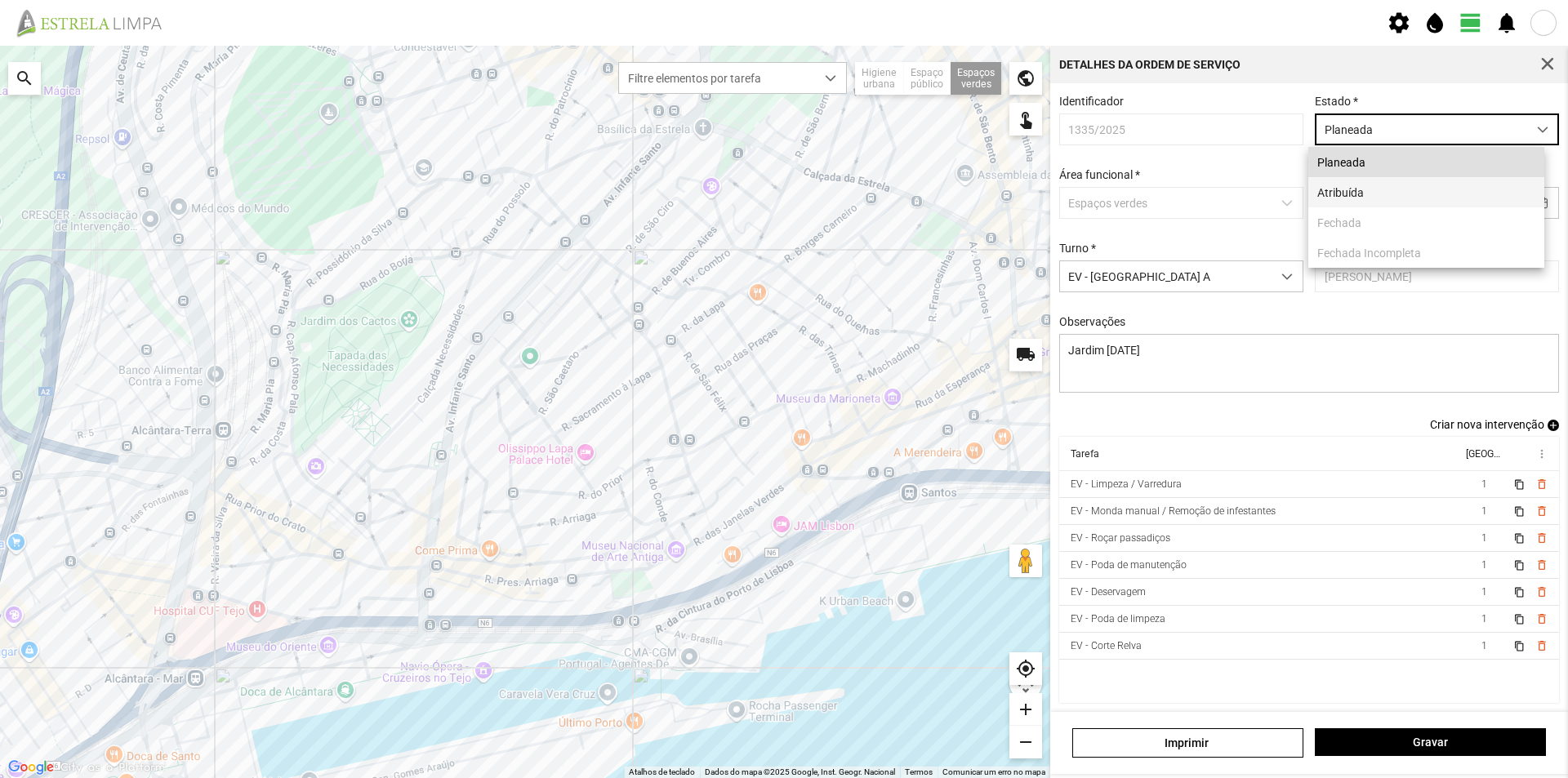
click at [1352, 196] on li "Atribuída" at bounding box center [1426, 192] width 236 height 31
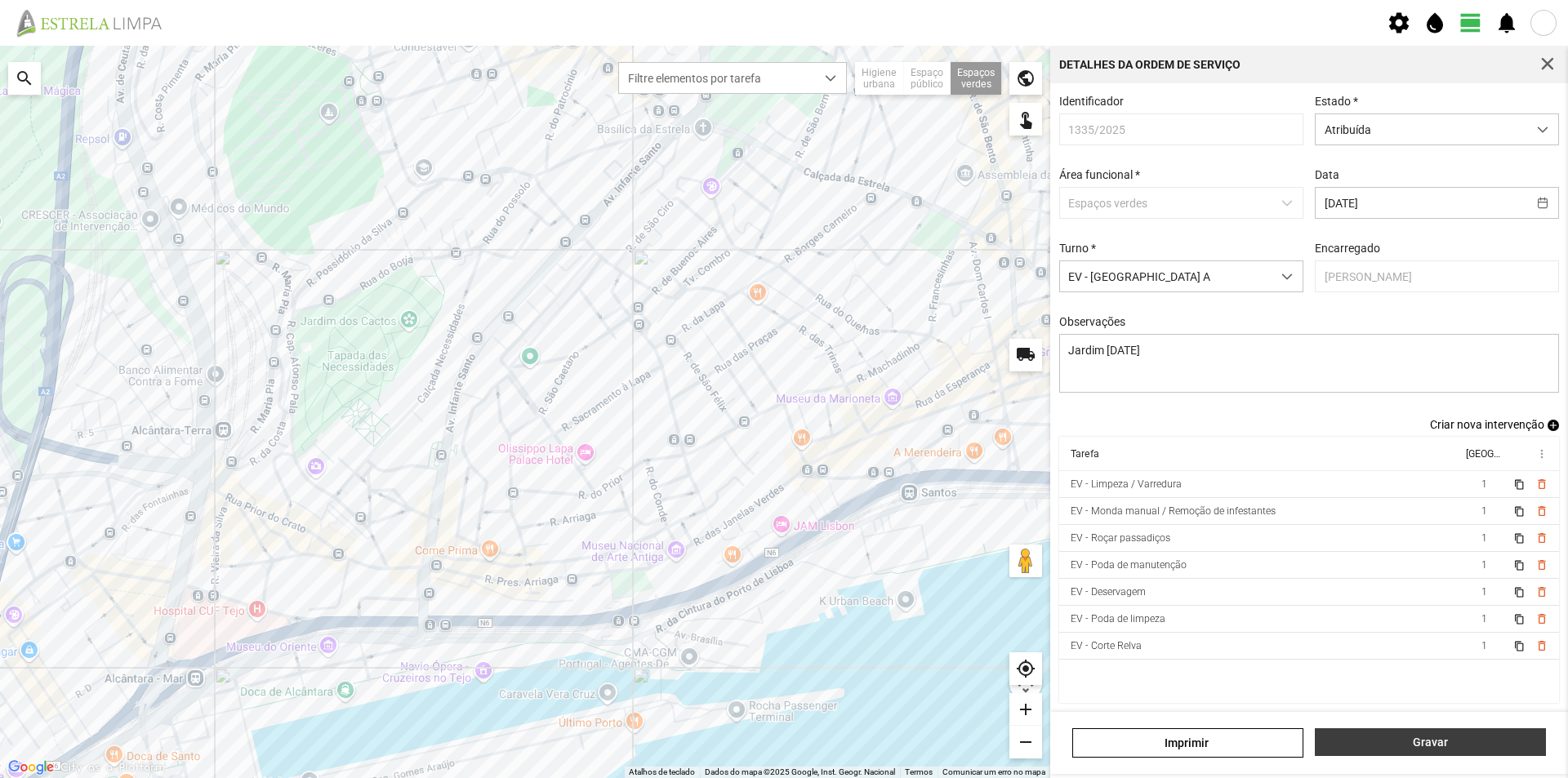
click at [1401, 742] on span "Gravar" at bounding box center [1430, 741] width 214 height 13
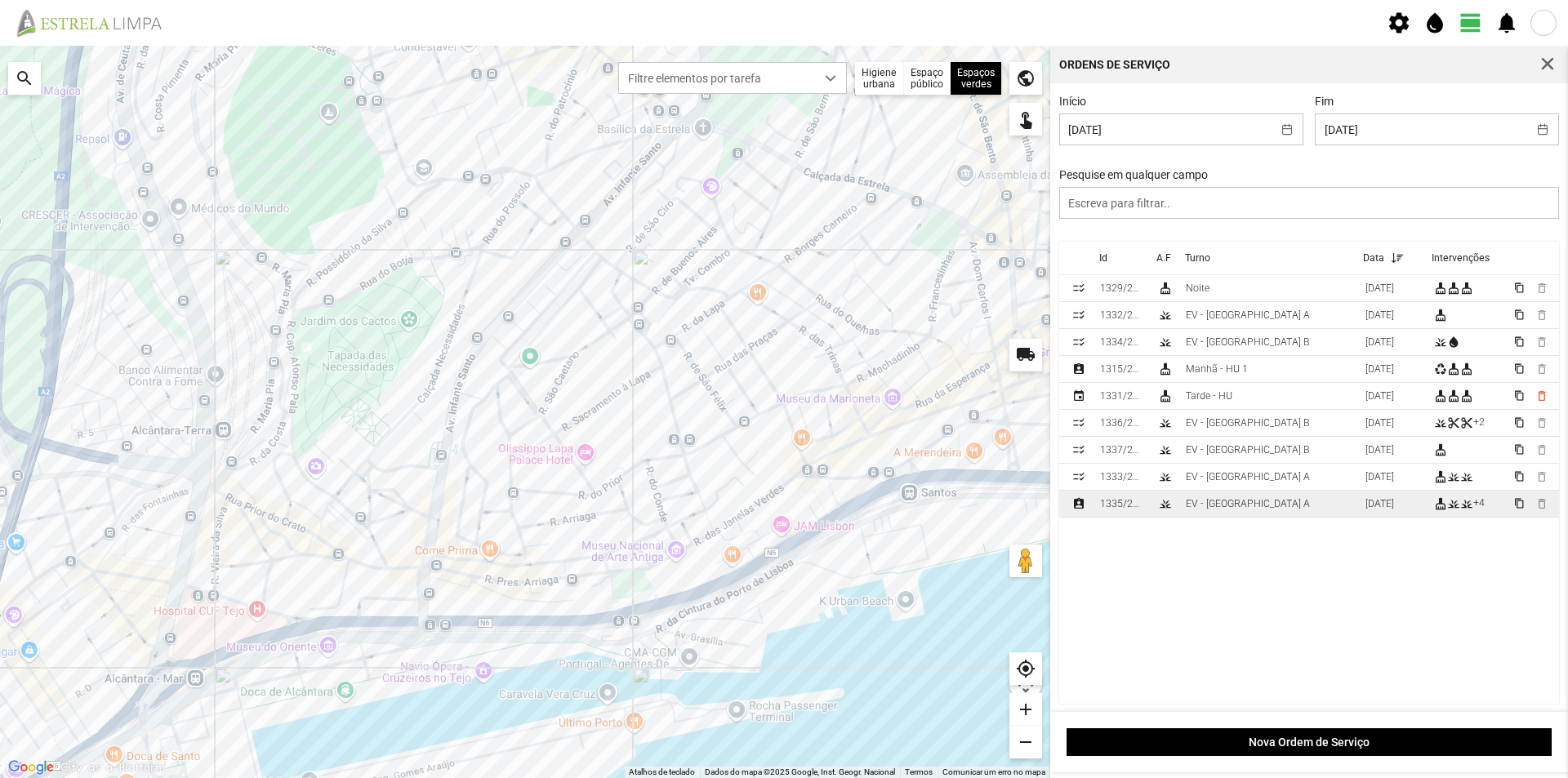
click at [1259, 511] on td "EV - [GEOGRAPHIC_DATA] A" at bounding box center [1268, 504] width 179 height 27
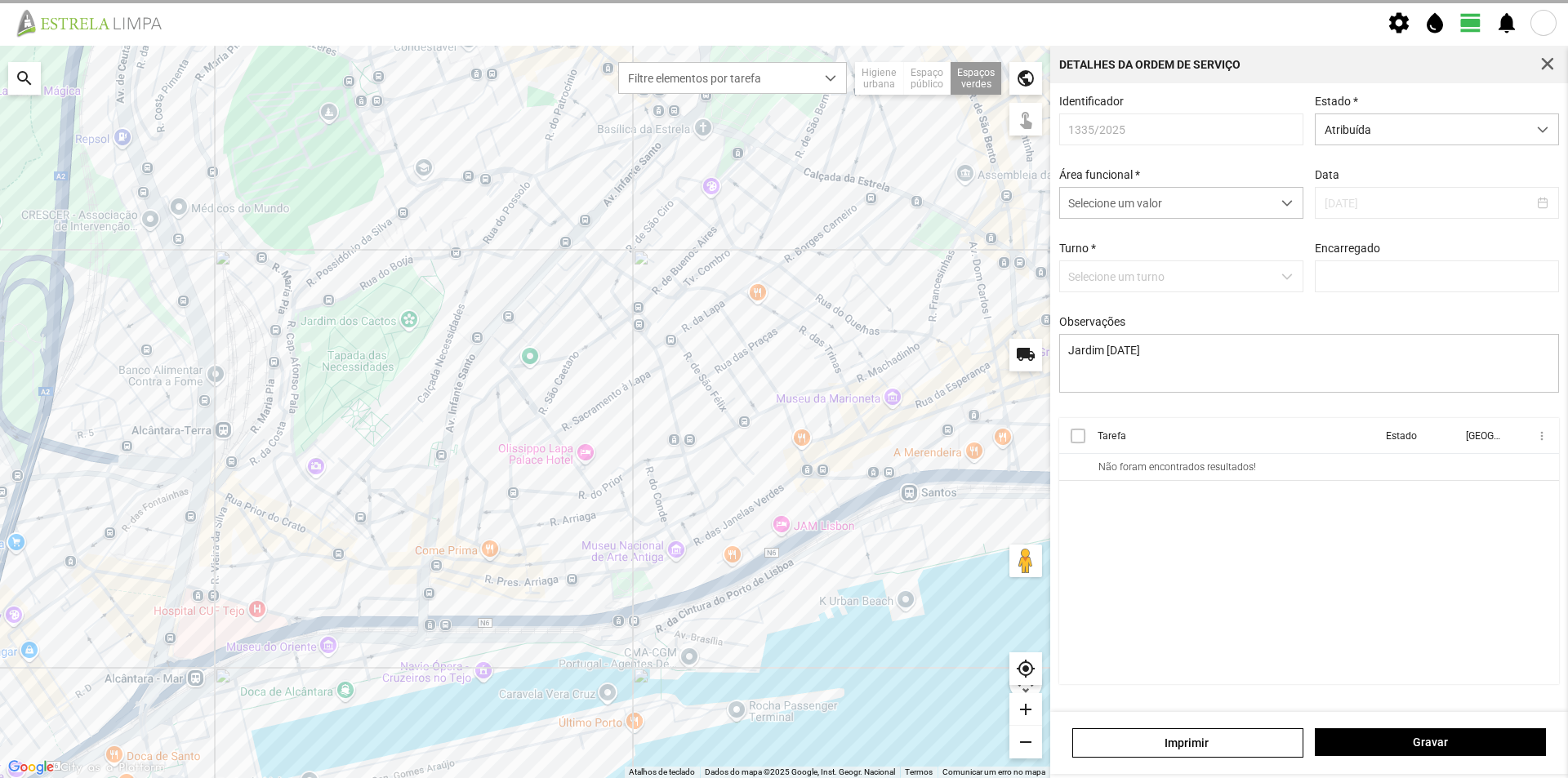
type input "[PERSON_NAME]"
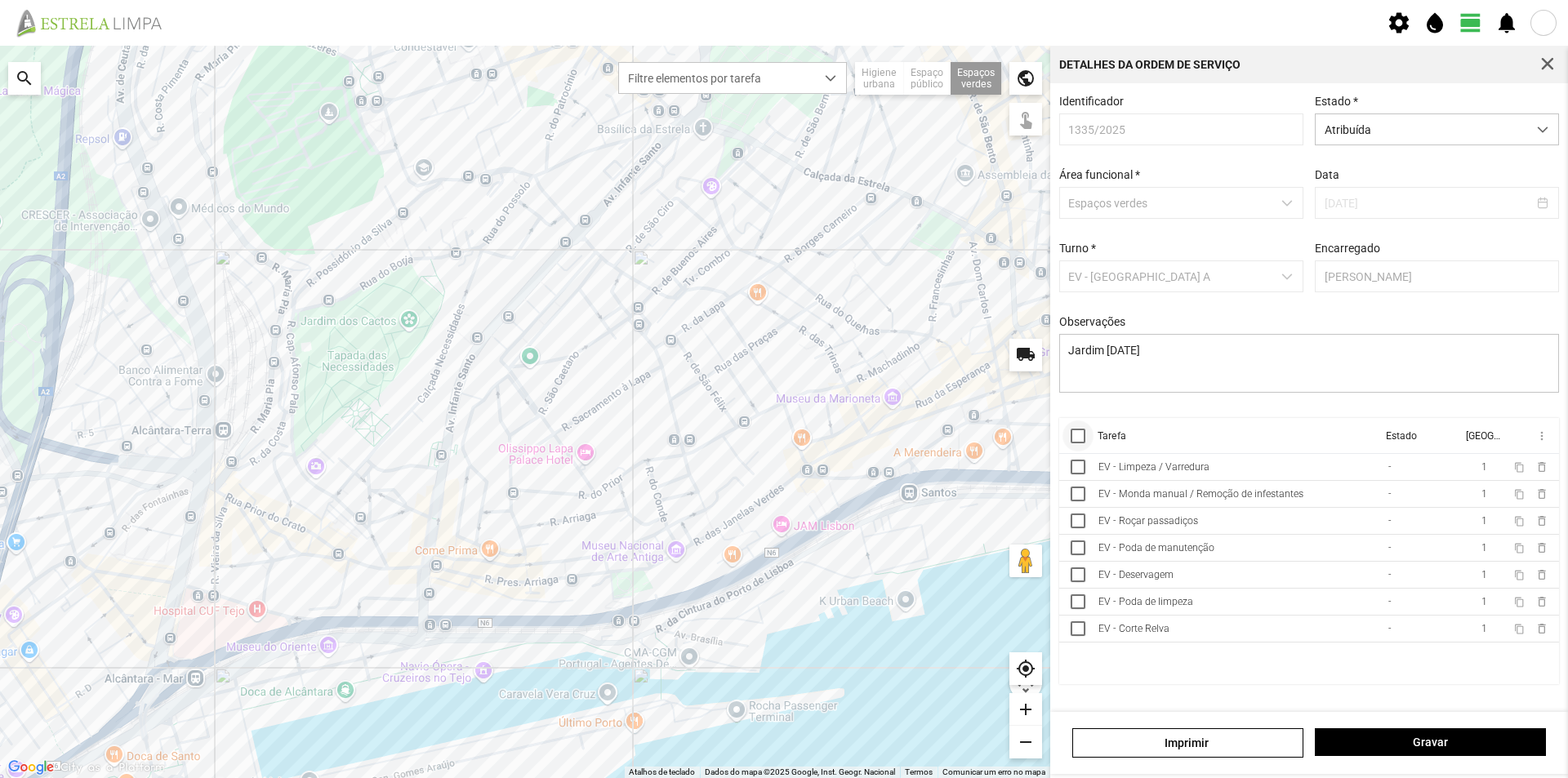
click at [1078, 440] on div at bounding box center [1078, 435] width 14 height 14
click at [1541, 436] on span "more_vert" at bounding box center [1540, 435] width 13 height 13
click at [1478, 465] on span "Marcar como Concluída" at bounding box center [1454, 468] width 121 height 11
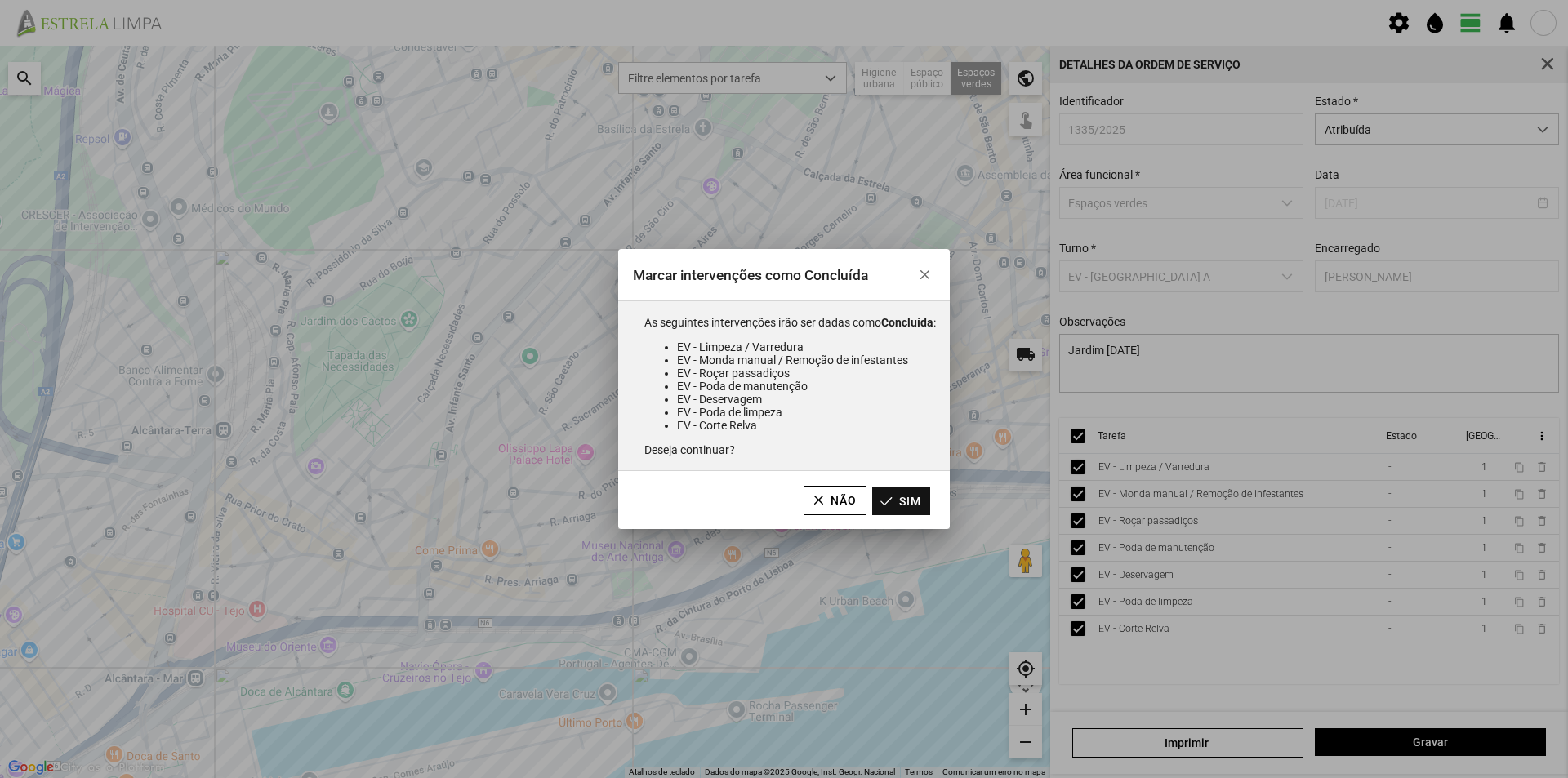
click at [923, 502] on button "Sim" at bounding box center [901, 501] width 58 height 28
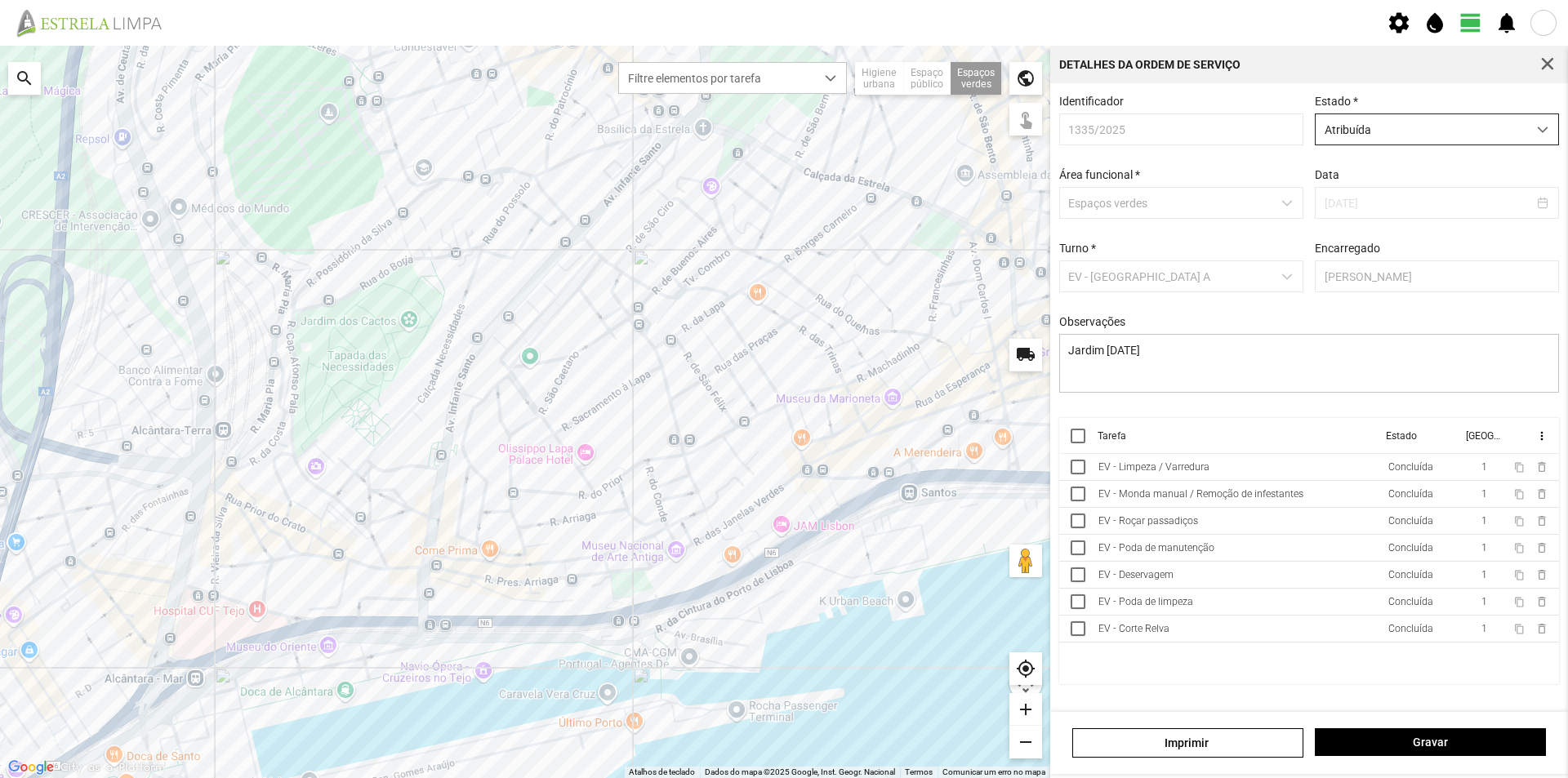
click at [1415, 135] on span "Atribuída" at bounding box center [1421, 130] width 212 height 31
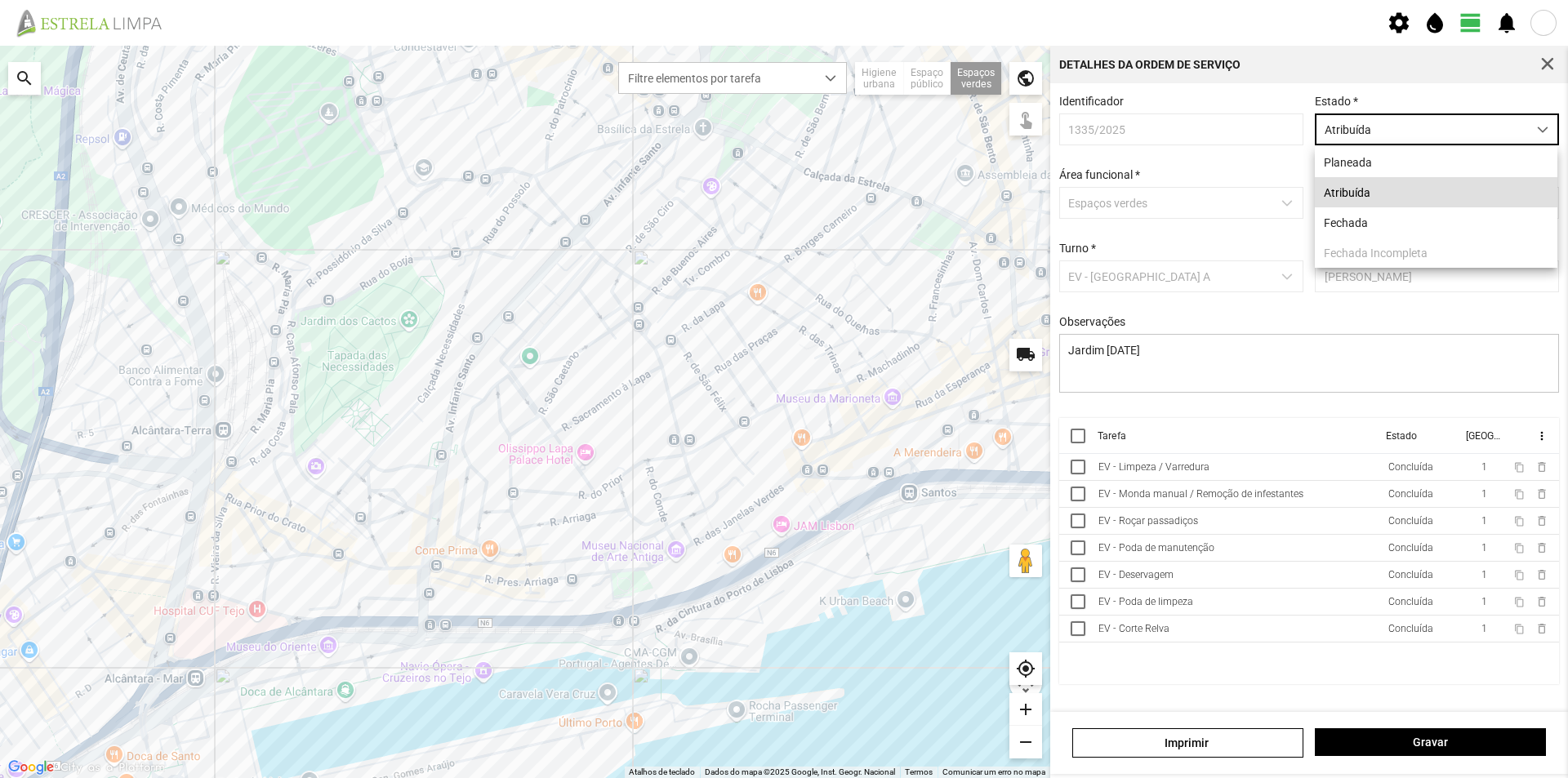
scroll to position [9, 73]
click at [1368, 215] on li "Fechada" at bounding box center [1435, 223] width 242 height 31
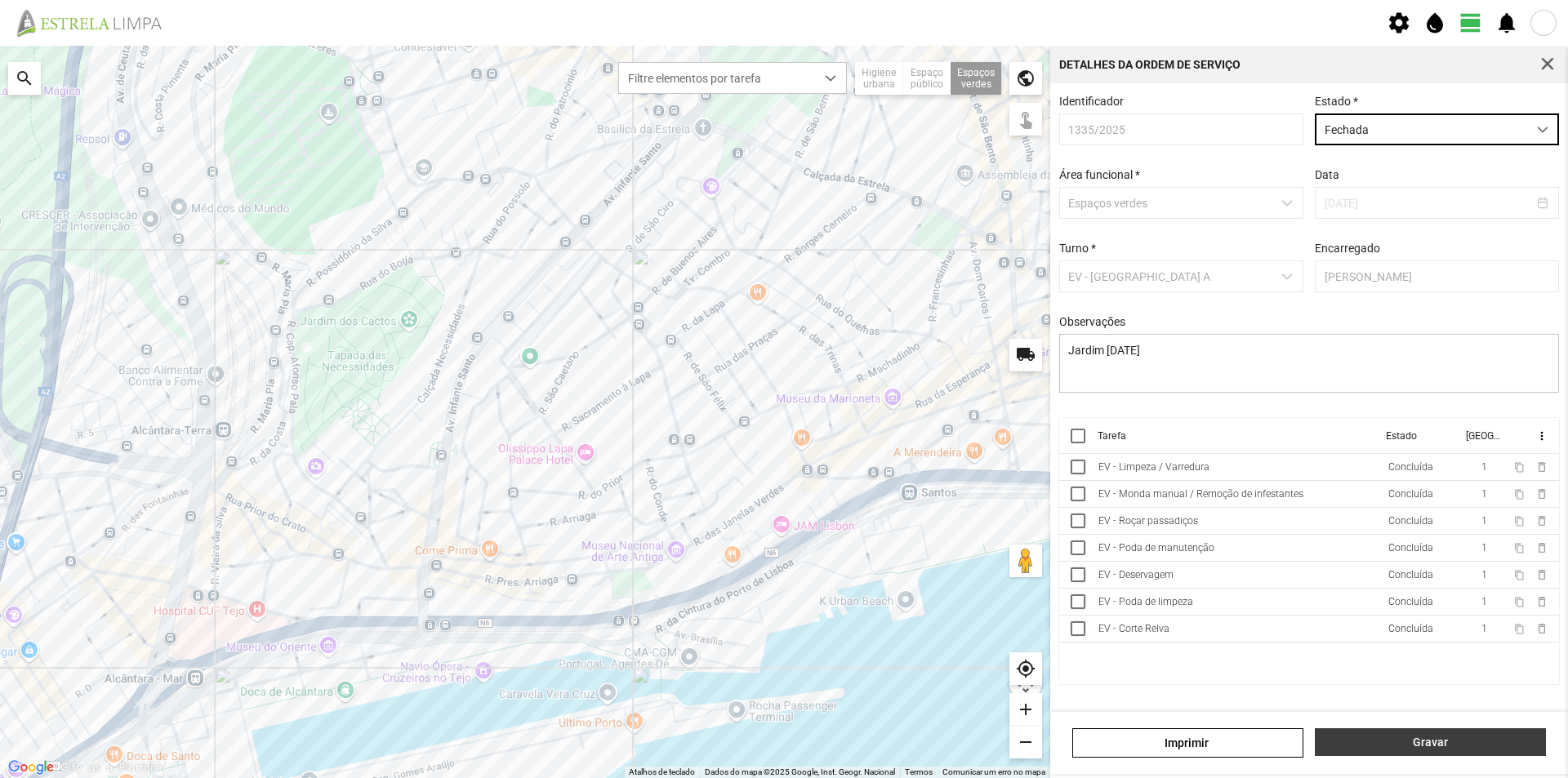
click at [1392, 737] on span "Gravar" at bounding box center [1430, 741] width 214 height 13
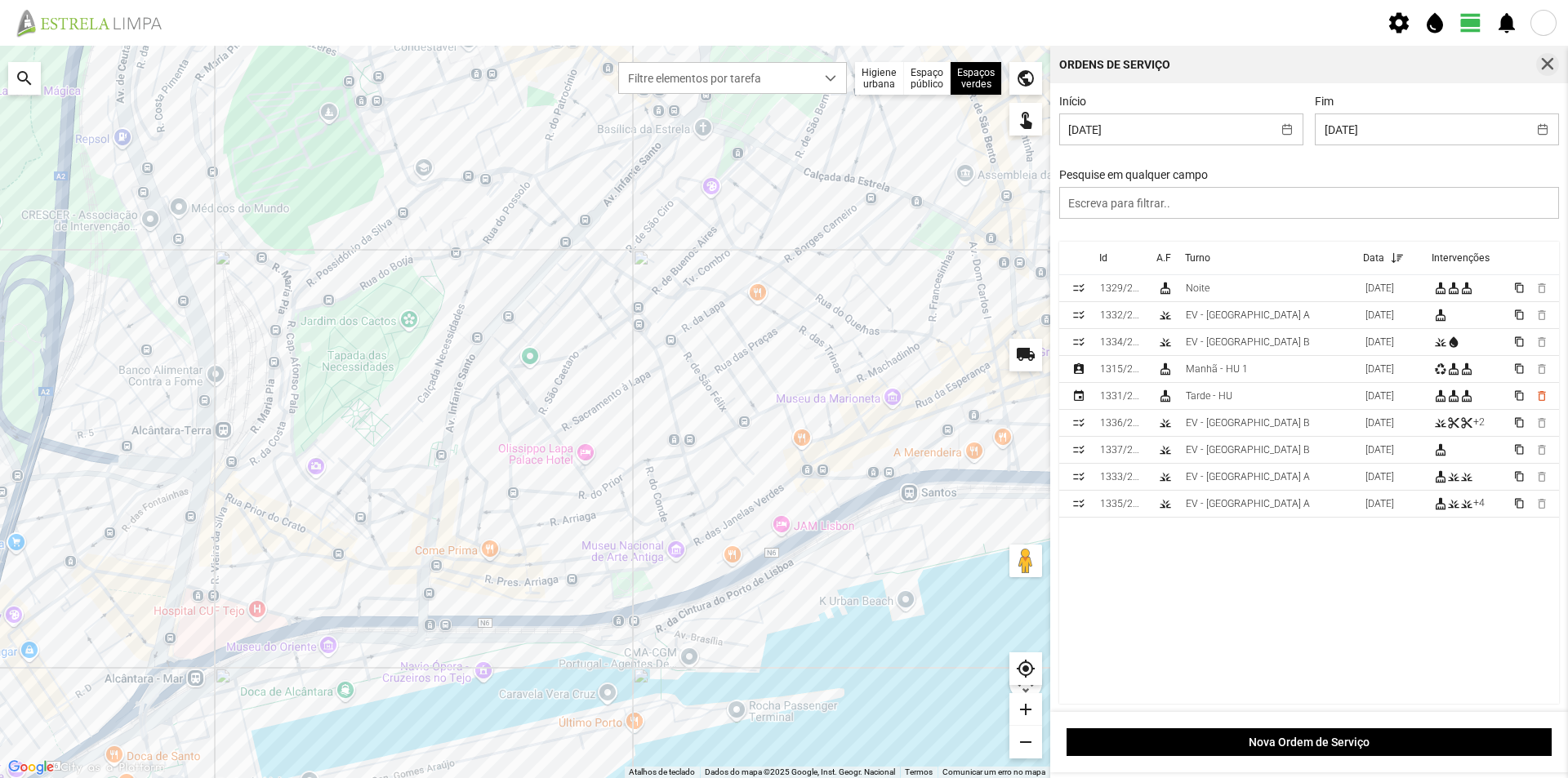
click at [1550, 63] on span "button" at bounding box center [1547, 64] width 14 height 14
